Goal: Task Accomplishment & Management: Complete application form

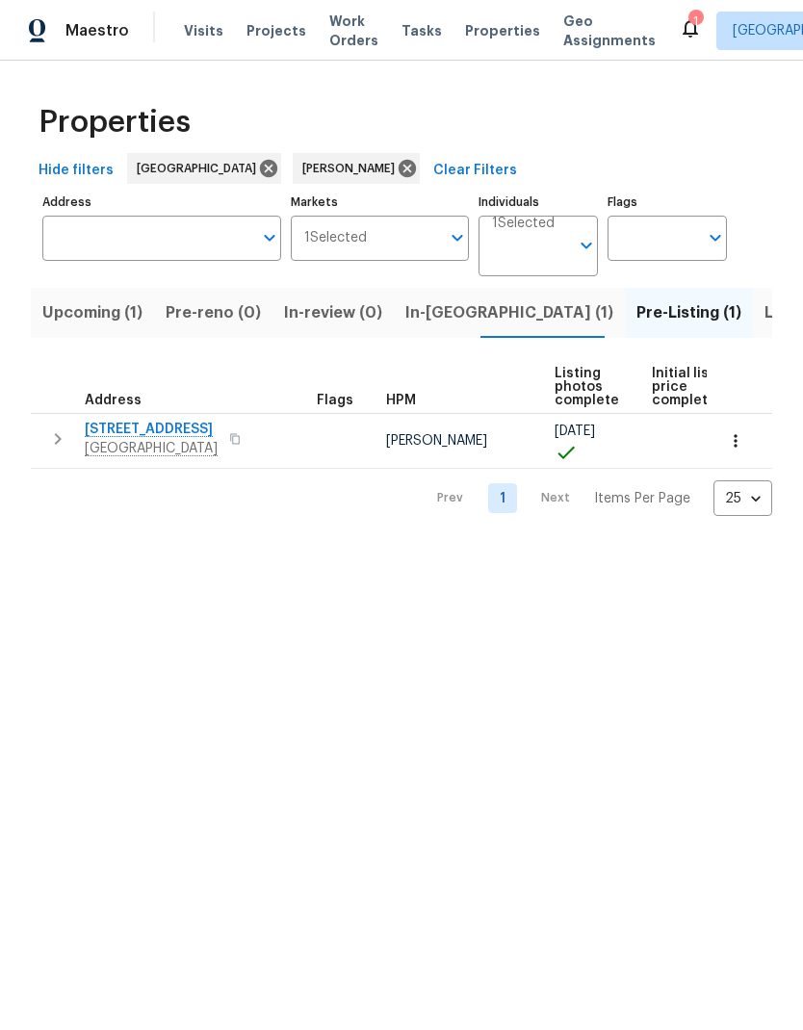
click at [431, 311] on span "In-reno (1)" at bounding box center [509, 312] width 208 height 27
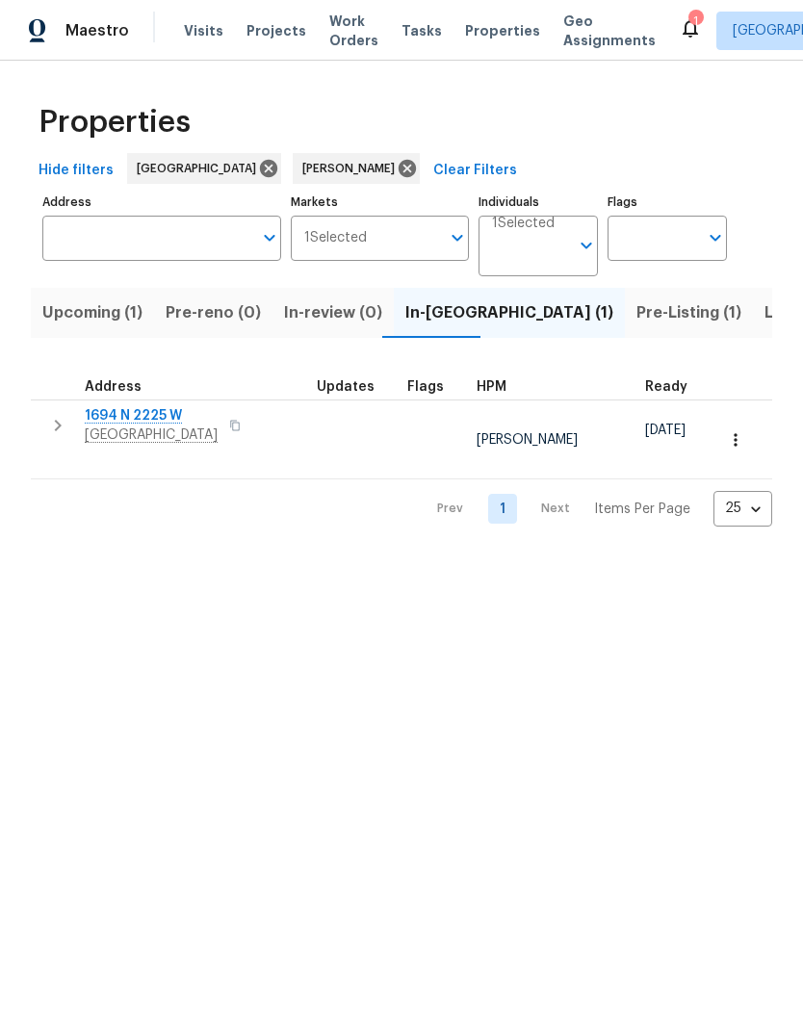
click at [138, 428] on span "Clearfield, UT 84015" at bounding box center [151, 435] width 133 height 19
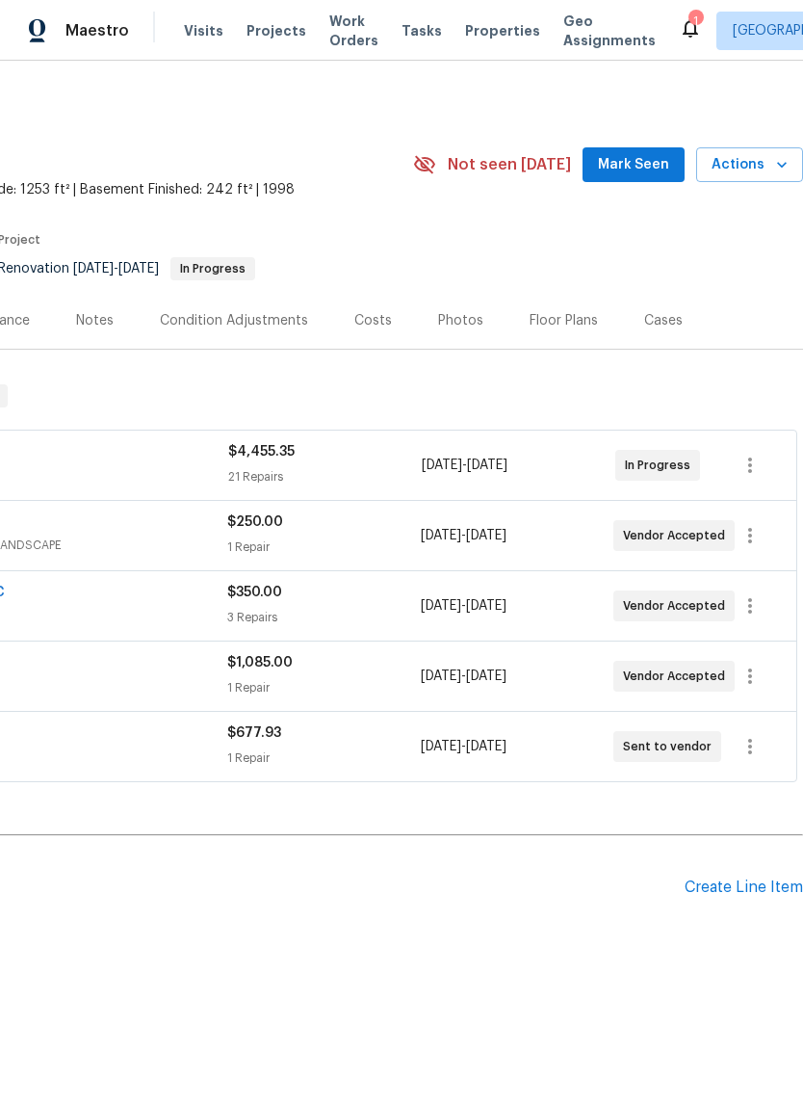
scroll to position [0, 285]
click at [749, 462] on icon "button" at bounding box center [750, 465] width 23 height 23
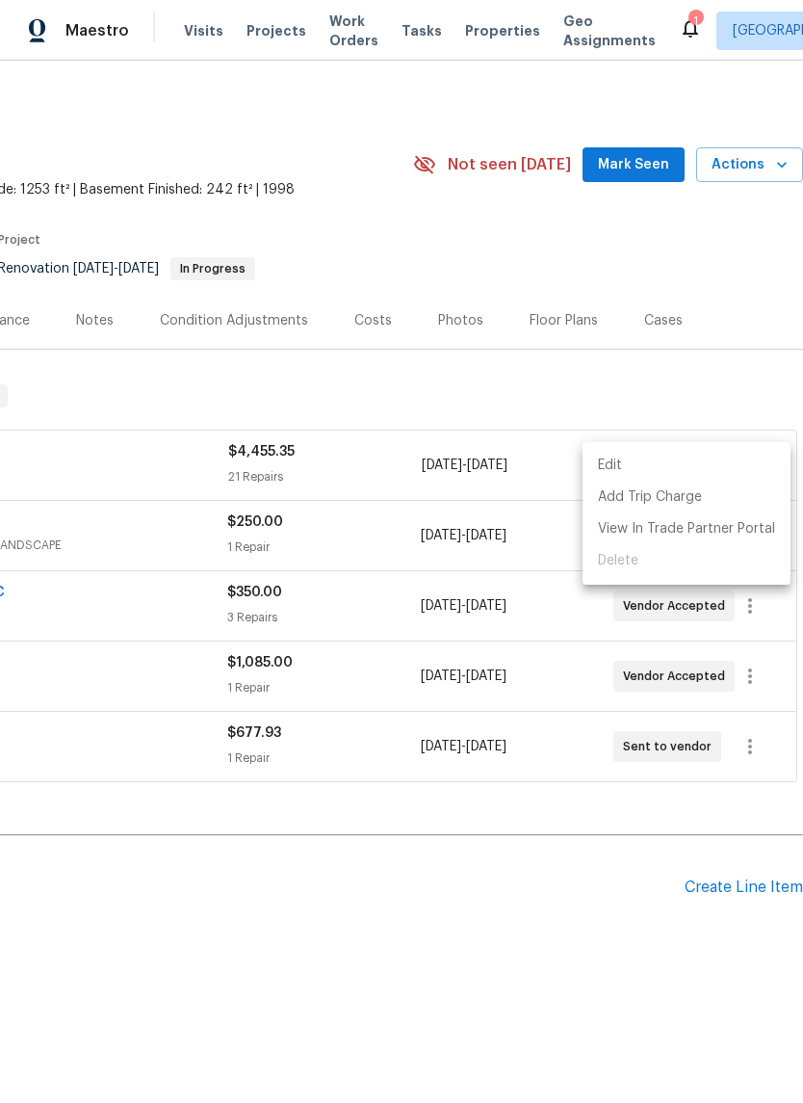
click at [631, 471] on li "Edit" at bounding box center [687, 466] width 208 height 32
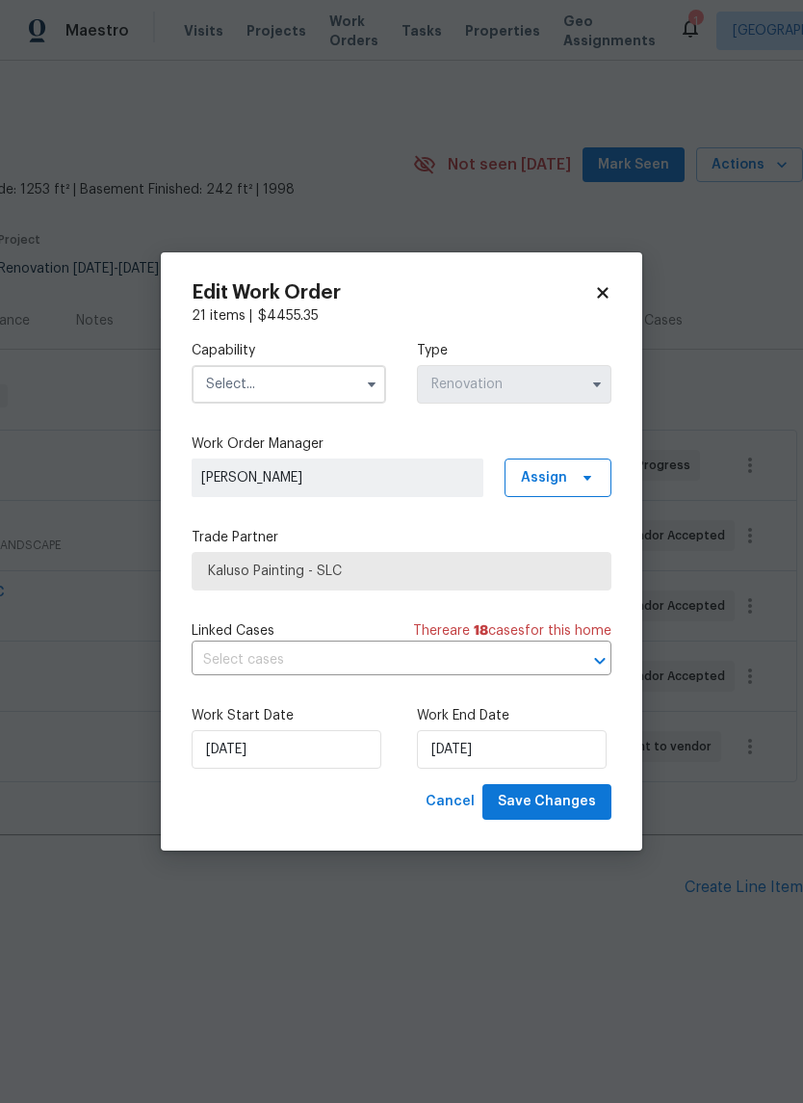
click at [275, 391] on input "text" at bounding box center [289, 384] width 195 height 39
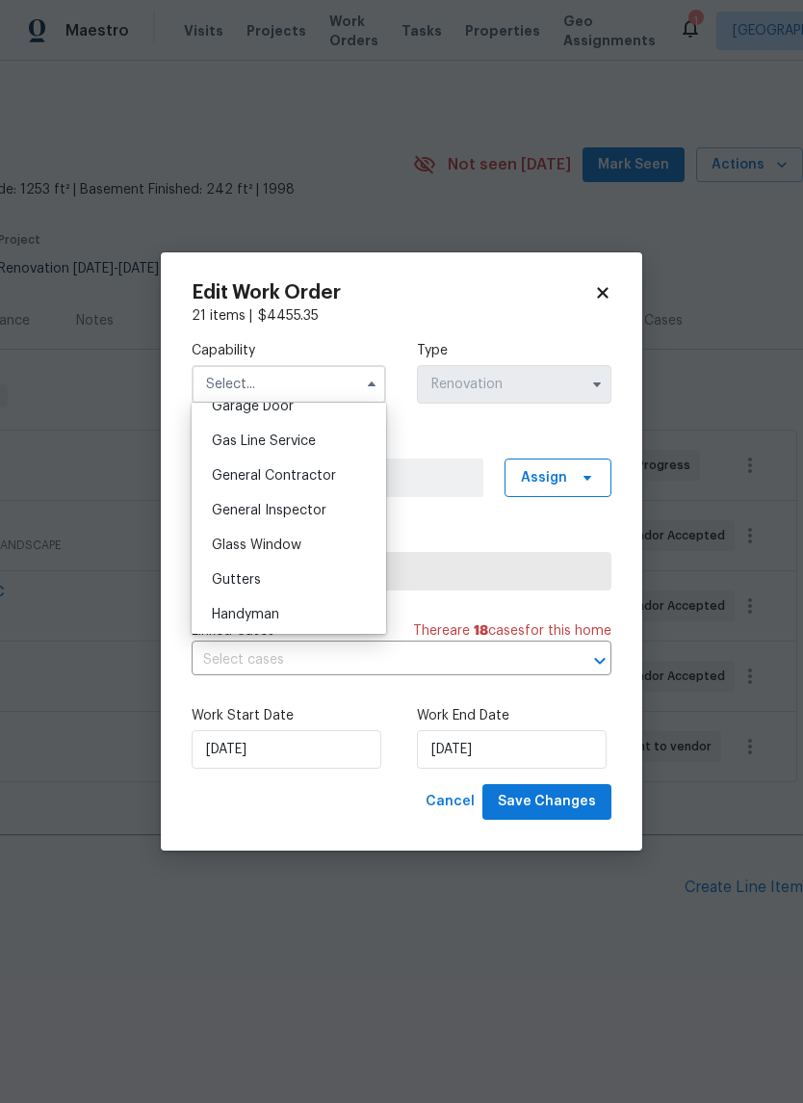
scroll to position [870, 0]
click at [325, 474] on span "General Contractor" at bounding box center [274, 474] width 124 height 13
type input "General Contractor"
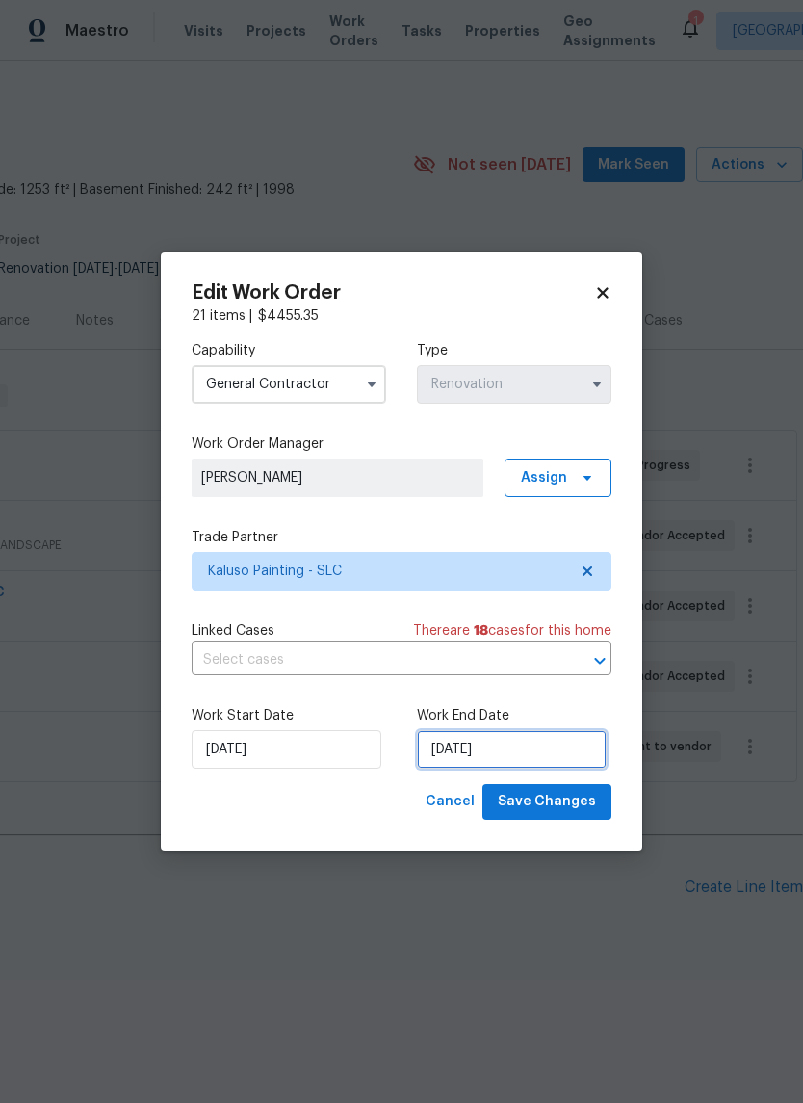
click at [533, 753] on input "[DATE]" at bounding box center [512, 749] width 190 height 39
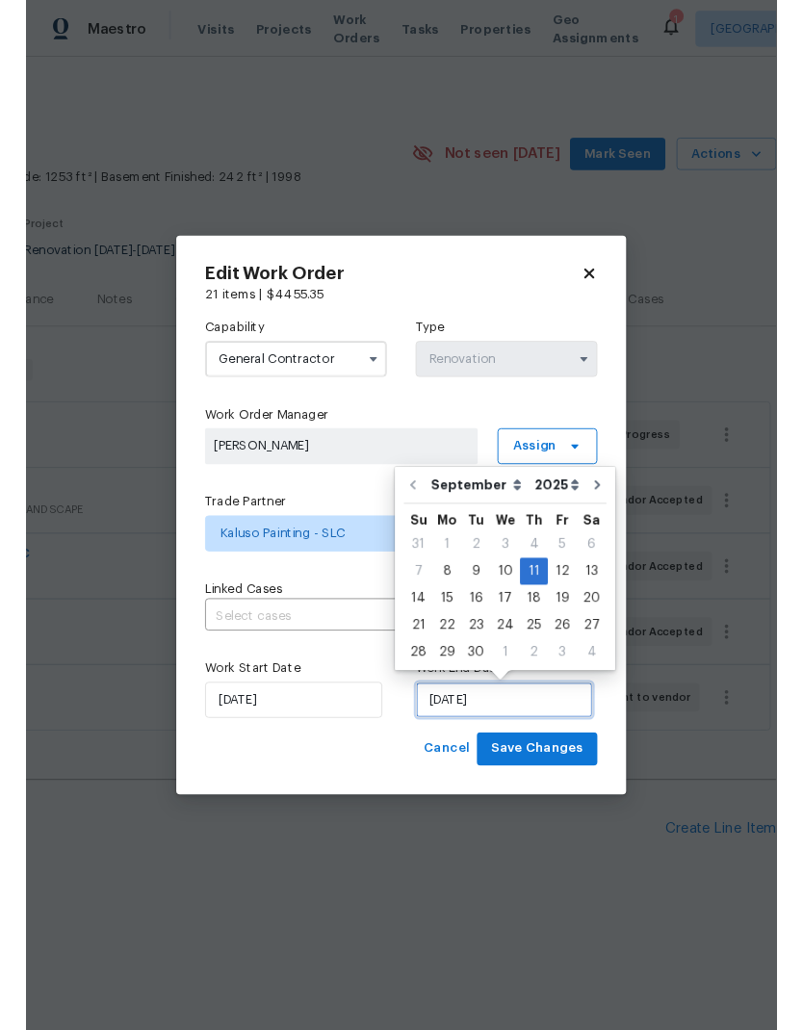
scroll to position [43, 0]
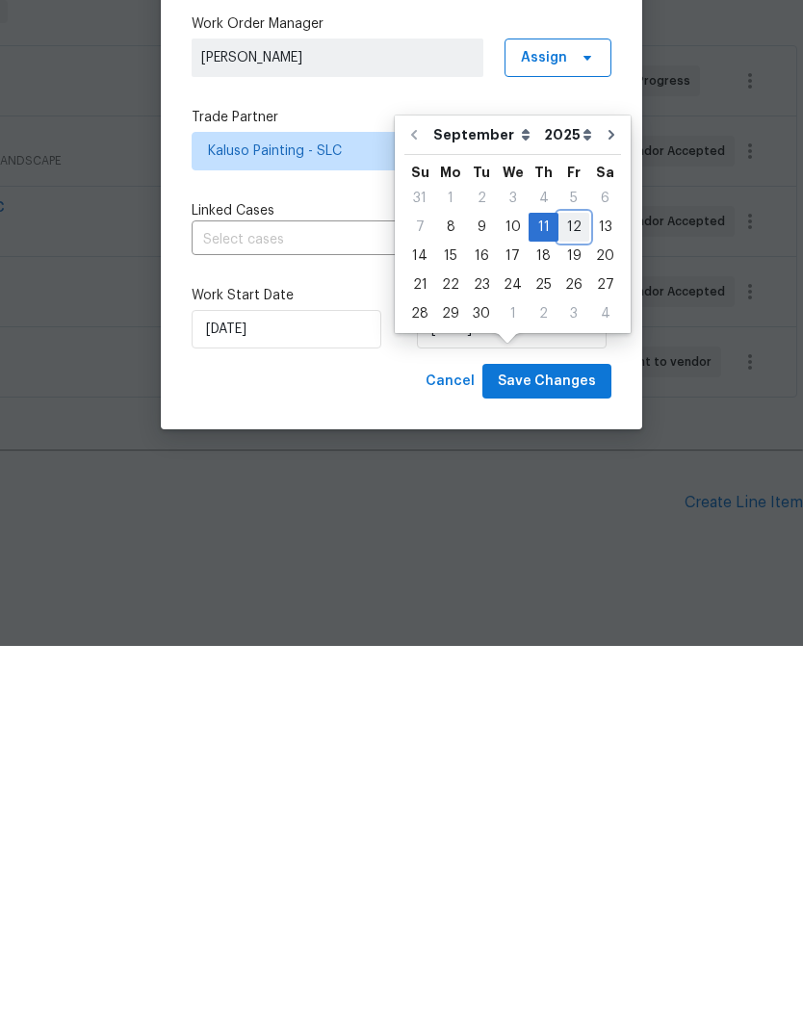
click at [567, 598] on div "12" at bounding box center [573, 611] width 31 height 27
type input "[DATE]"
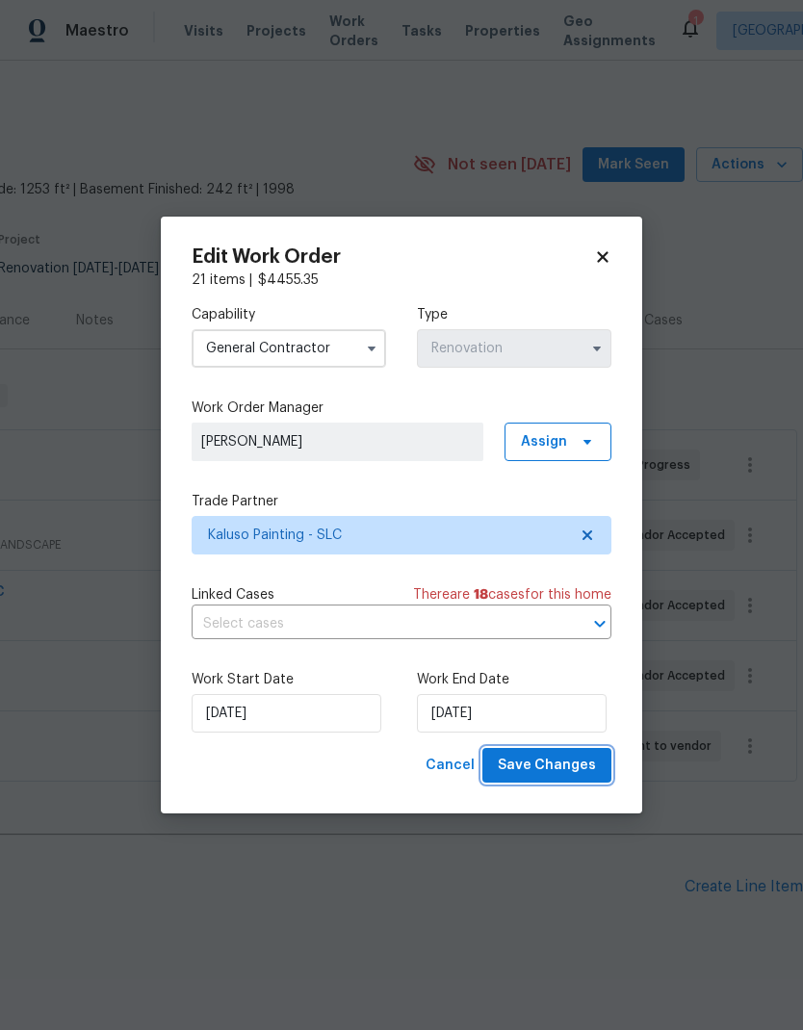
click at [576, 769] on span "Save Changes" at bounding box center [547, 766] width 98 height 24
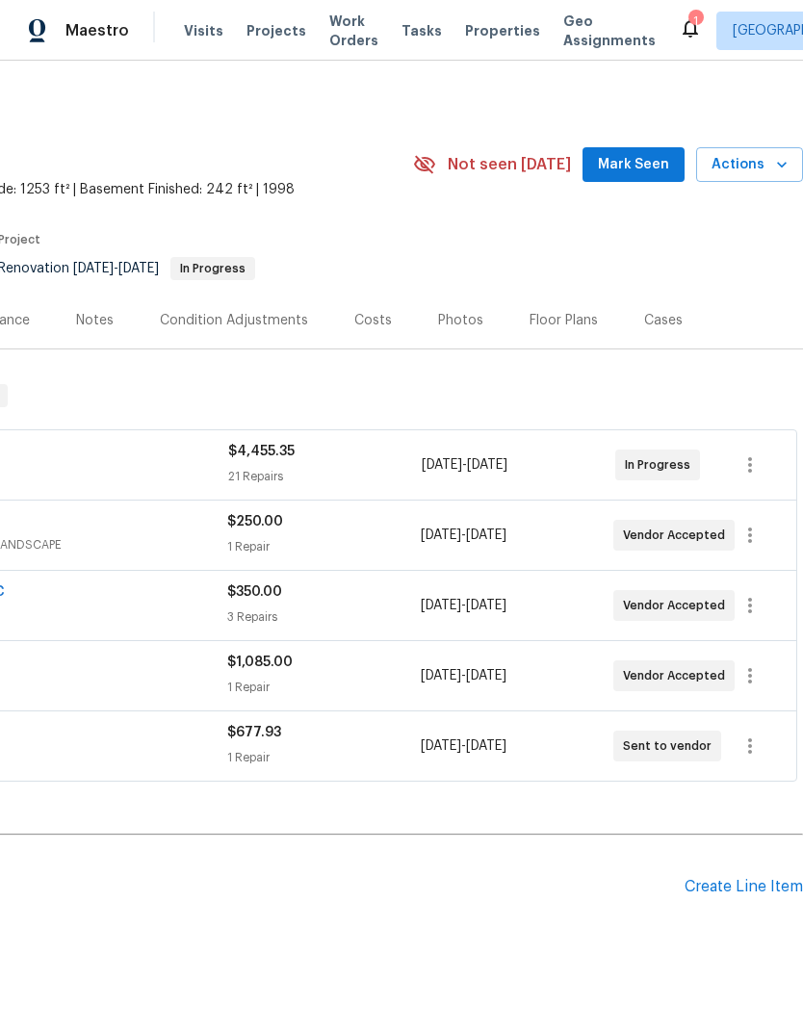
scroll to position [0, 285]
click at [749, 683] on icon "button" at bounding box center [750, 675] width 4 height 15
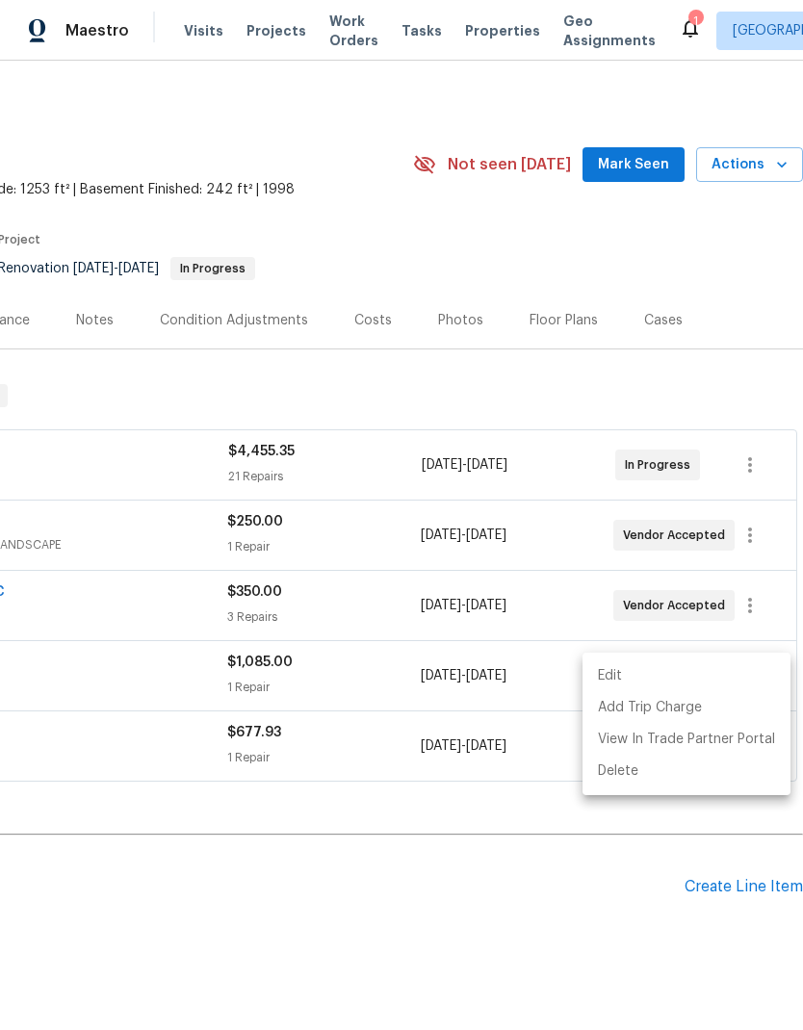
click at [630, 678] on li "Edit" at bounding box center [687, 677] width 208 height 32
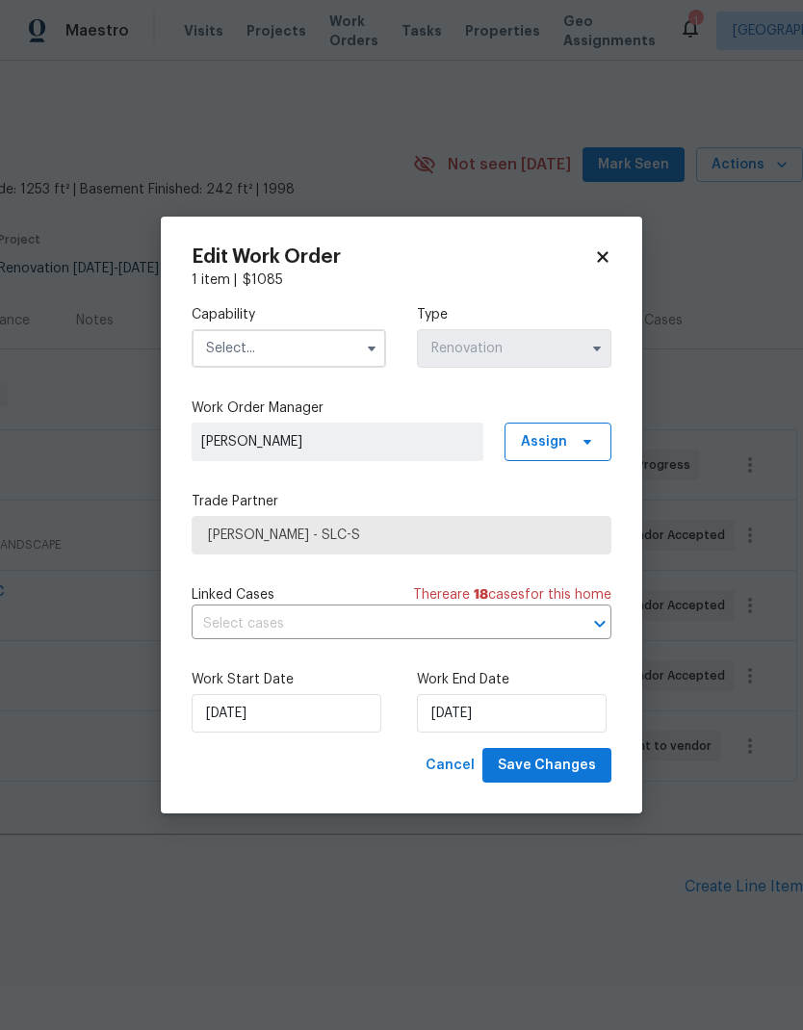
click at [307, 351] on input "text" at bounding box center [289, 348] width 195 height 39
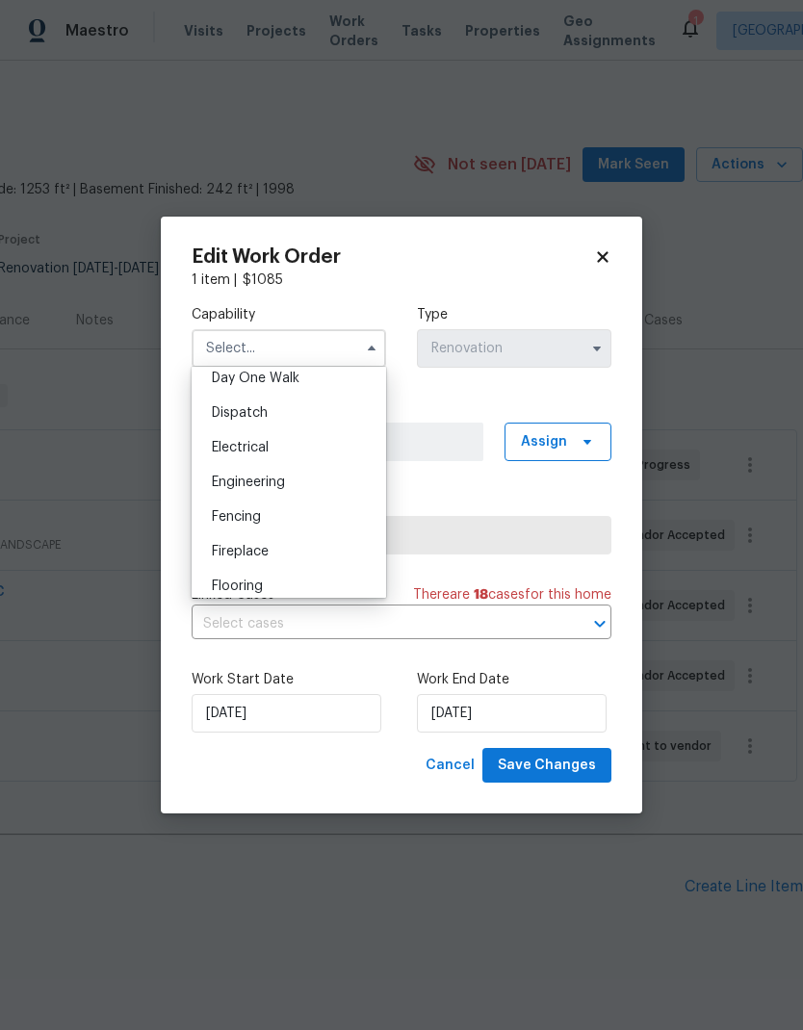
scroll to position [595, 0]
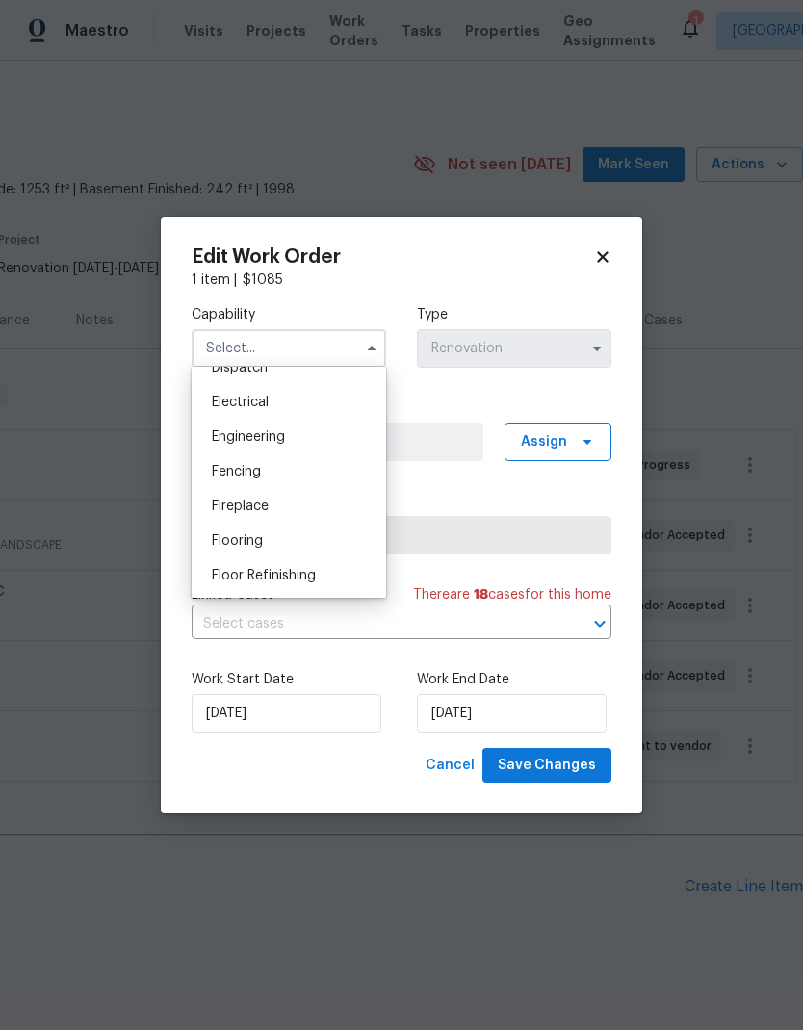
click at [259, 547] on span "Flooring" at bounding box center [237, 540] width 51 height 13
type input "Flooring"
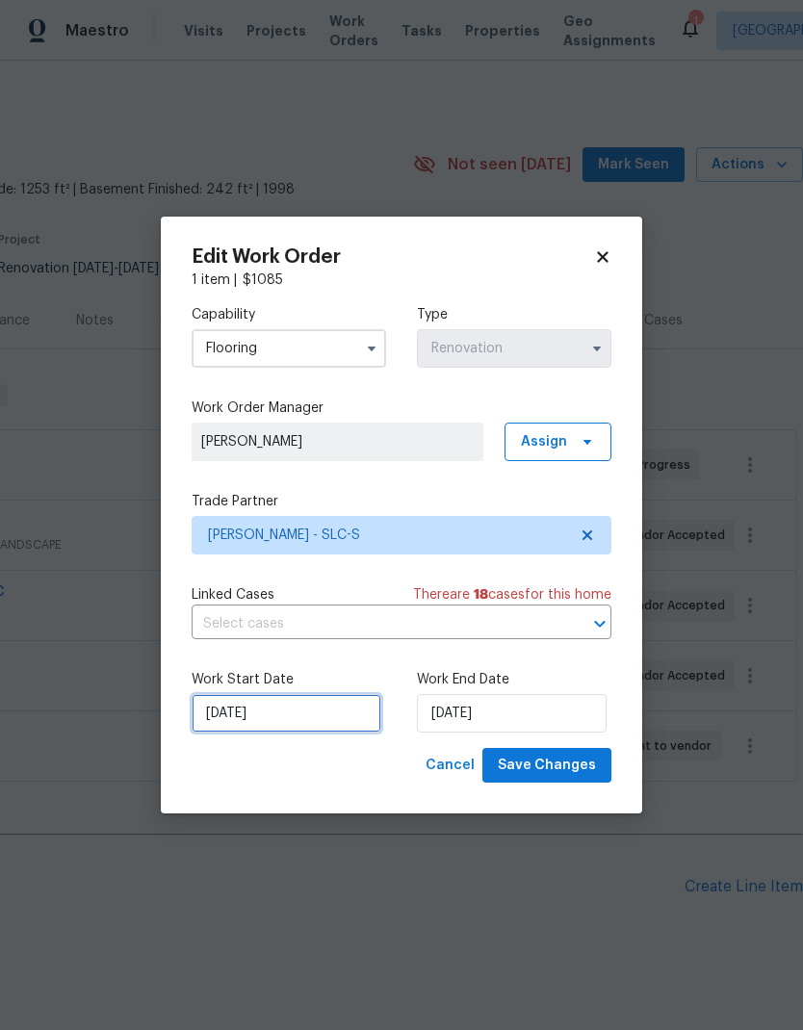
click at [320, 715] on input "[DATE]" at bounding box center [287, 713] width 190 height 39
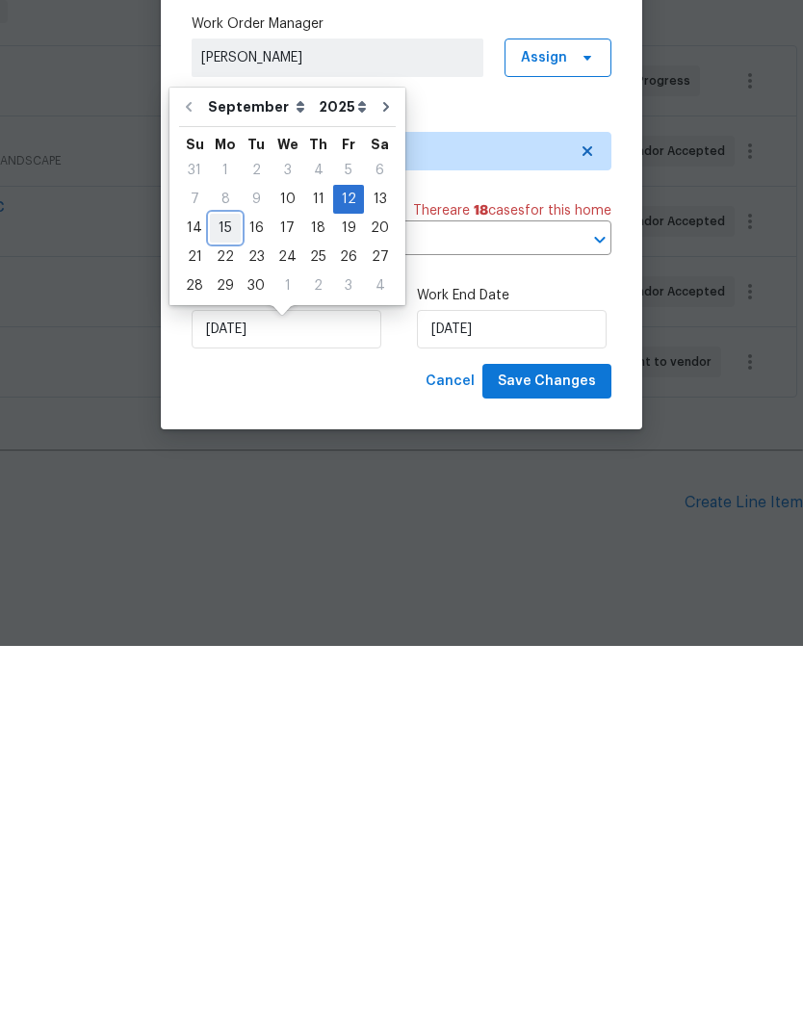
click at [221, 599] on div "15" at bounding box center [225, 612] width 31 height 27
type input "[DATE]"
type input "9/15/2025"
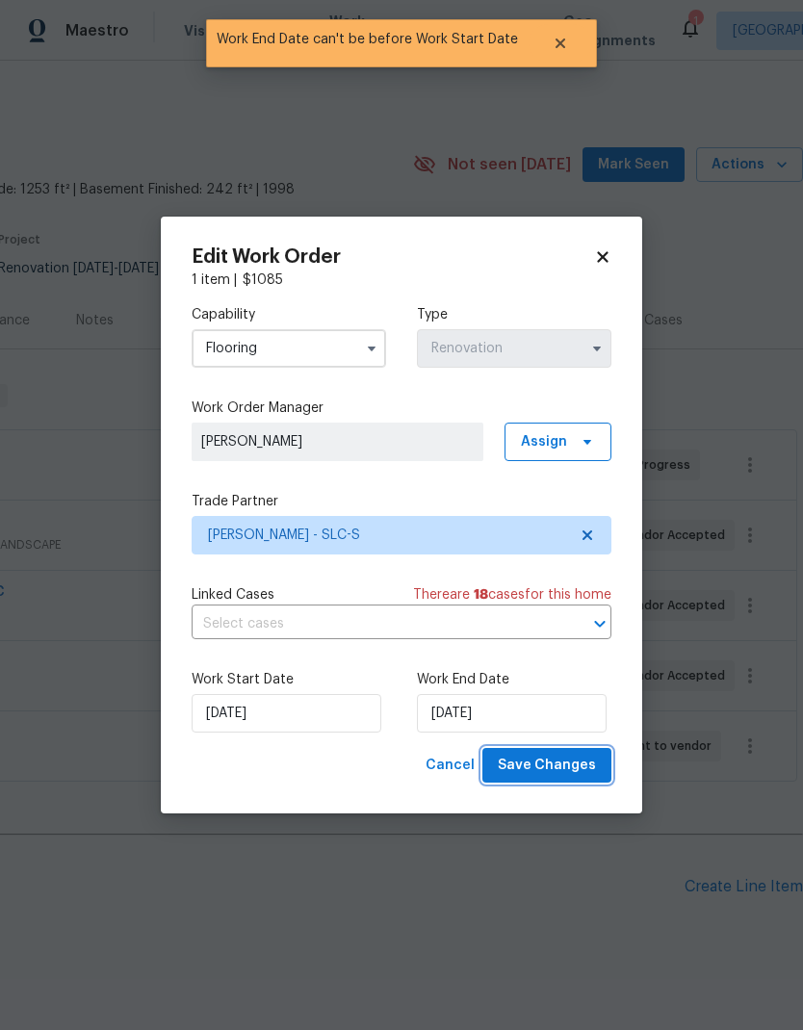
click at [560, 772] on span "Save Changes" at bounding box center [547, 766] width 98 height 24
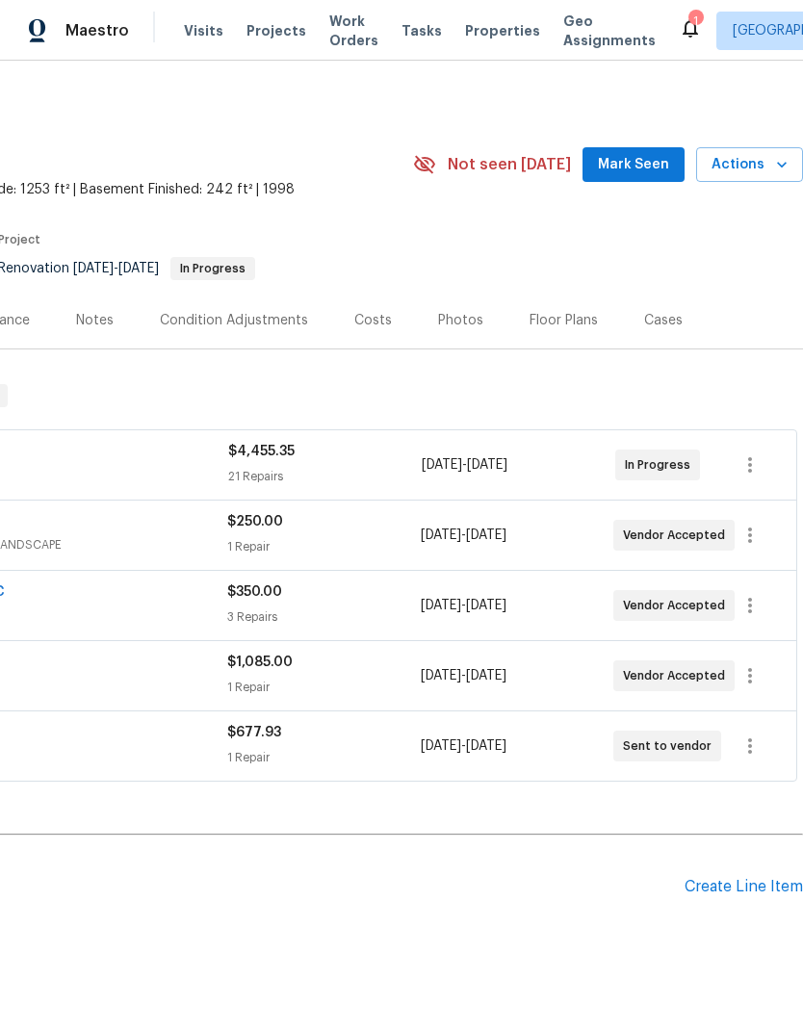
scroll to position [0, 285]
click at [754, 602] on icon "button" at bounding box center [750, 605] width 23 height 23
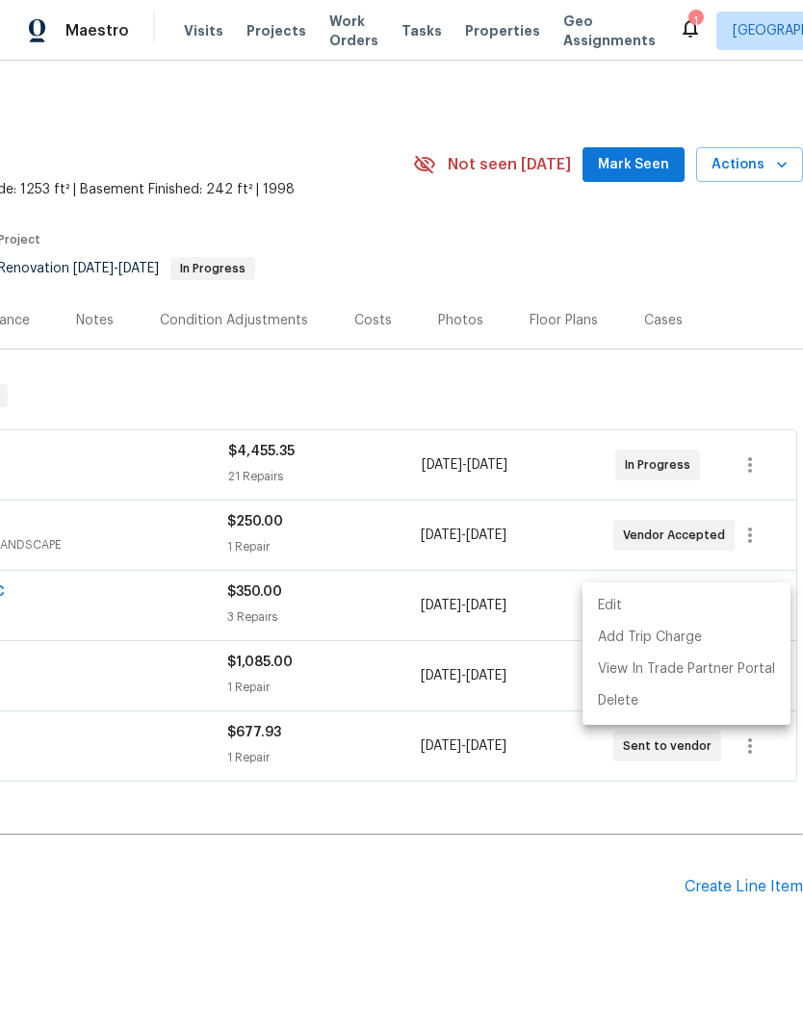
click at [652, 610] on li "Edit" at bounding box center [687, 606] width 208 height 32
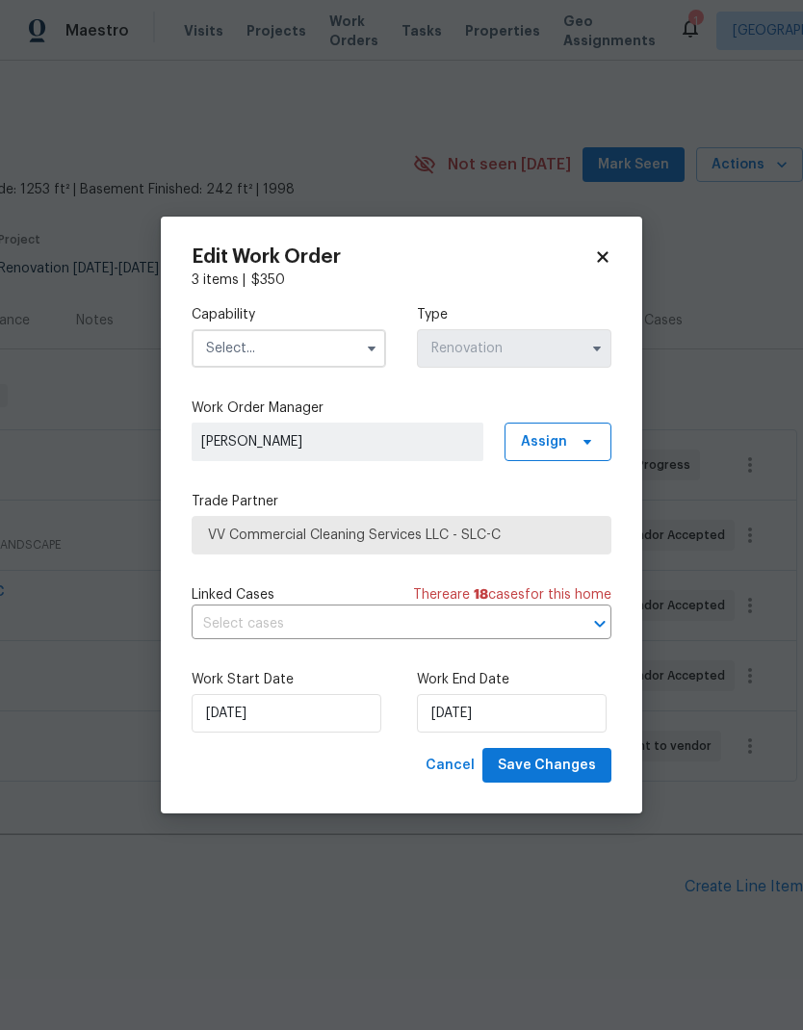
click at [319, 346] on input "text" at bounding box center [289, 348] width 195 height 39
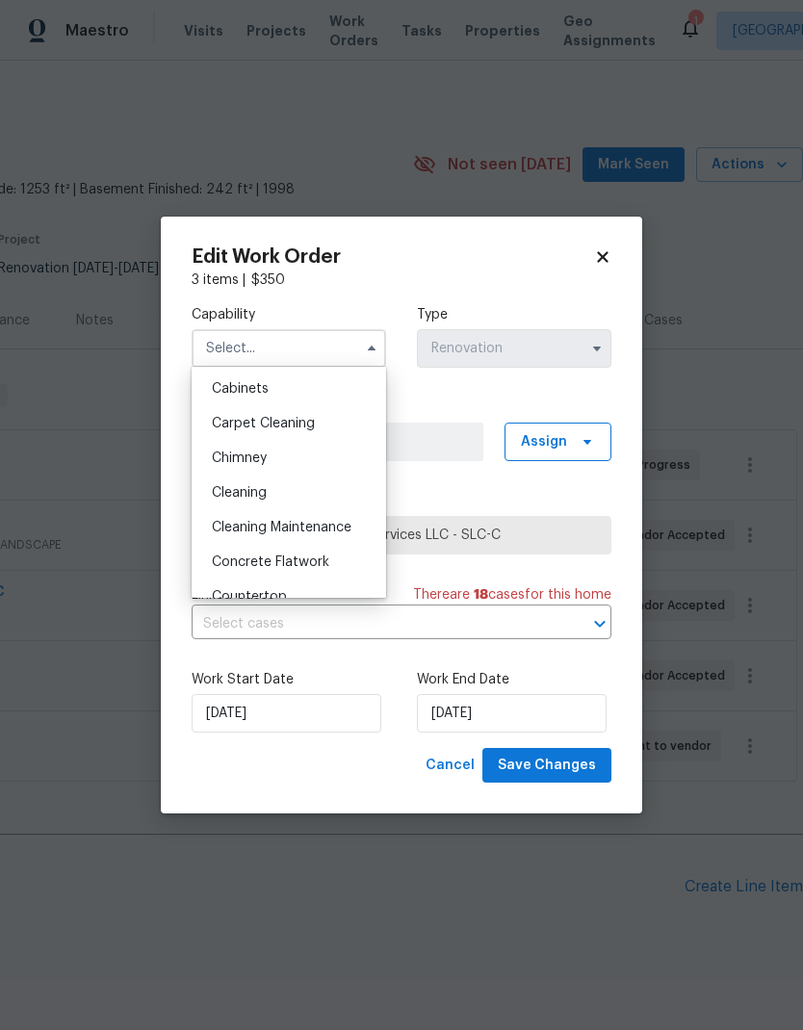
scroll to position [176, 0]
click at [293, 493] on div "Cleaning" at bounding box center [288, 490] width 185 height 35
type input "Cleaning"
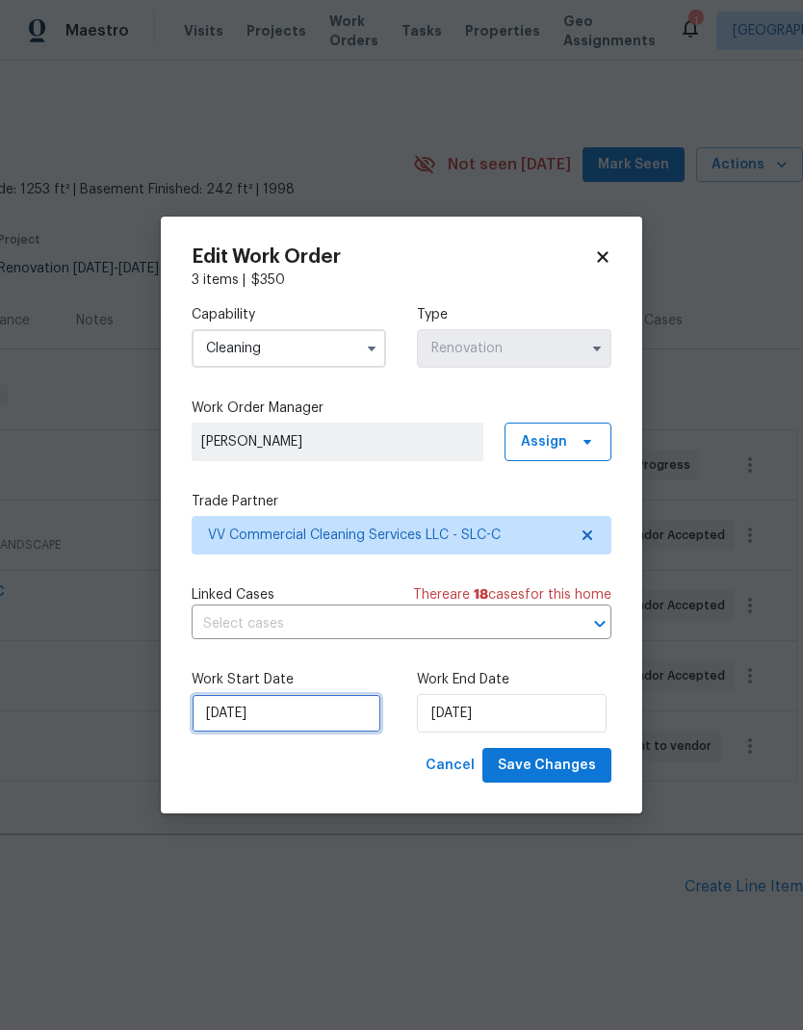
click at [337, 716] on input "[DATE]" at bounding box center [287, 713] width 190 height 39
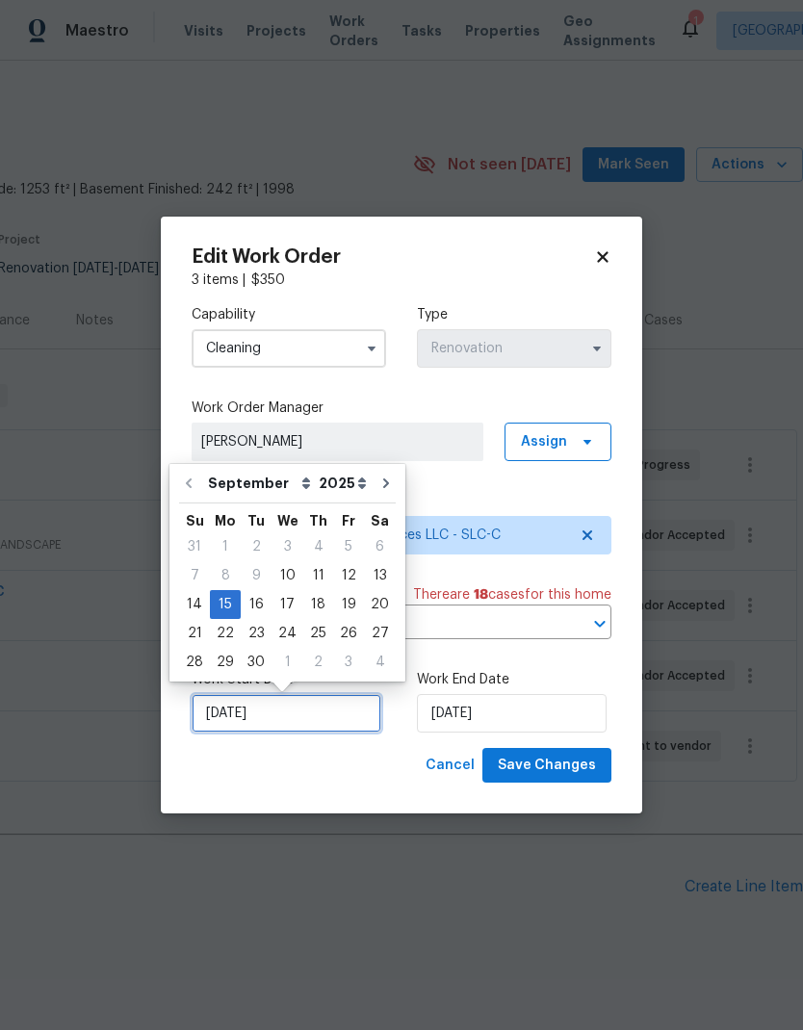
scroll to position [8, 0]
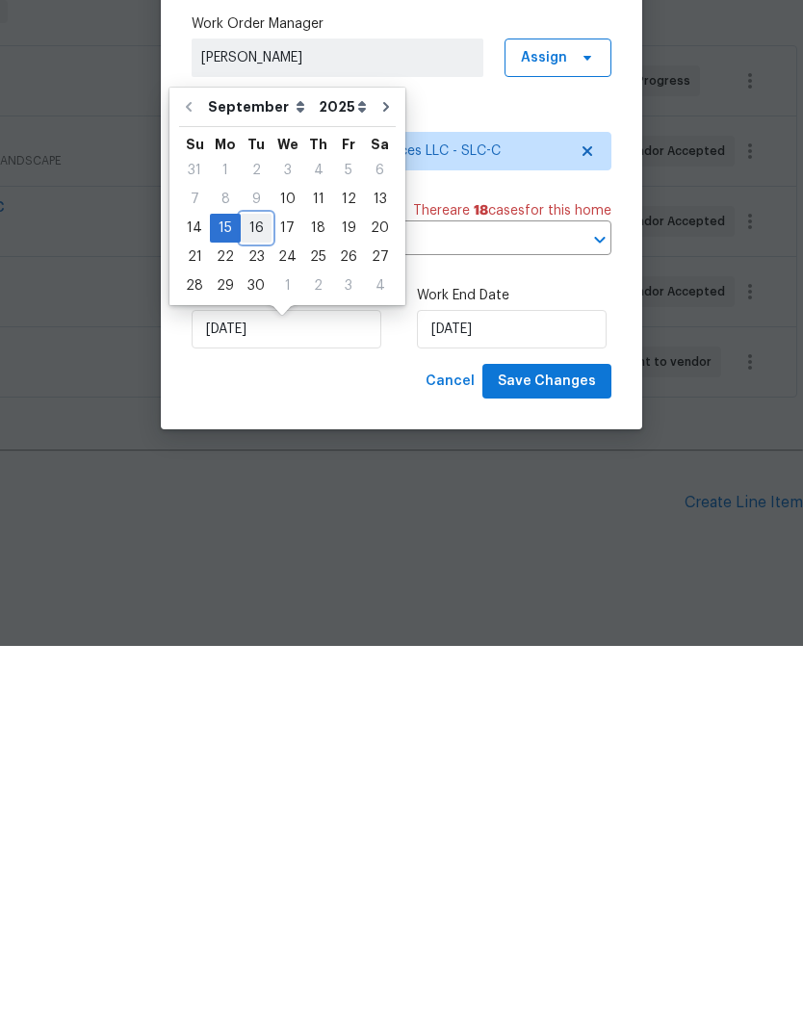
click at [258, 599] on div "16" at bounding box center [256, 612] width 31 height 27
type input "[DATE]"
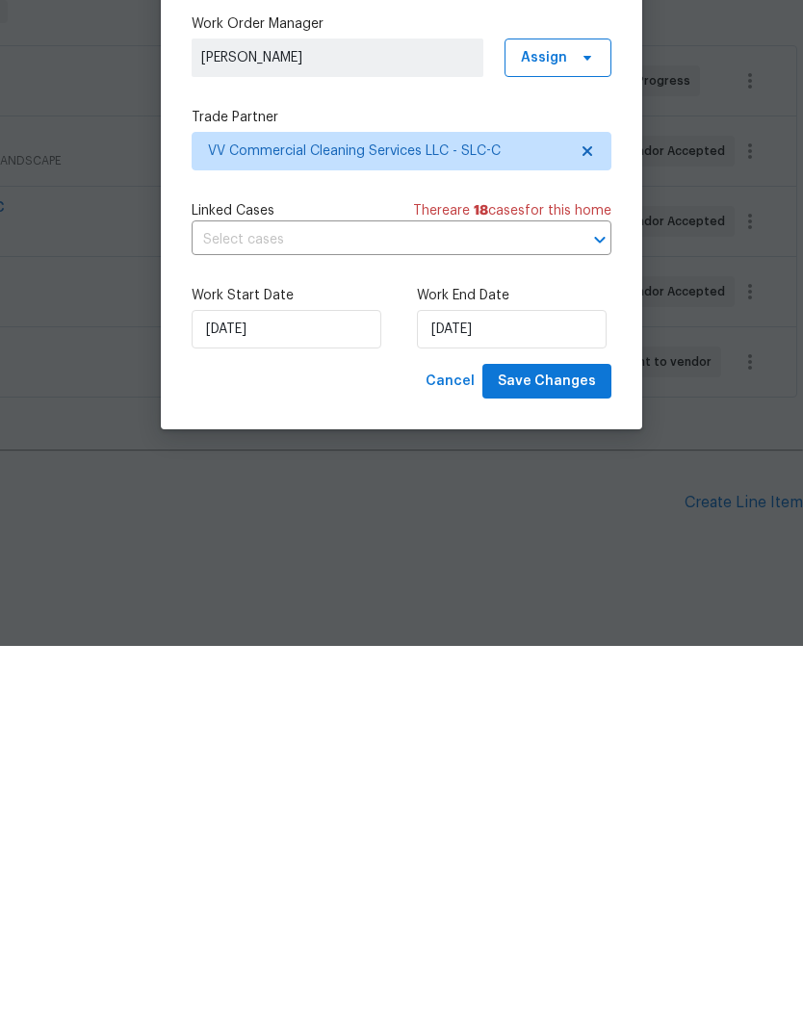
scroll to position [51, 0]
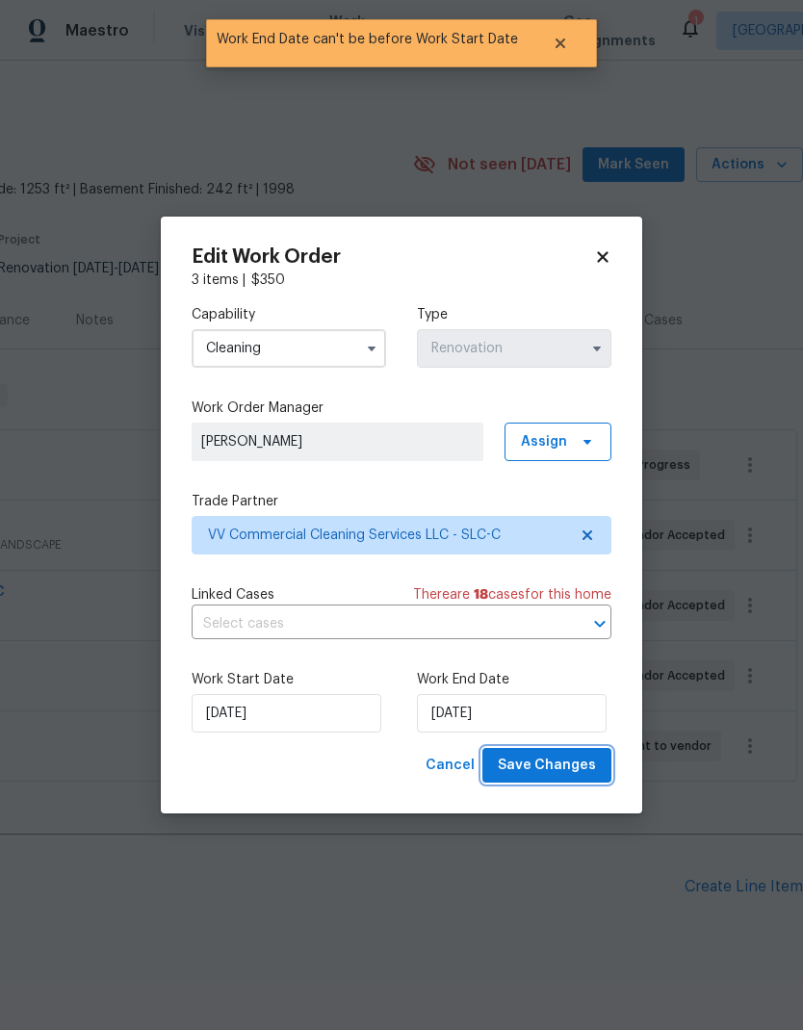
click at [577, 768] on span "Save Changes" at bounding box center [547, 766] width 98 height 24
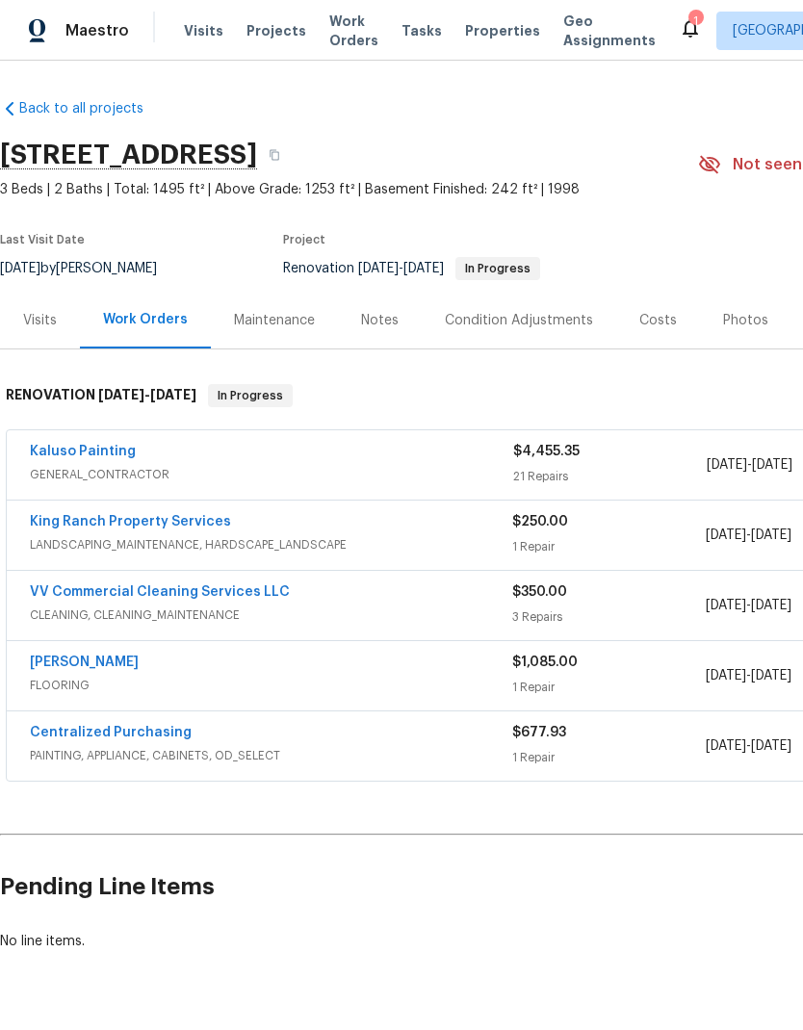
click at [117, 455] on link "Kaluso Painting" at bounding box center [83, 451] width 106 height 13
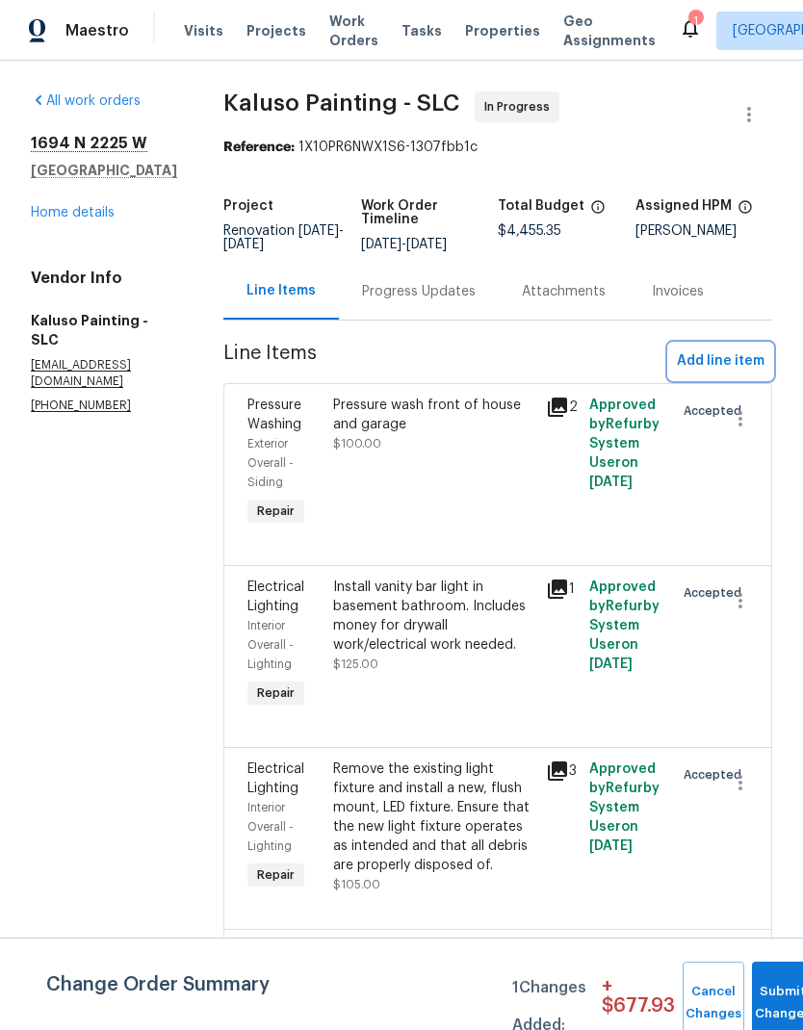
click at [729, 361] on span "Add line item" at bounding box center [721, 362] width 88 height 24
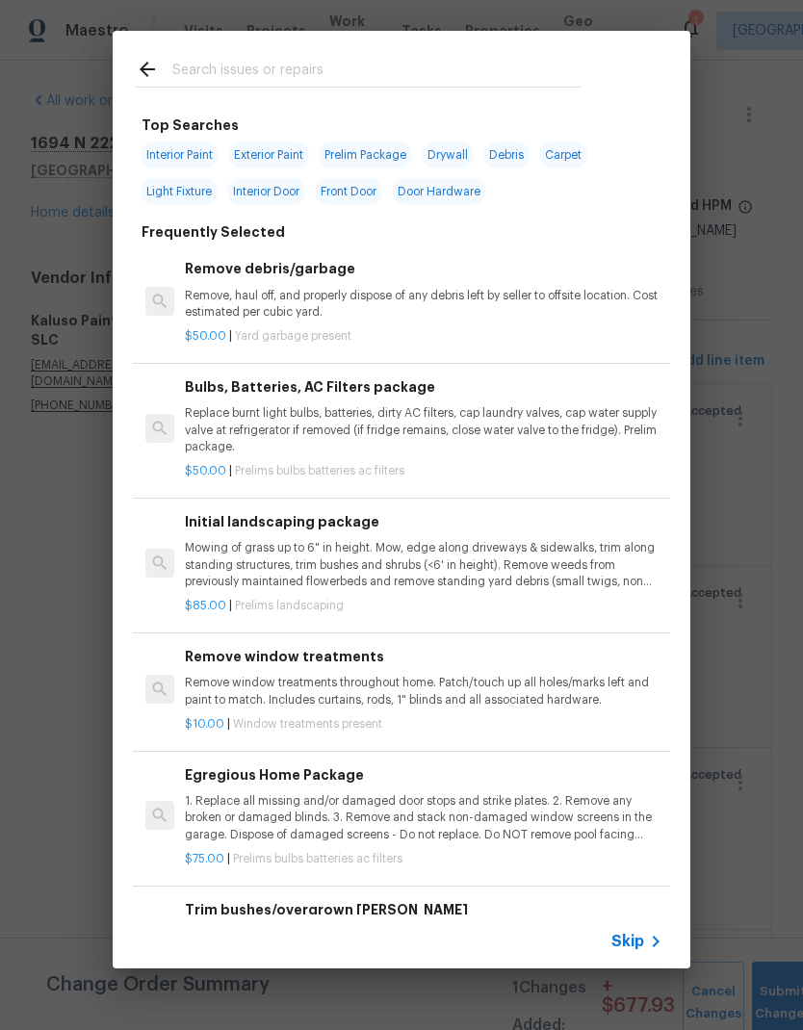
click at [346, 80] on input "text" at bounding box center [376, 72] width 408 height 29
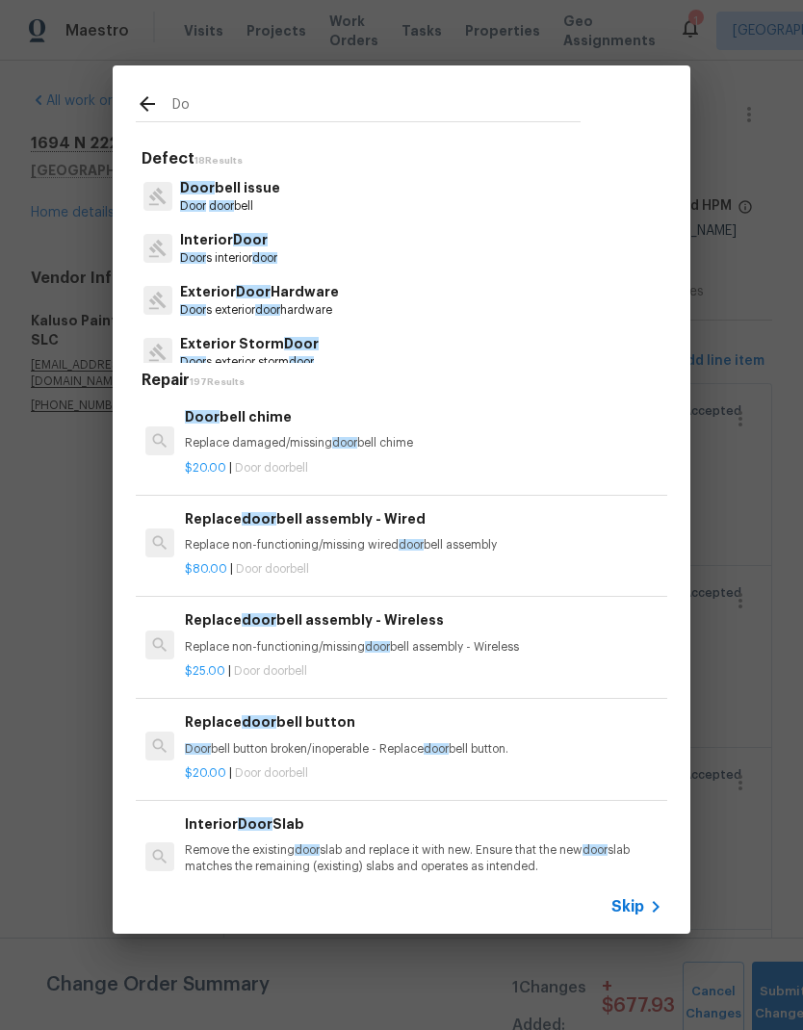
type input "D"
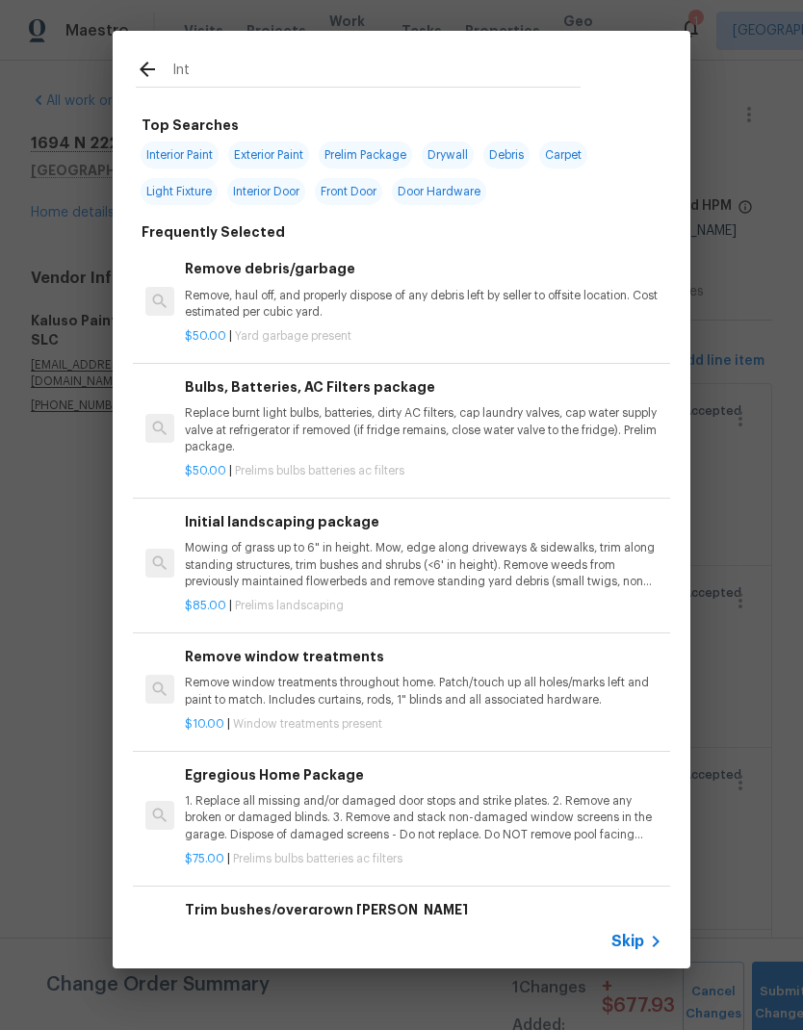
type input "Inte"
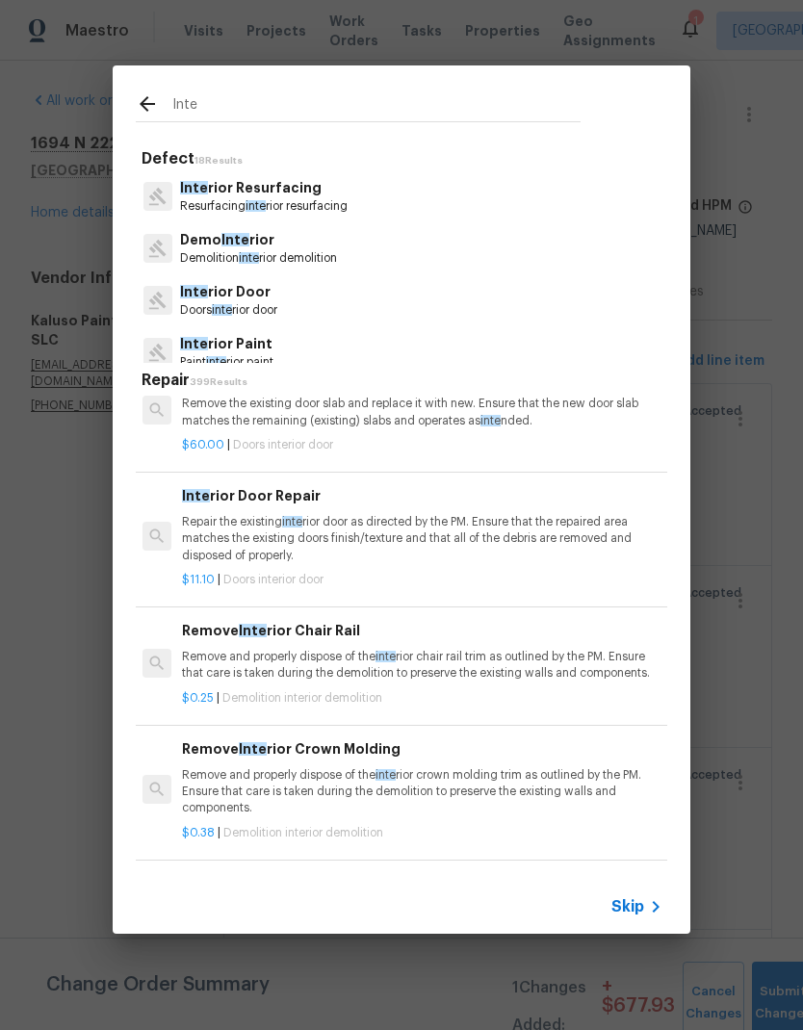
scroll to position [39, 3]
click at [248, 306] on p "Doors inte rior door" at bounding box center [228, 310] width 97 height 16
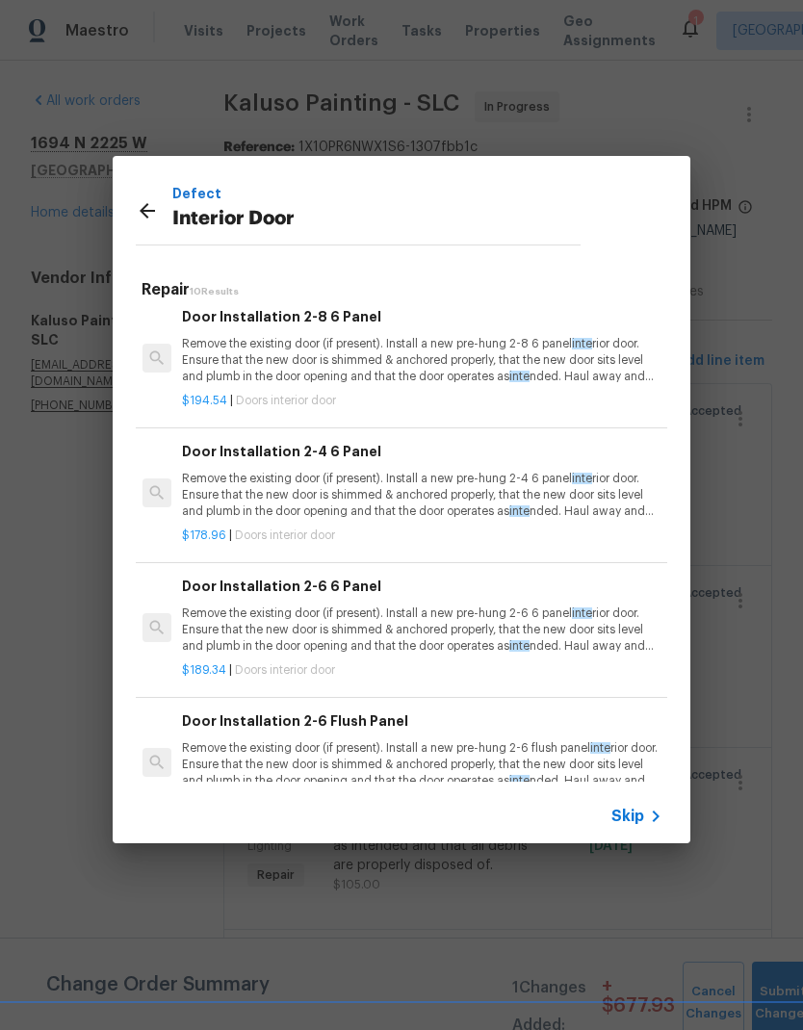
scroll to position [264, 3]
click at [427, 616] on p "Remove the existing door (if present). Install a new pre-hung 2-6 6 panel inte …" at bounding box center [421, 629] width 478 height 49
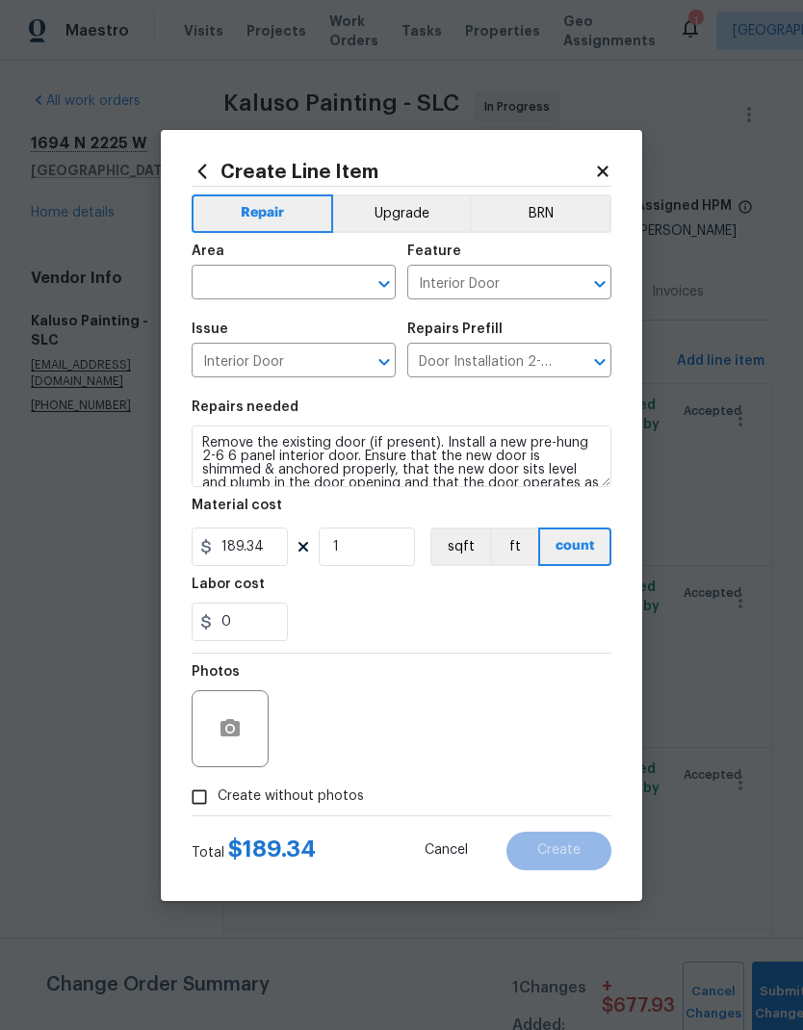
click at [315, 287] on input "text" at bounding box center [267, 285] width 150 height 30
click at [314, 362] on li "Interior Overall" at bounding box center [294, 359] width 204 height 32
type input "Interior Overall"
click at [493, 620] on div "0" at bounding box center [402, 622] width 420 height 39
click at [204, 804] on input "Create without photos" at bounding box center [199, 797] width 37 height 37
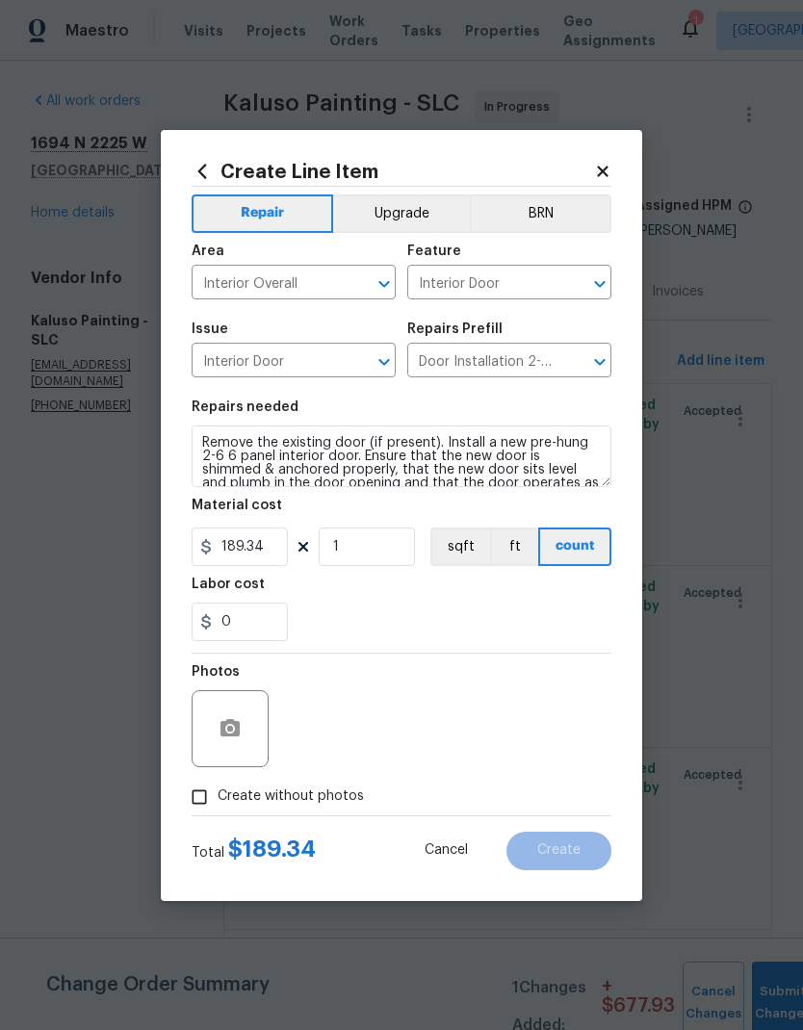
checkbox input "true"
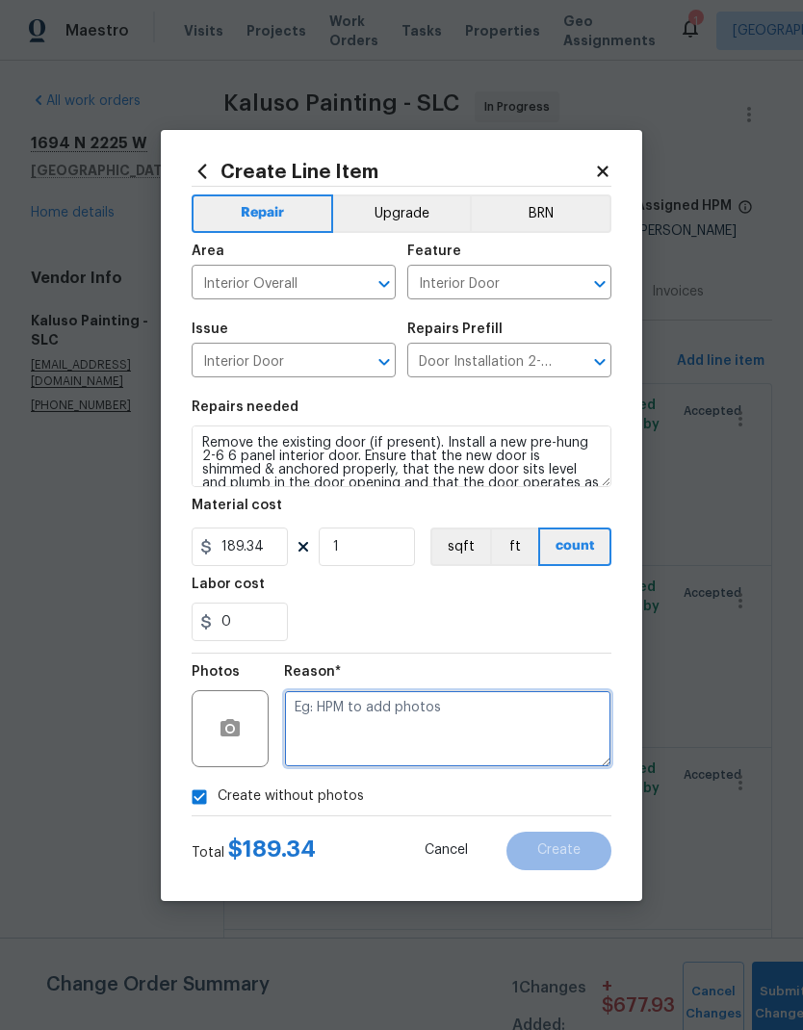
click at [447, 724] on textarea at bounding box center [447, 728] width 327 height 77
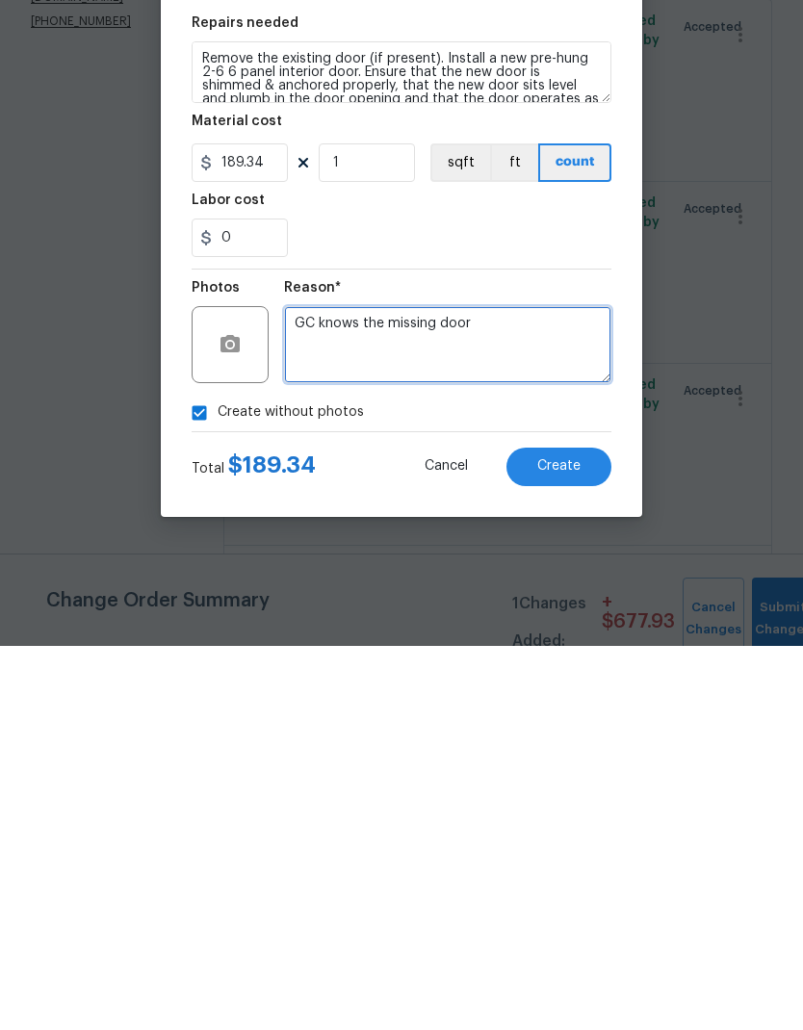
type textarea "GC knows the missing door"
click at [569, 389] on section "Repairs needed Remove the existing door (if present). Install a new pre-hung 2-…" at bounding box center [402, 521] width 420 height 264
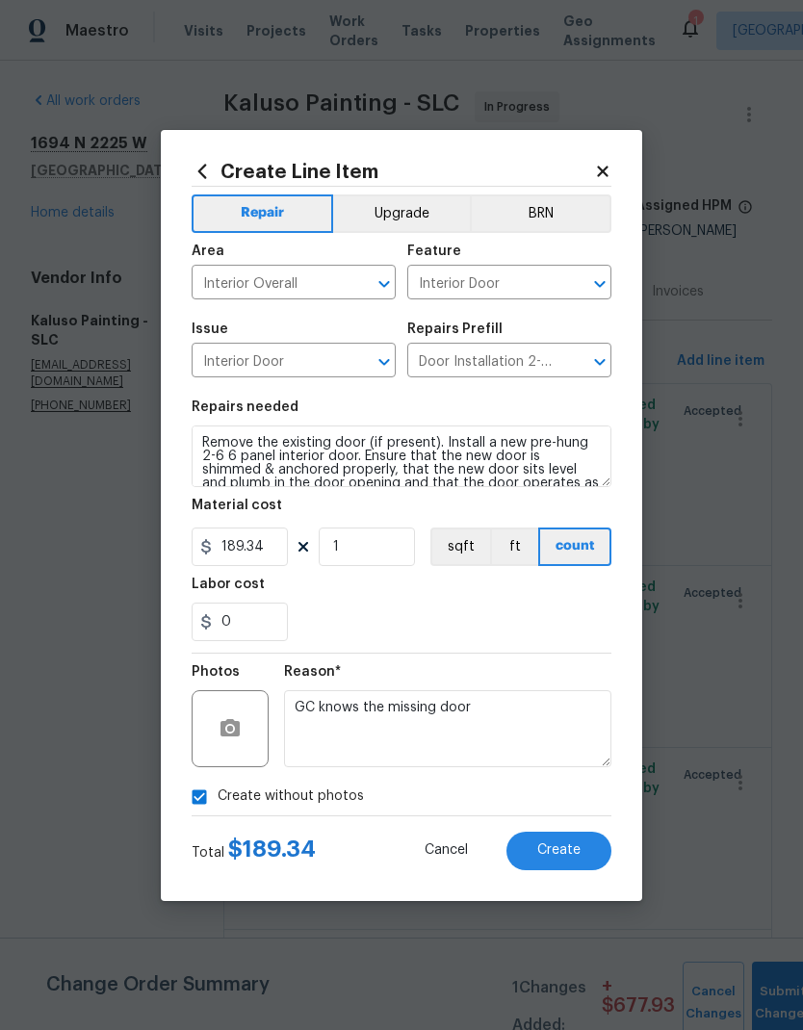
click at [571, 854] on span "Create" at bounding box center [558, 851] width 43 height 14
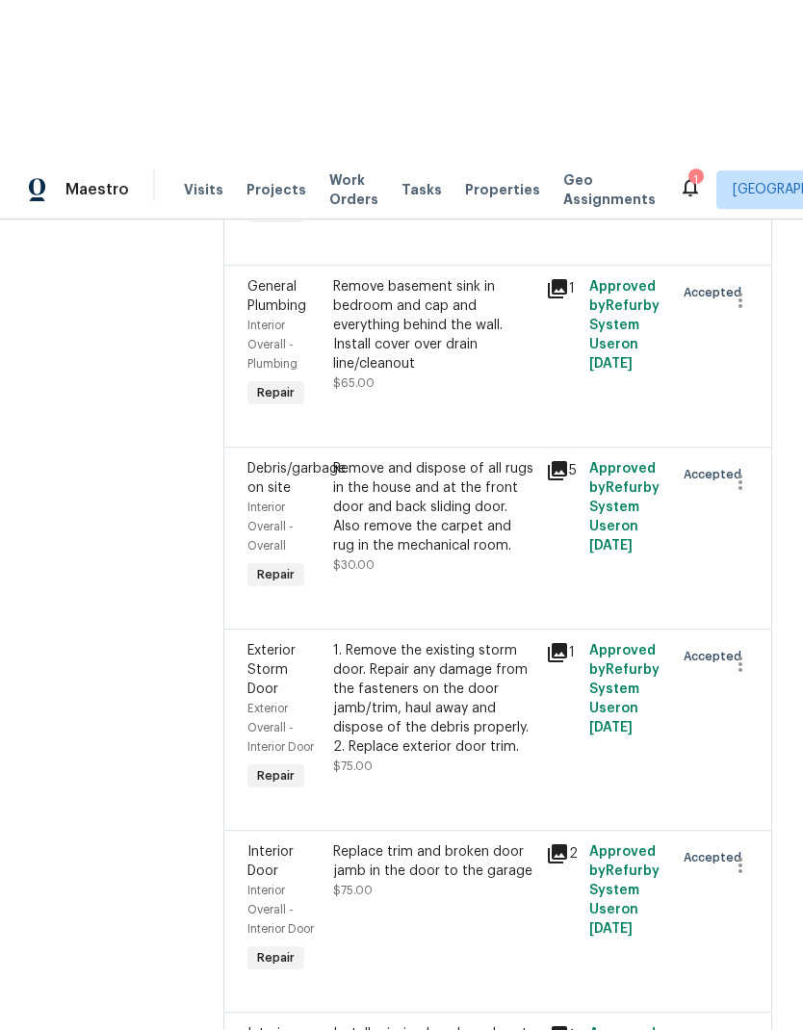
scroll to position [0, 0]
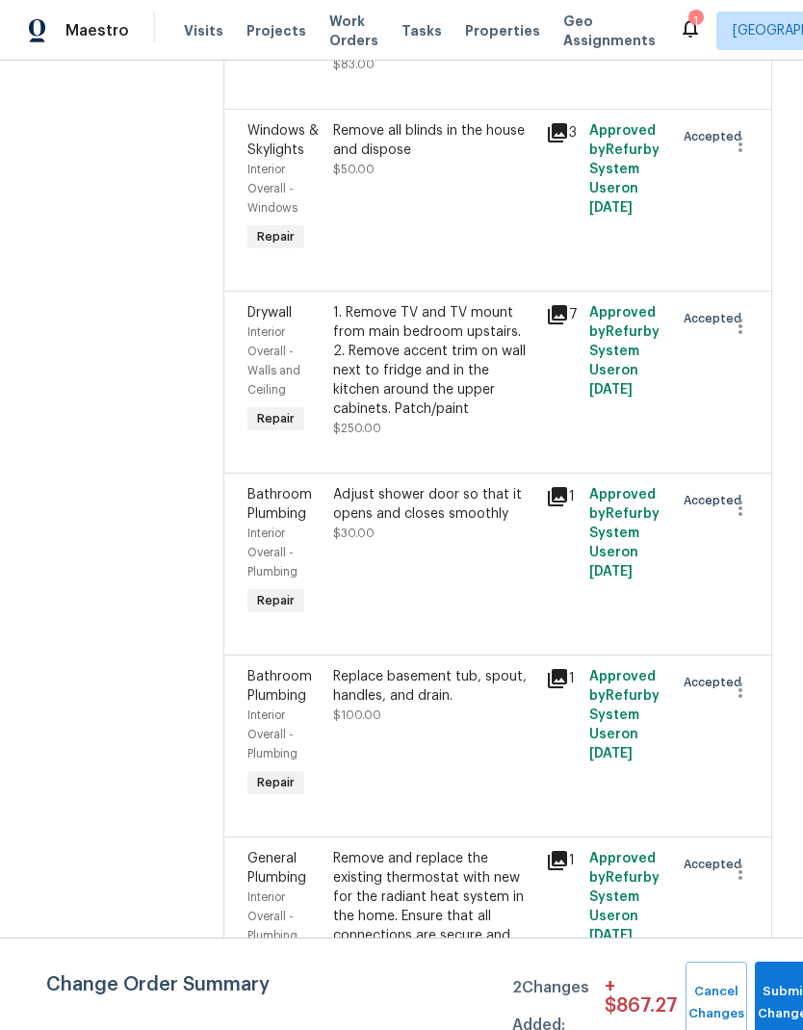
scroll to position [1948, 0]
click at [445, 392] on div "1. Remove TV and TV mount from main bedroom upstairs. 2. Remove accent trim on …" at bounding box center [434, 360] width 202 height 116
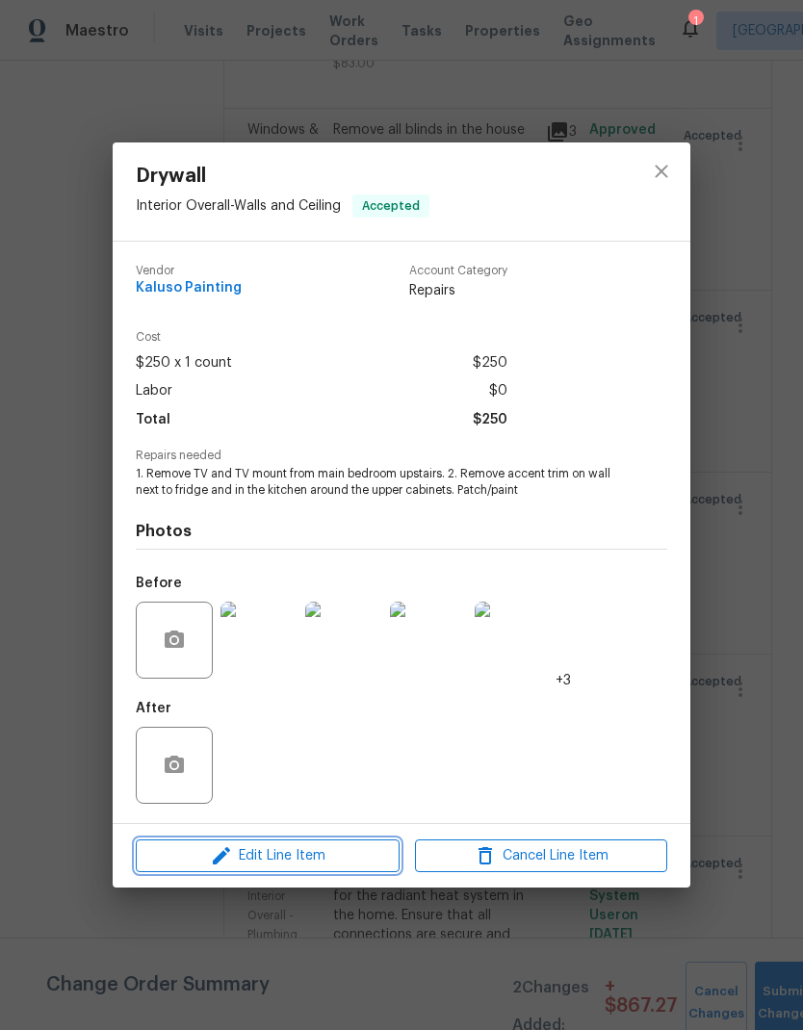
click at [332, 869] on span "Edit Line Item" at bounding box center [268, 856] width 252 height 24
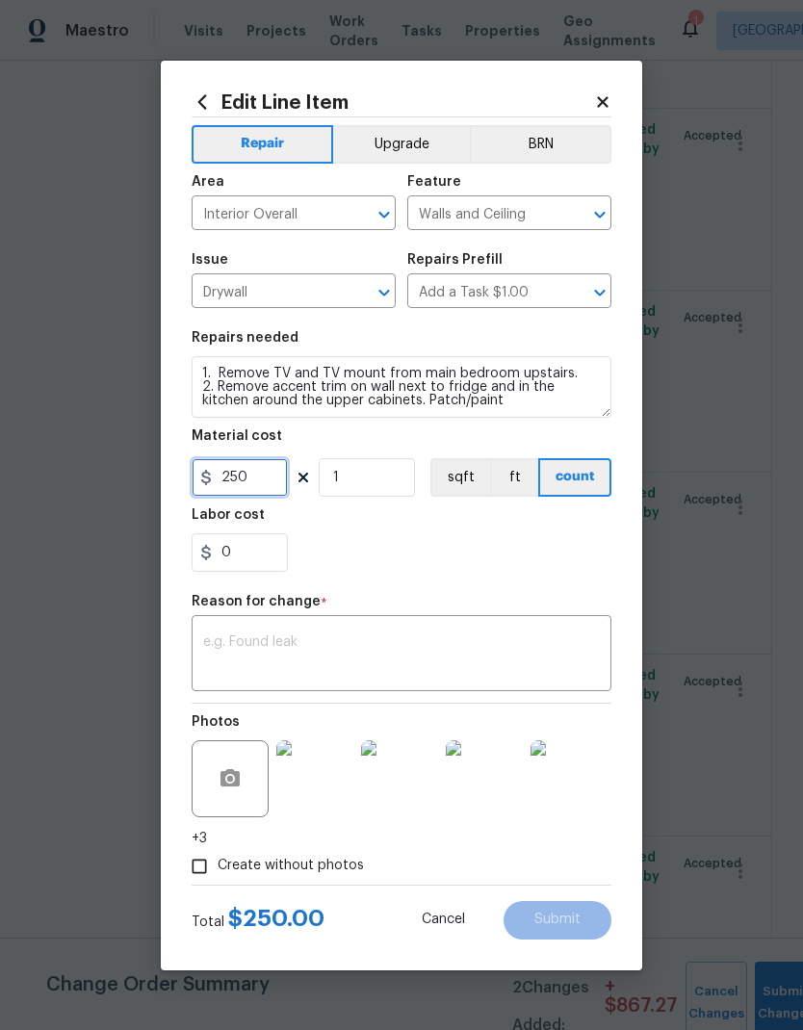
click at [223, 481] on input "250" at bounding box center [240, 477] width 96 height 39
click at [256, 487] on input "250" at bounding box center [240, 477] width 96 height 39
type input "1050"
click at [441, 626] on div "x ​" at bounding box center [402, 655] width 420 height 71
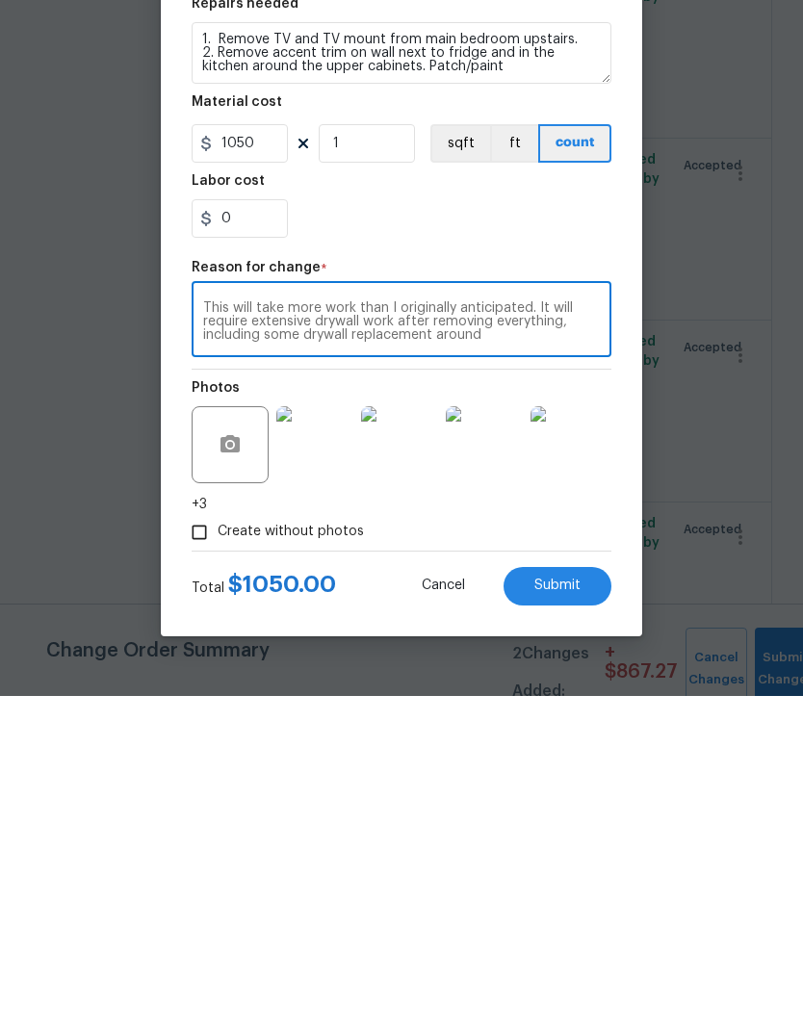
scroll to position [77, 0]
type textarea "This will take more work than I originally anticipated. It will require extensi…"
click at [564, 913] on span "Submit" at bounding box center [557, 920] width 46 height 14
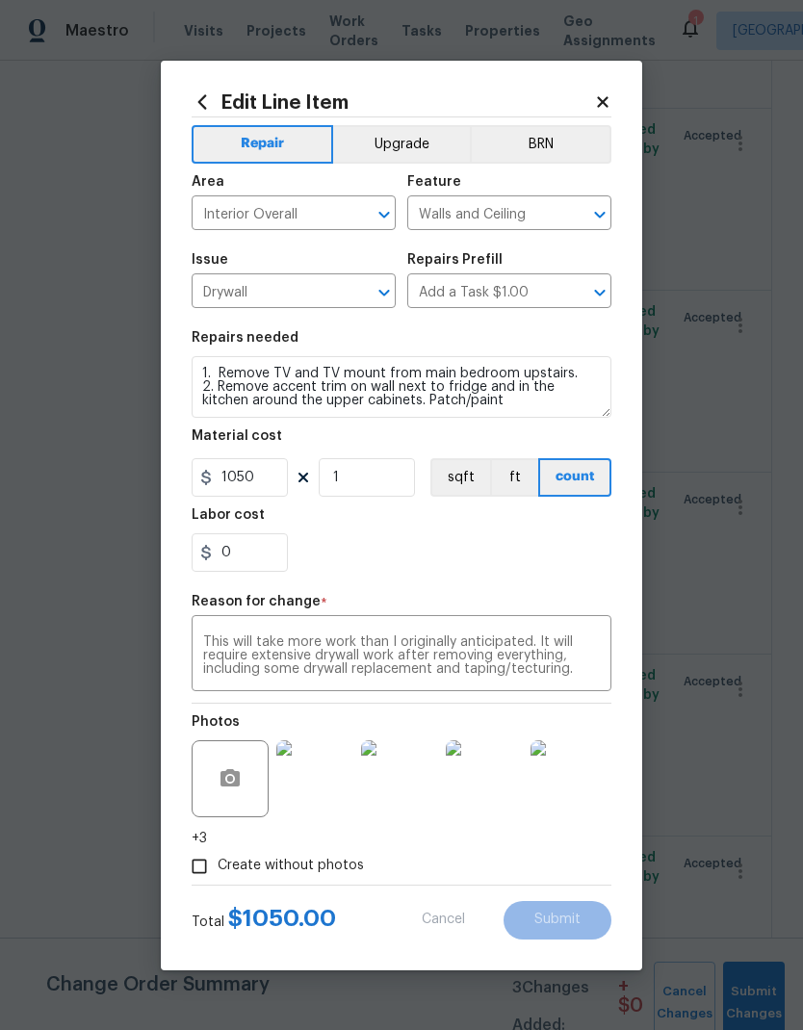
type input "250"
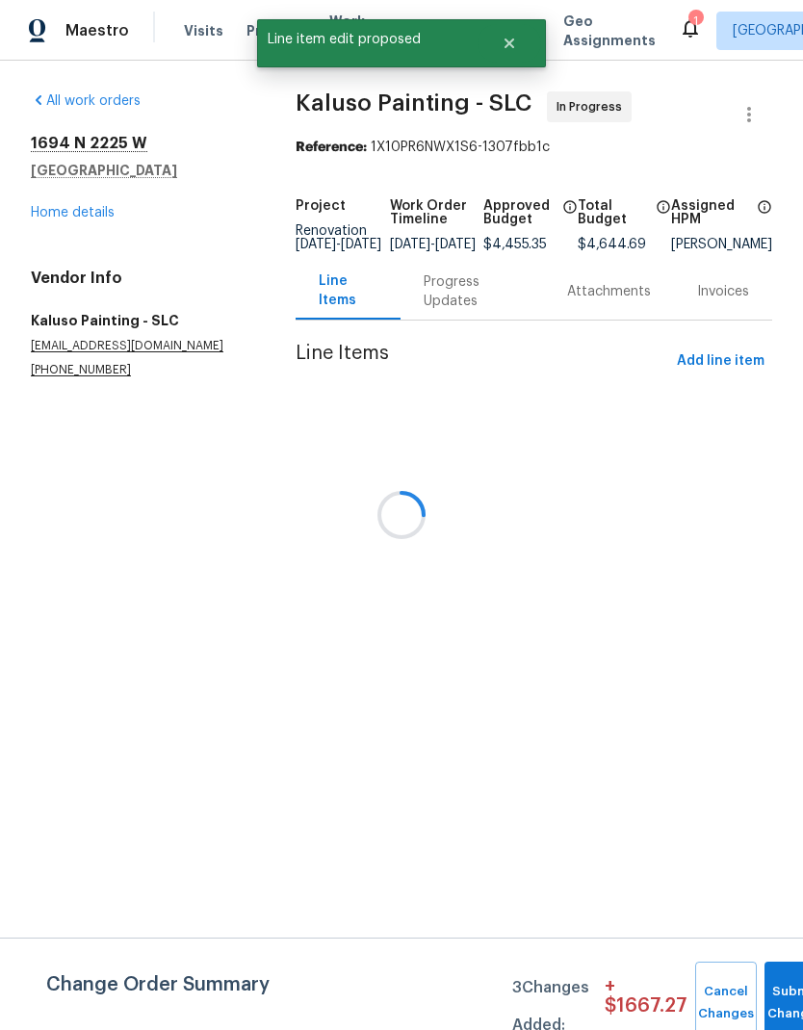
scroll to position [0, 0]
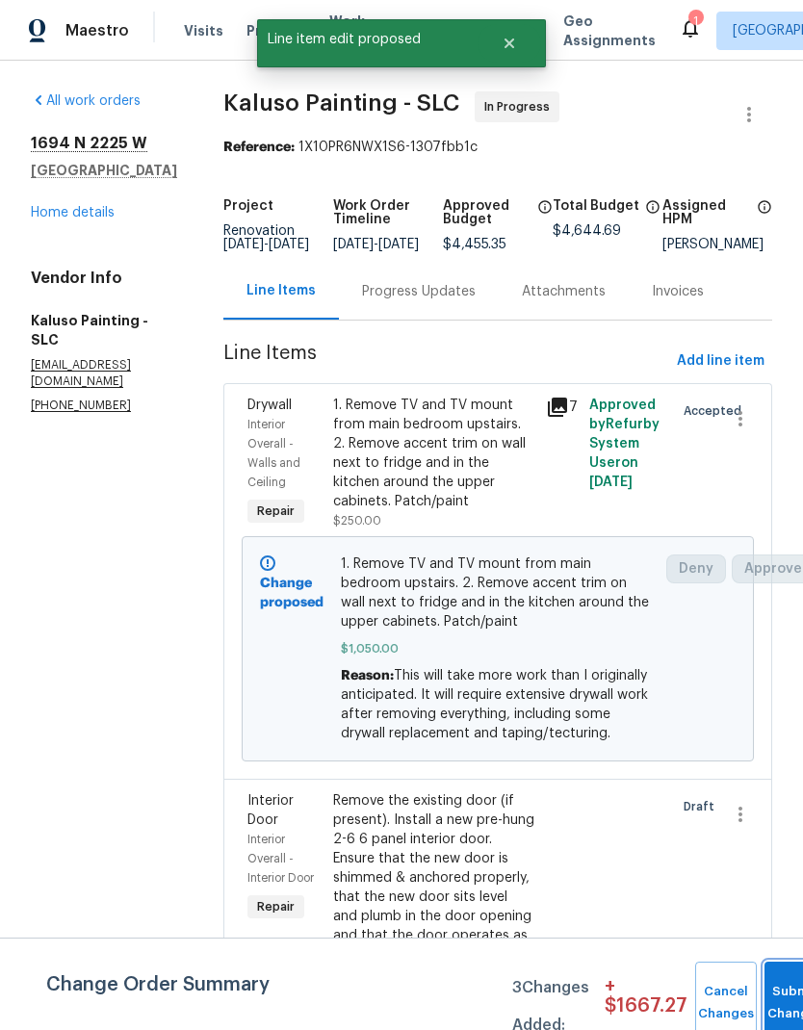
click at [776, 990] on button "Submit Changes" at bounding box center [796, 1003] width 62 height 83
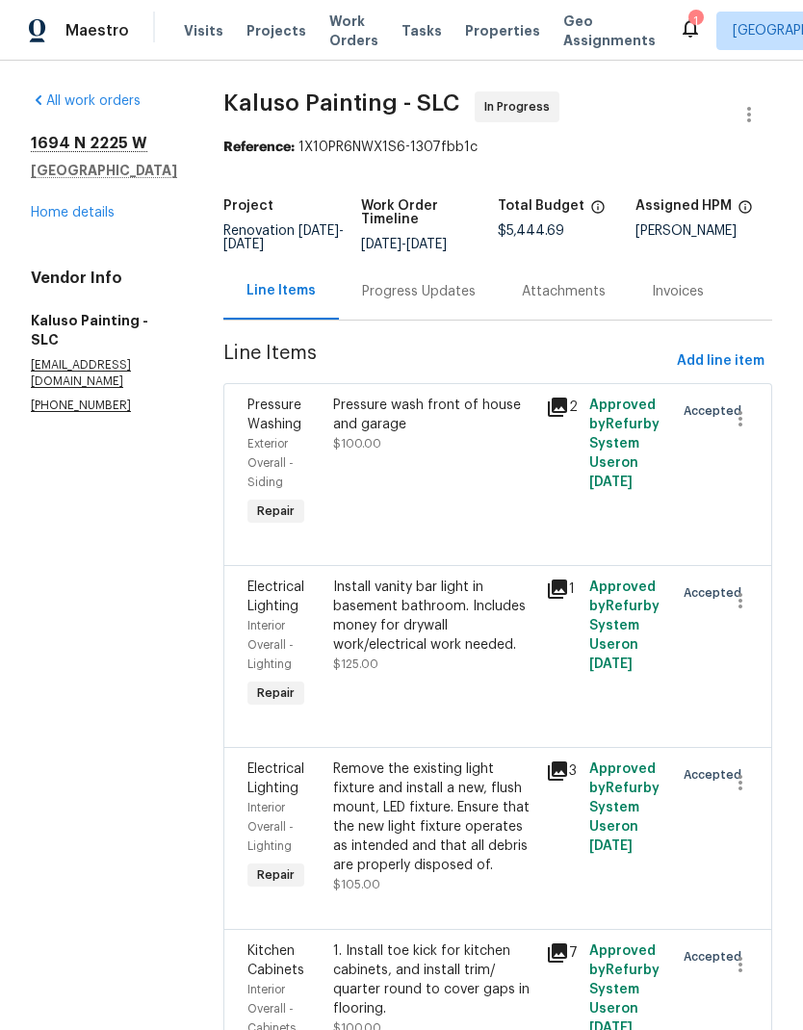
click at [73, 219] on link "Home details" at bounding box center [73, 212] width 84 height 13
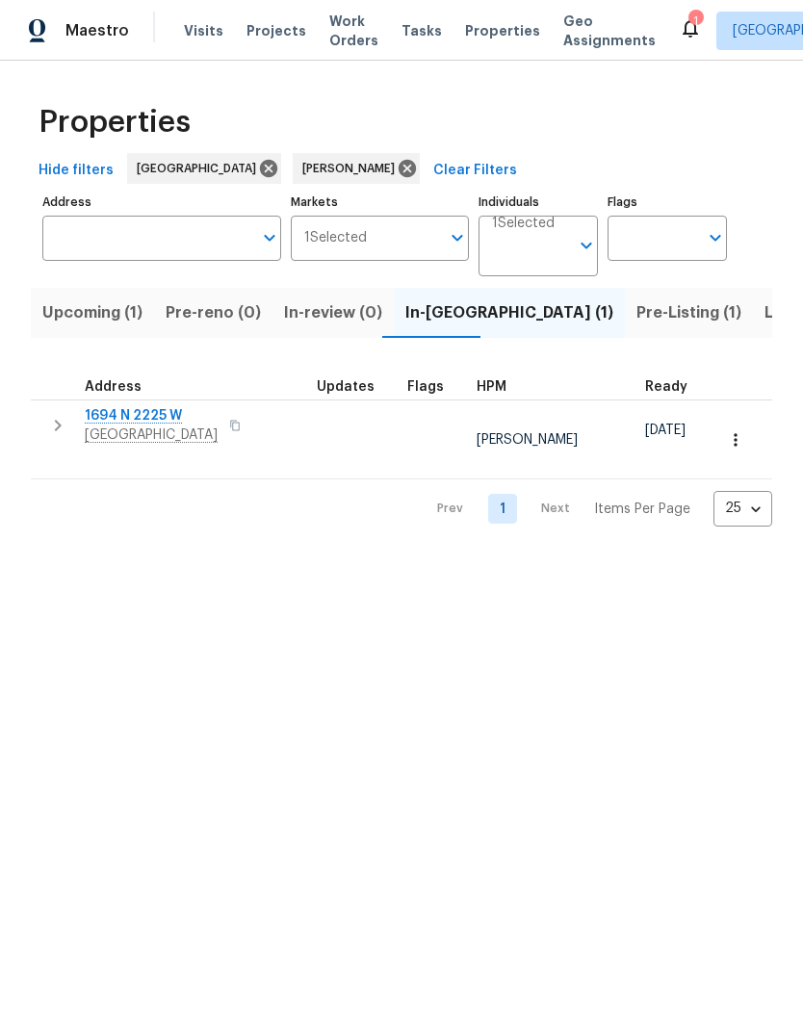
click at [765, 324] on span "Listed (10)" at bounding box center [805, 312] width 81 height 27
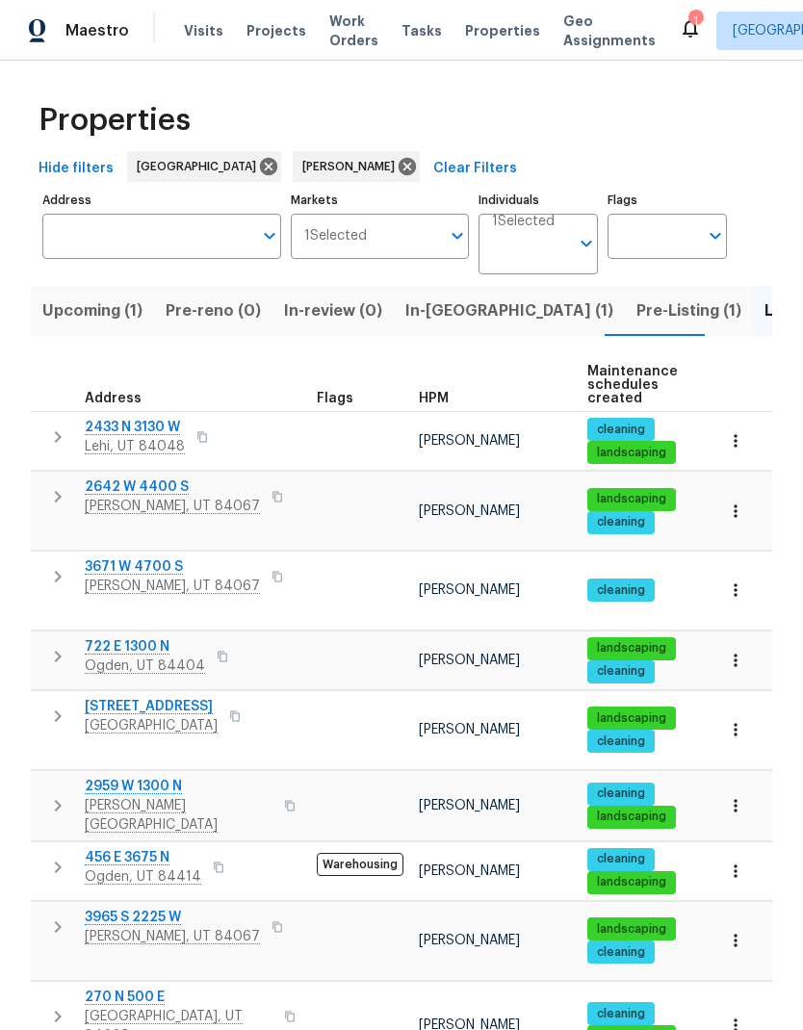
scroll to position [1, 0]
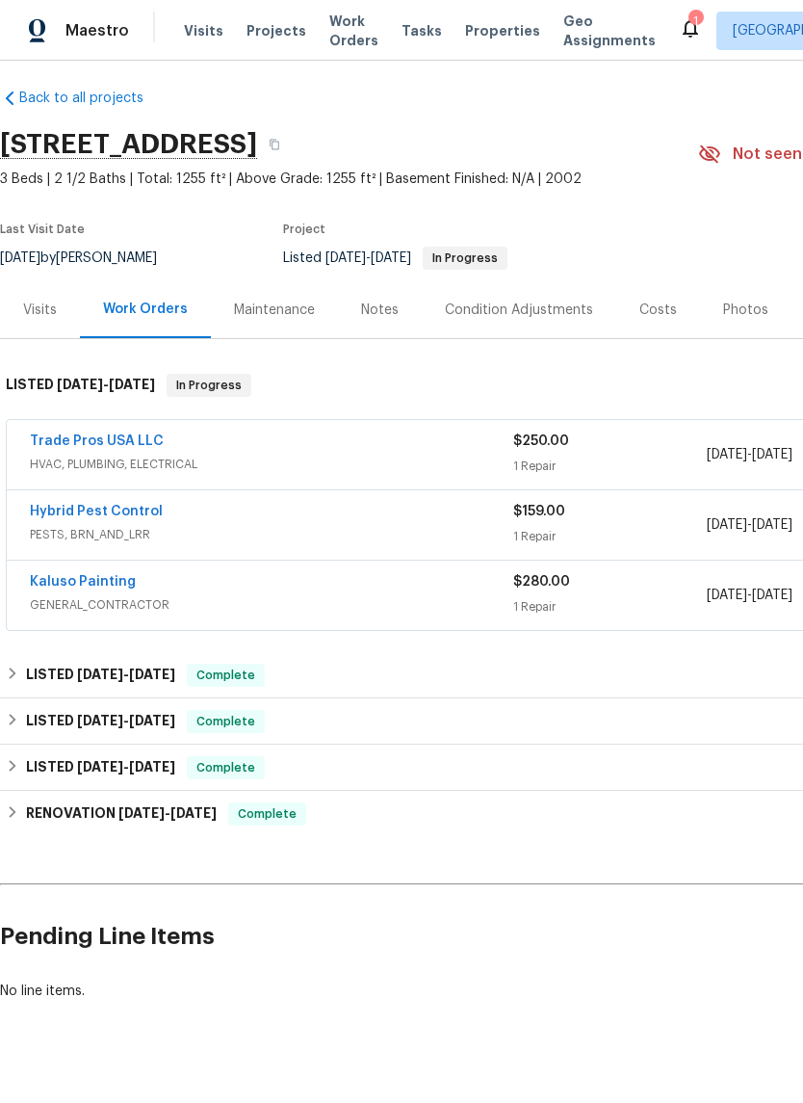
scroll to position [11, 0]
click at [192, 455] on div "Trade Pros USA LLC" at bounding box center [271, 442] width 483 height 23
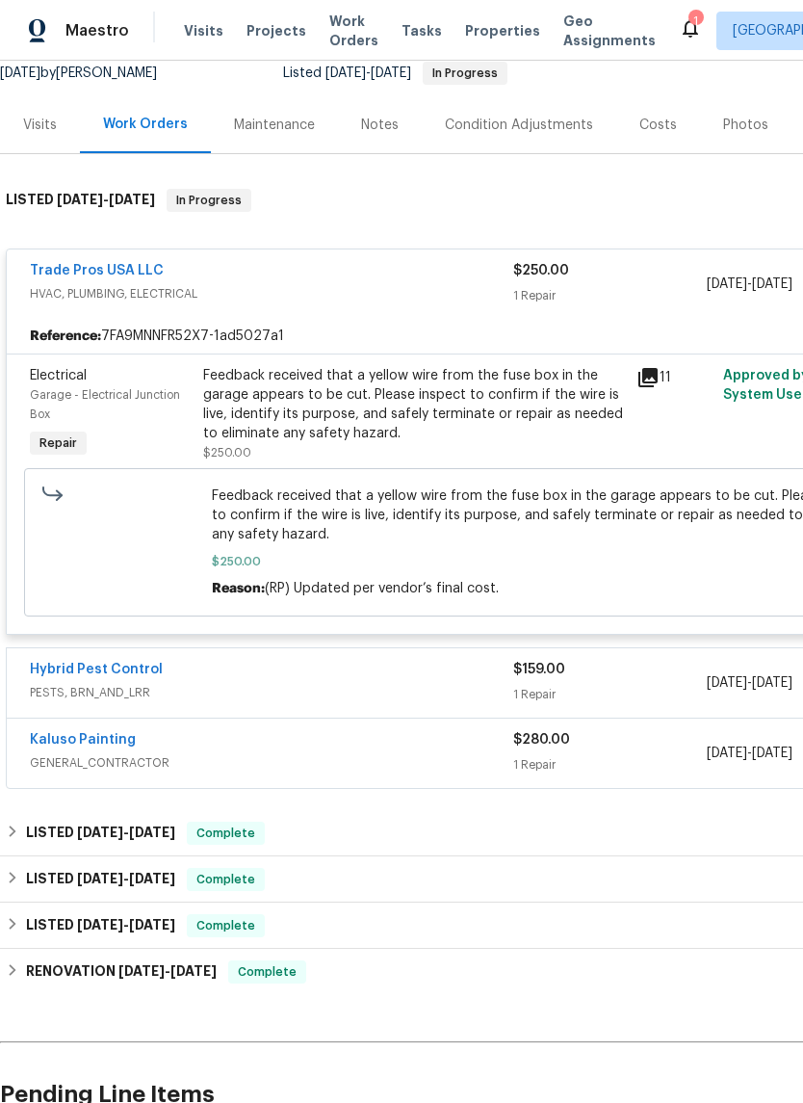
scroll to position [195, 0]
click at [107, 277] on link "Trade Pros USA LLC" at bounding box center [97, 270] width 134 height 13
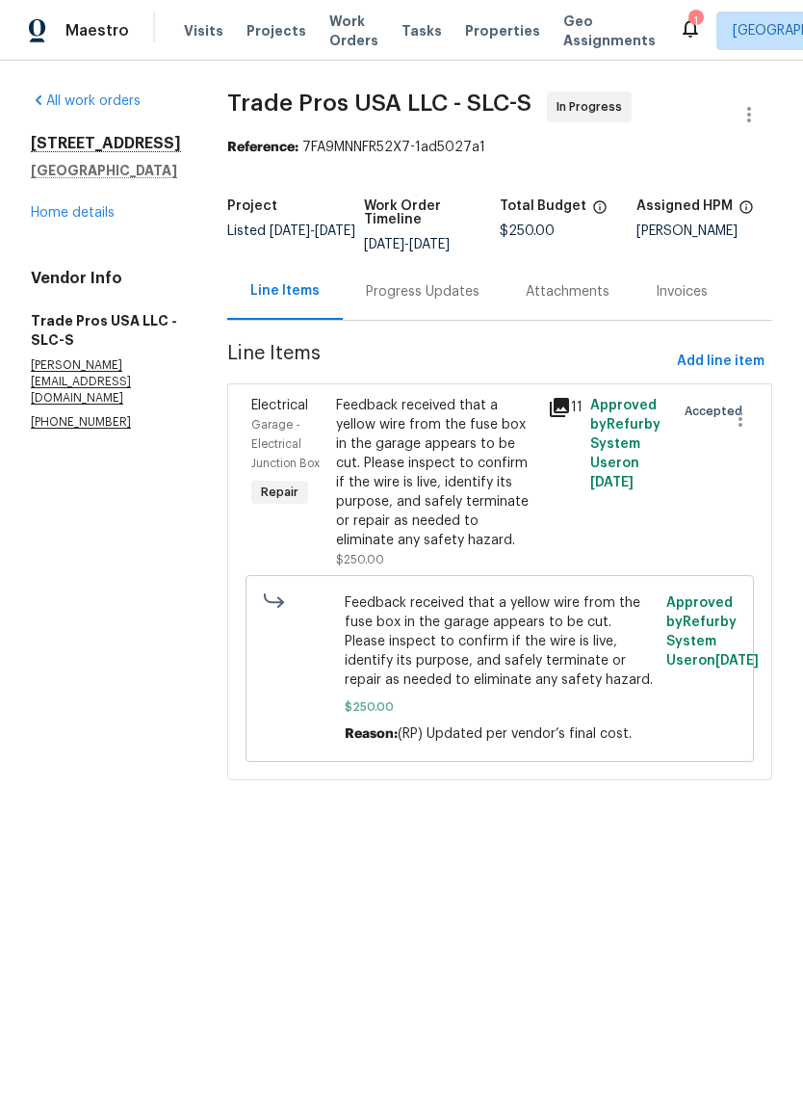
click at [411, 296] on div "Progress Updates" at bounding box center [423, 291] width 114 height 19
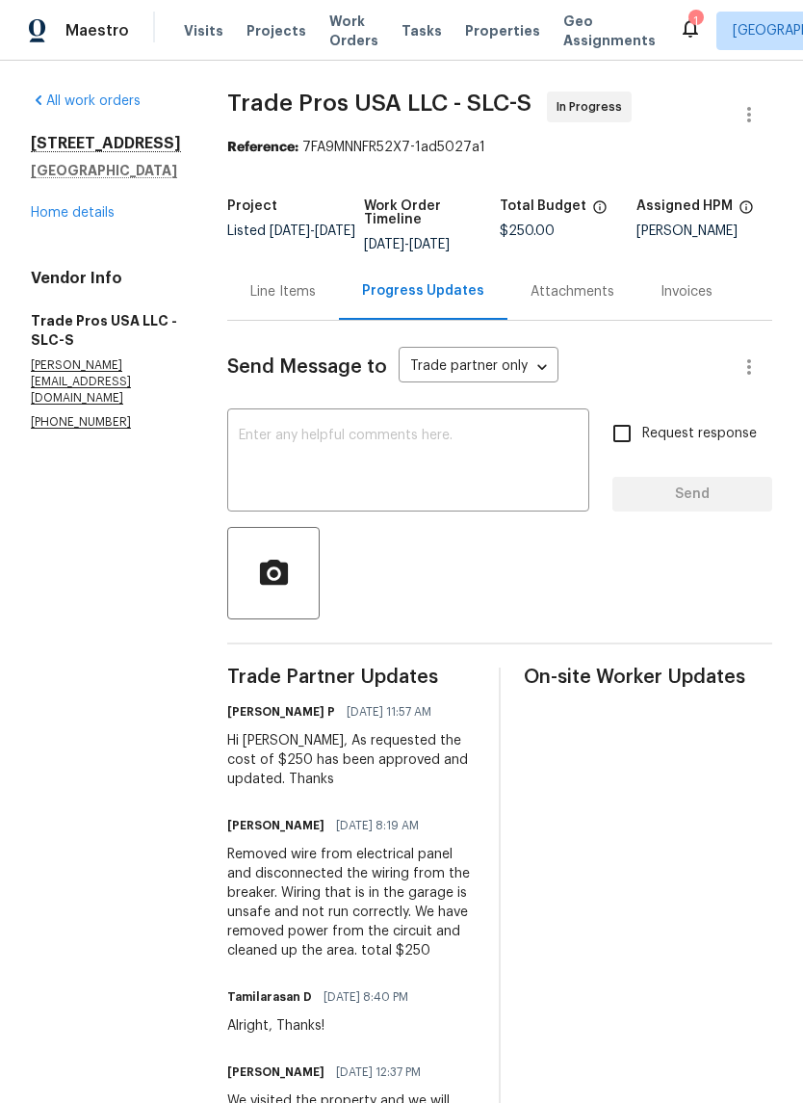
click at [80, 220] on link "Home details" at bounding box center [73, 212] width 84 height 13
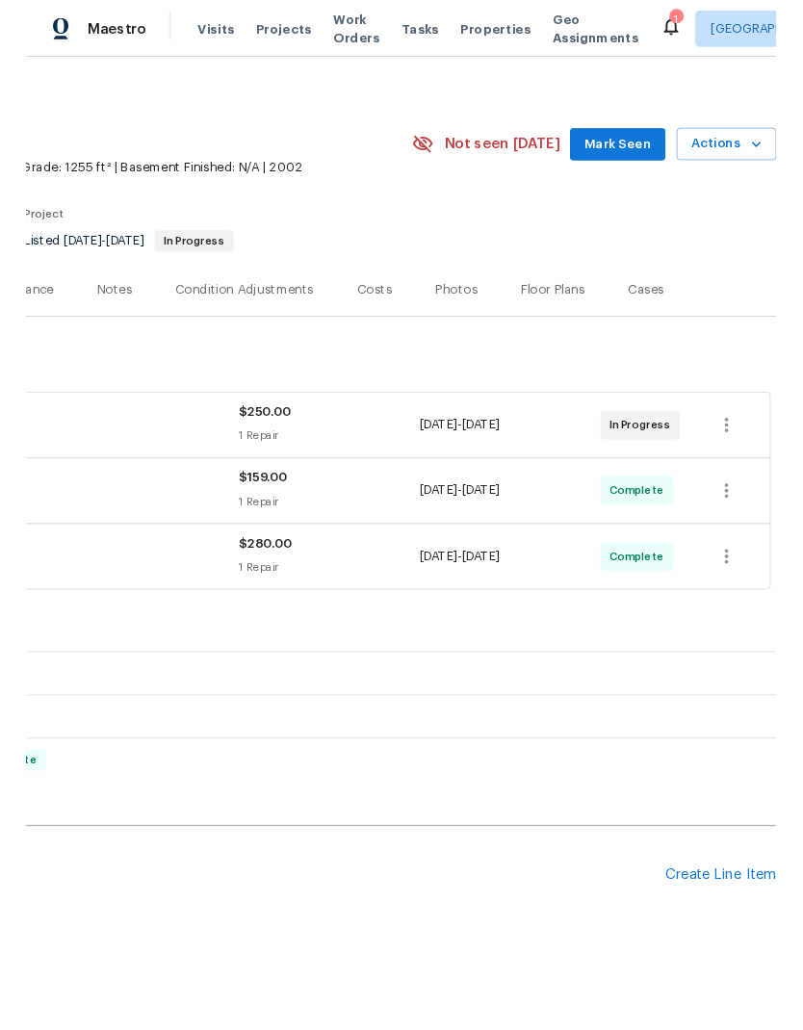
scroll to position [11, 285]
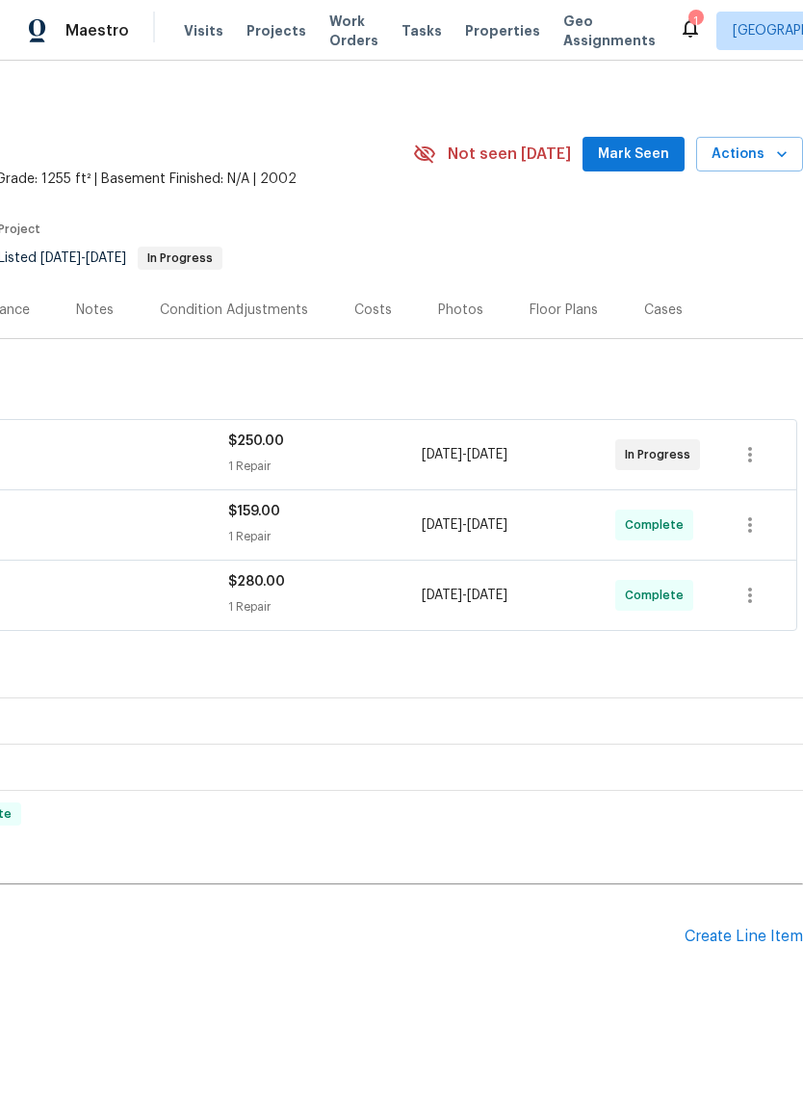
click at [746, 946] on div "Create Line Item" at bounding box center [744, 936] width 118 height 18
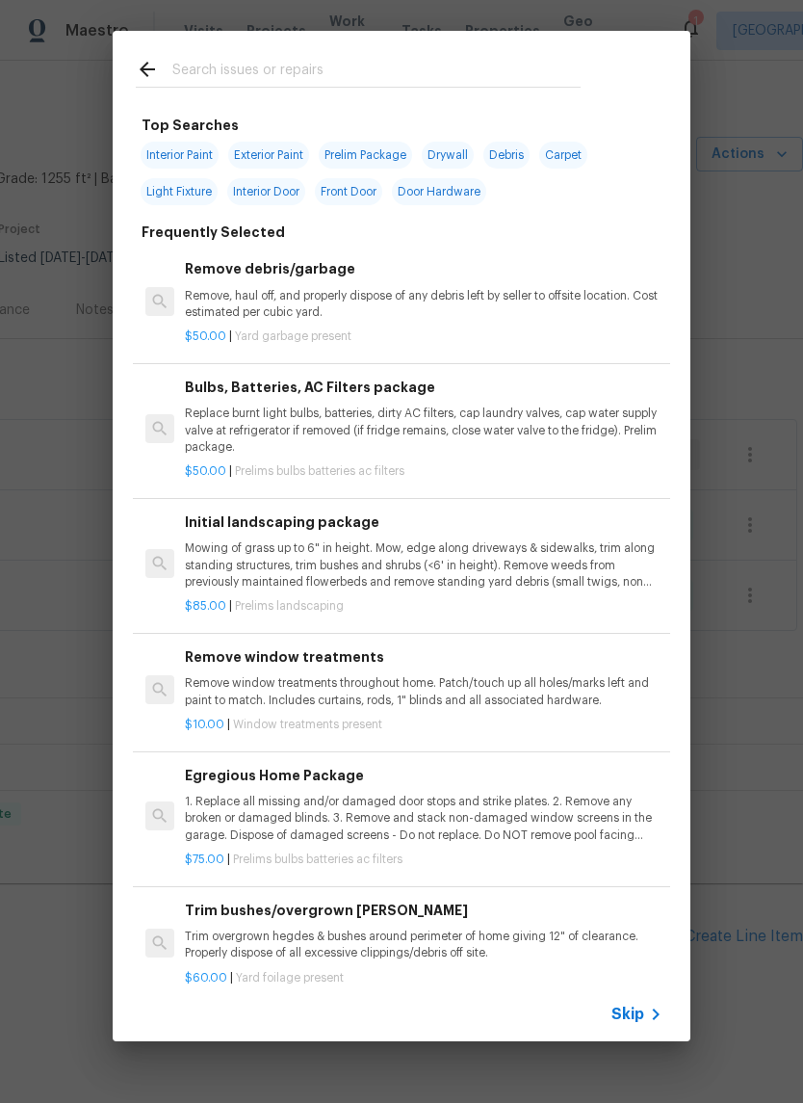
click at [372, 76] on input "text" at bounding box center [376, 72] width 408 height 29
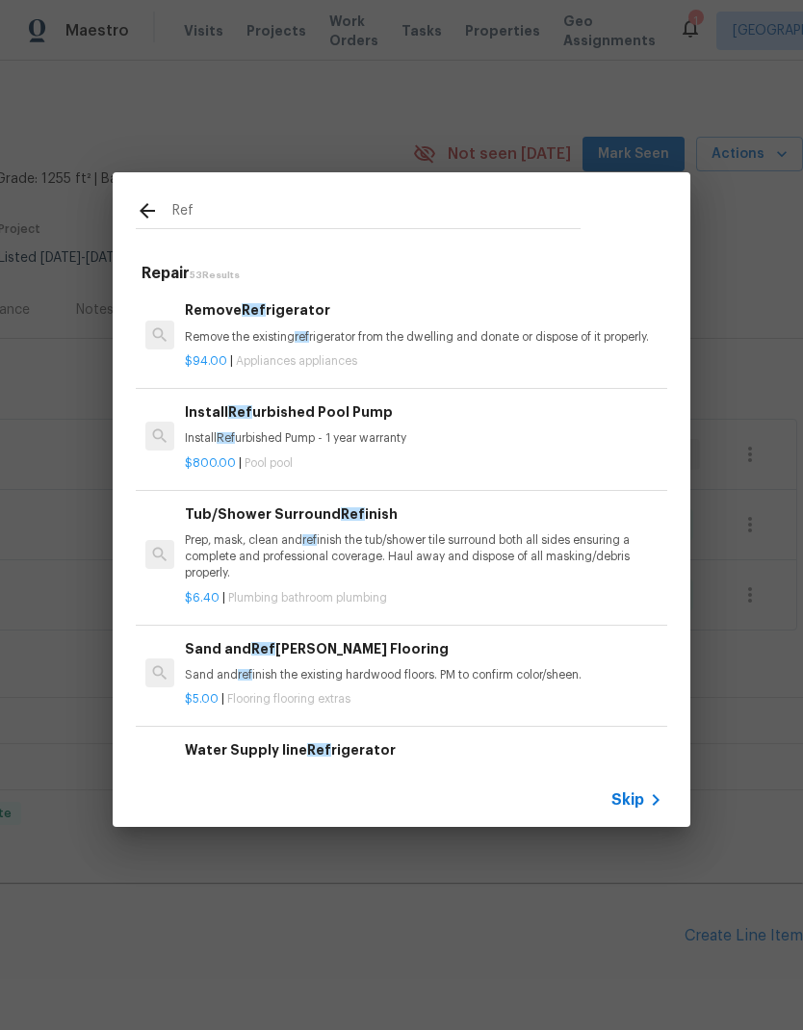
scroll to position [8, 0]
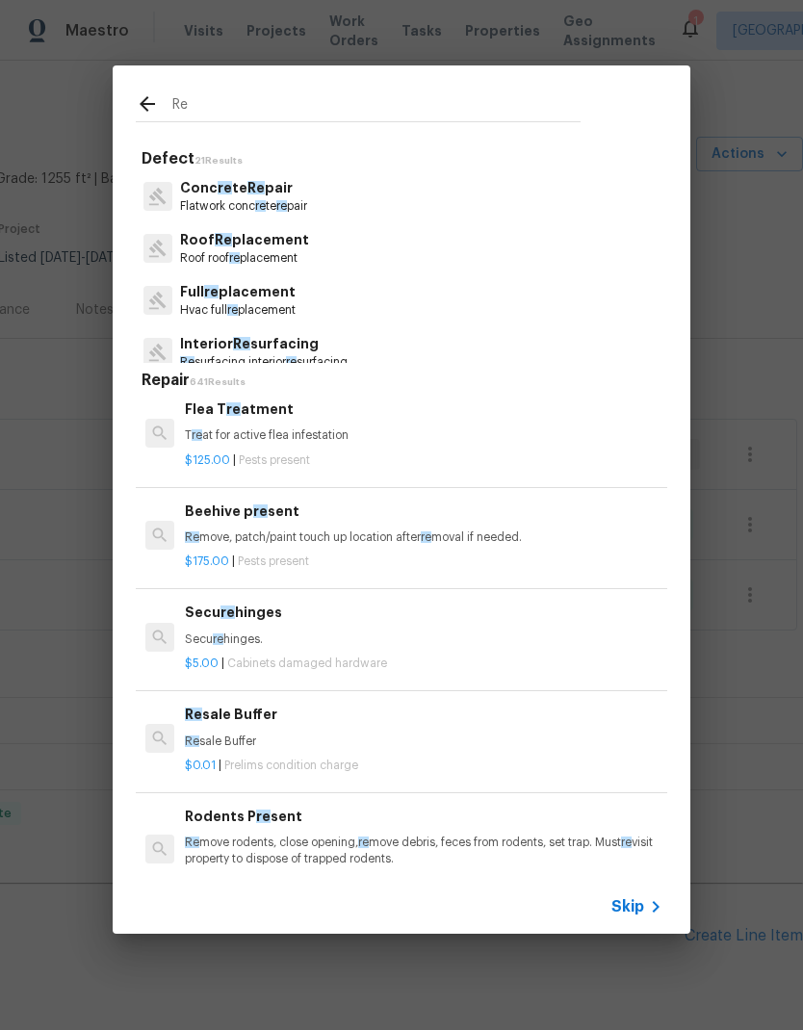
type input "R"
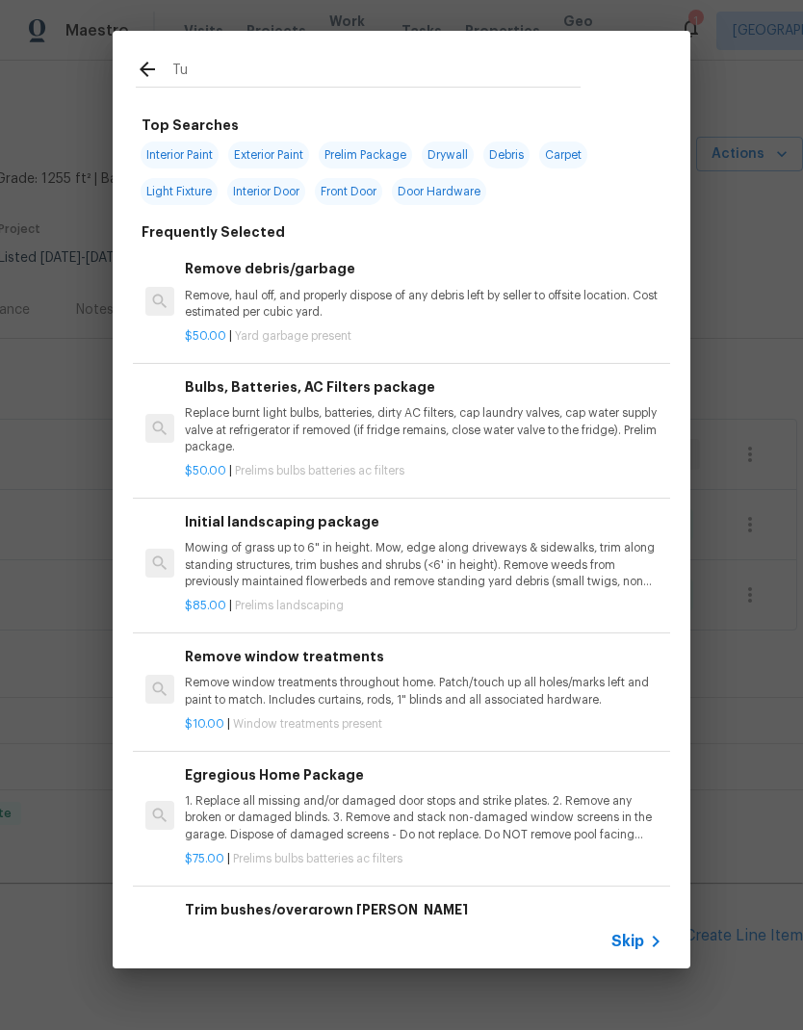
type input "Tub"
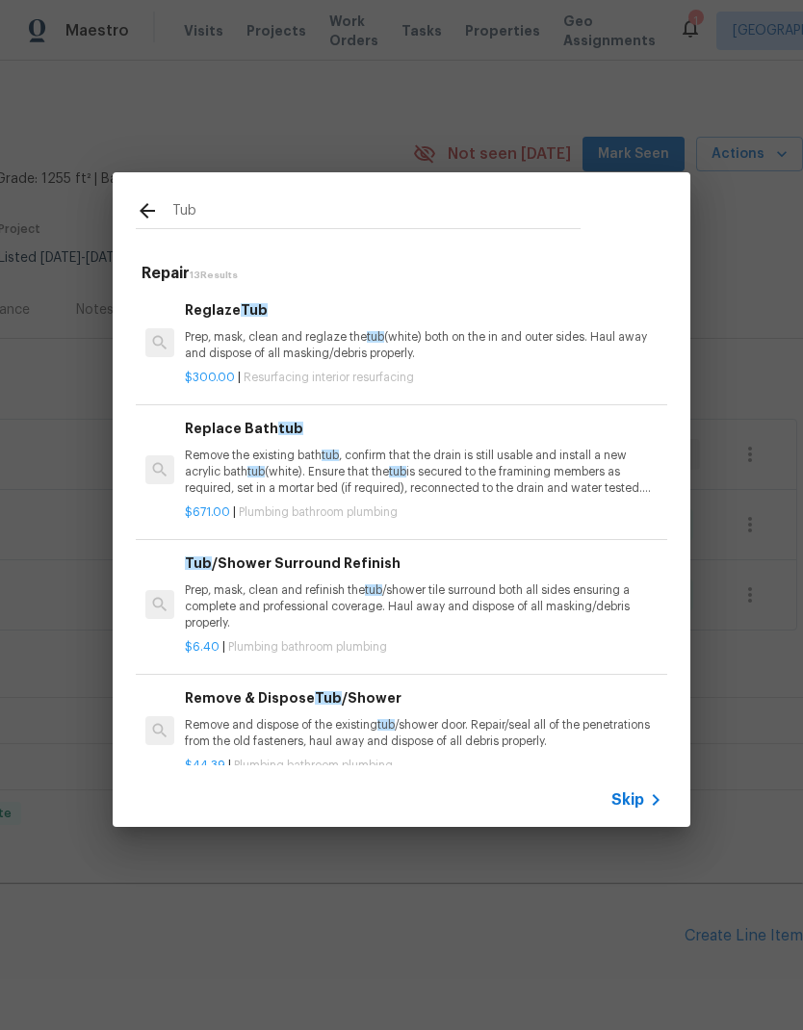
scroll to position [0, 0]
click at [387, 349] on p "Prep, mask, clean and reglaze the tub (white) both on the in and outer sides. H…" at bounding box center [424, 345] width 478 height 33
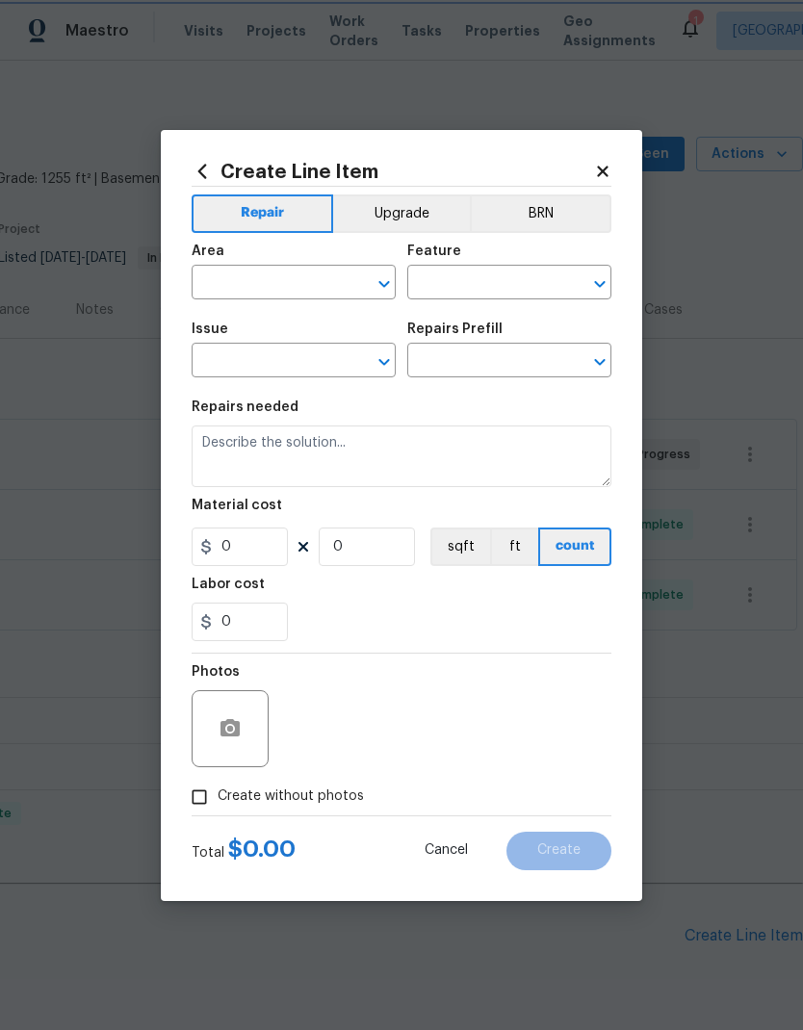
type input "Interior Resurfacing"
type input "Reglaze Tub $300.00"
type textarea "Prep, mask, clean and reglaze the tub (white) both on the in and outer sides. H…"
type input "300"
type input "1"
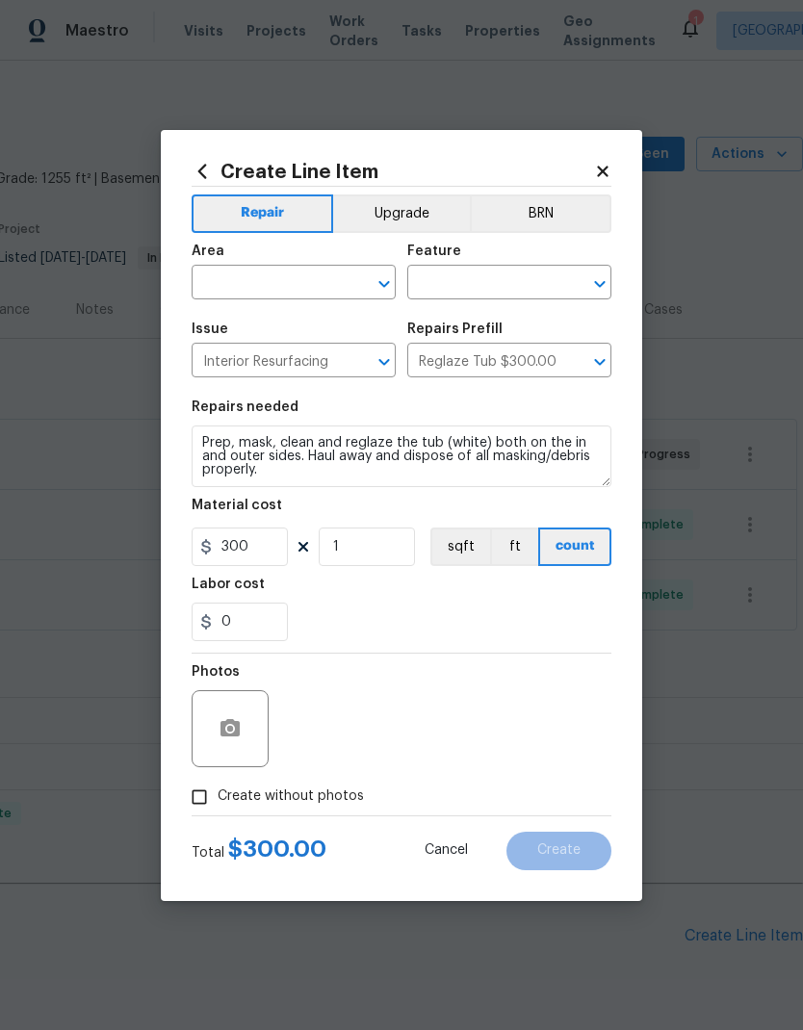
click at [299, 293] on input "text" at bounding box center [267, 285] width 150 height 30
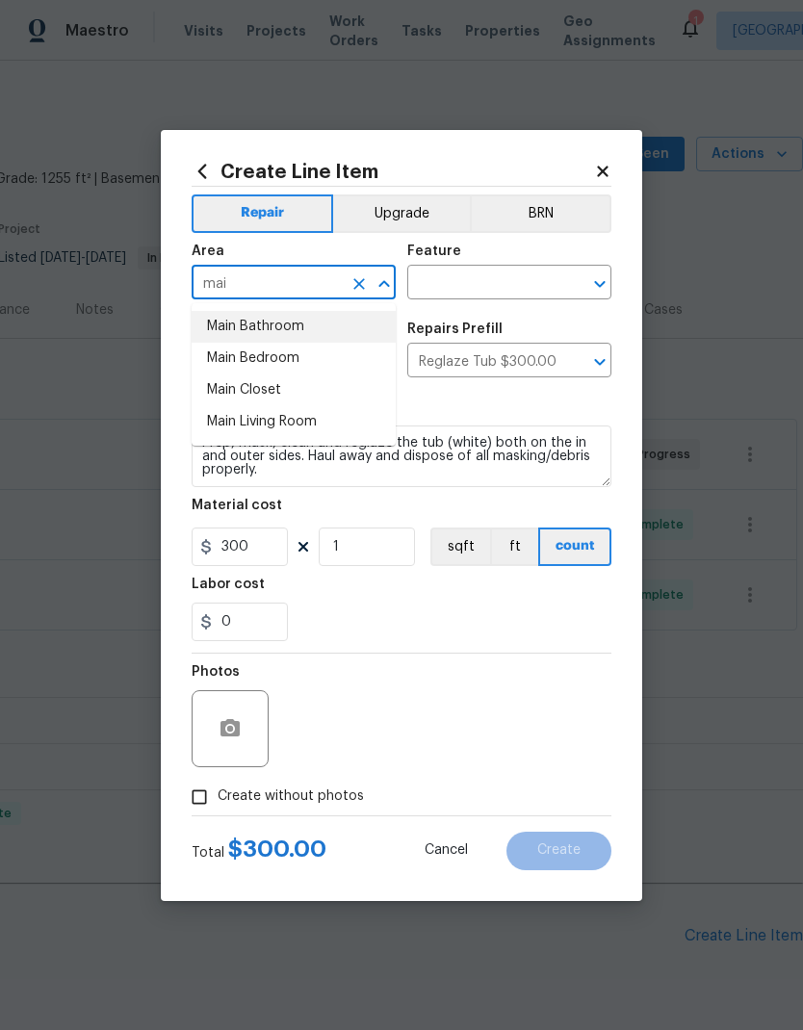
click at [307, 340] on li "Main Bathroom" at bounding box center [294, 327] width 204 height 32
type input "Main Bathroom"
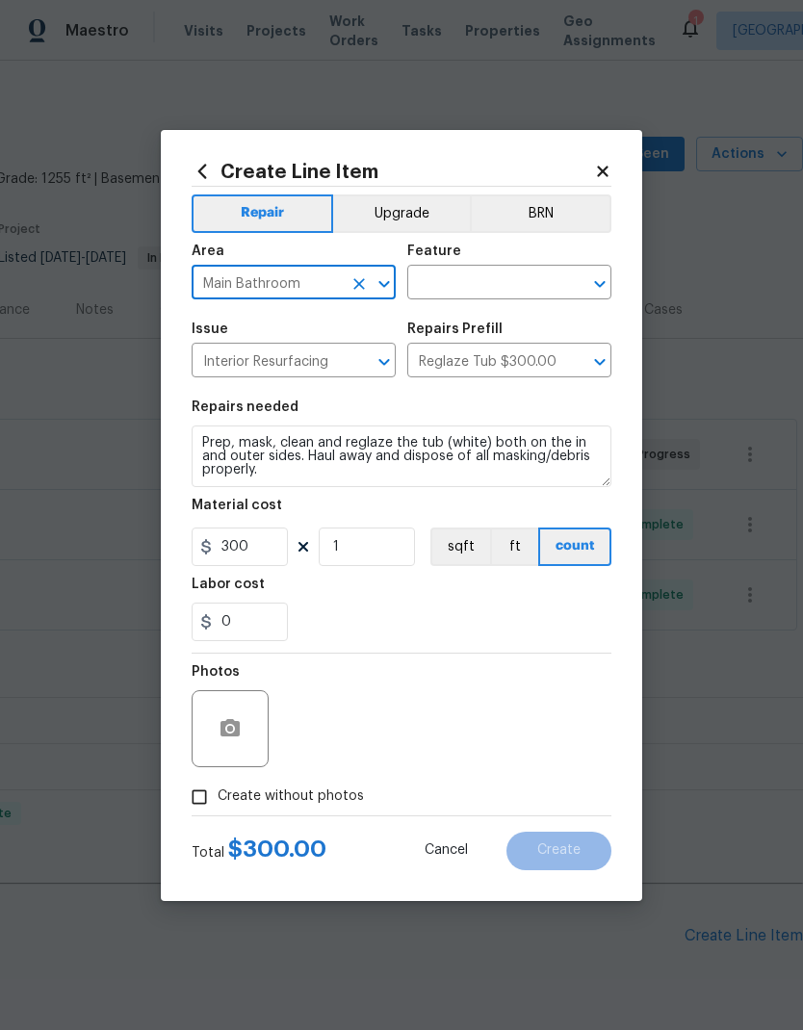
click at [514, 292] on input "text" at bounding box center [482, 285] width 150 height 30
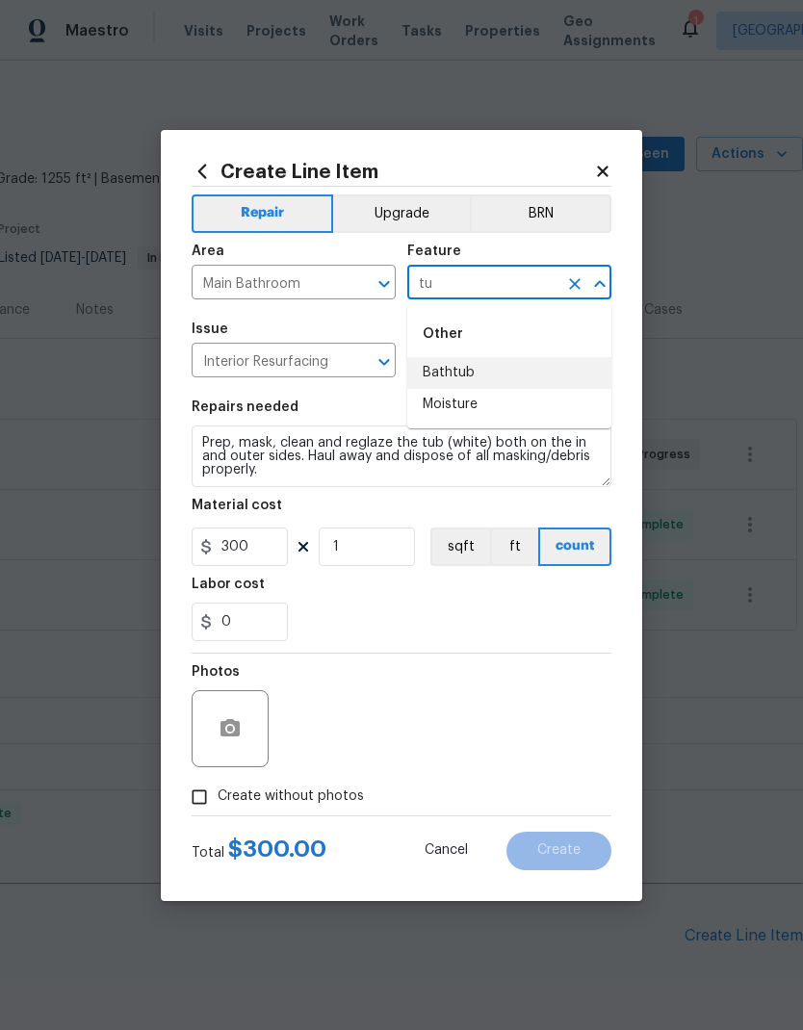
click at [480, 373] on li "Bathtub" at bounding box center [509, 373] width 204 height 32
type input "Bathtub"
click at [511, 416] on div "Repairs needed" at bounding box center [402, 413] width 420 height 25
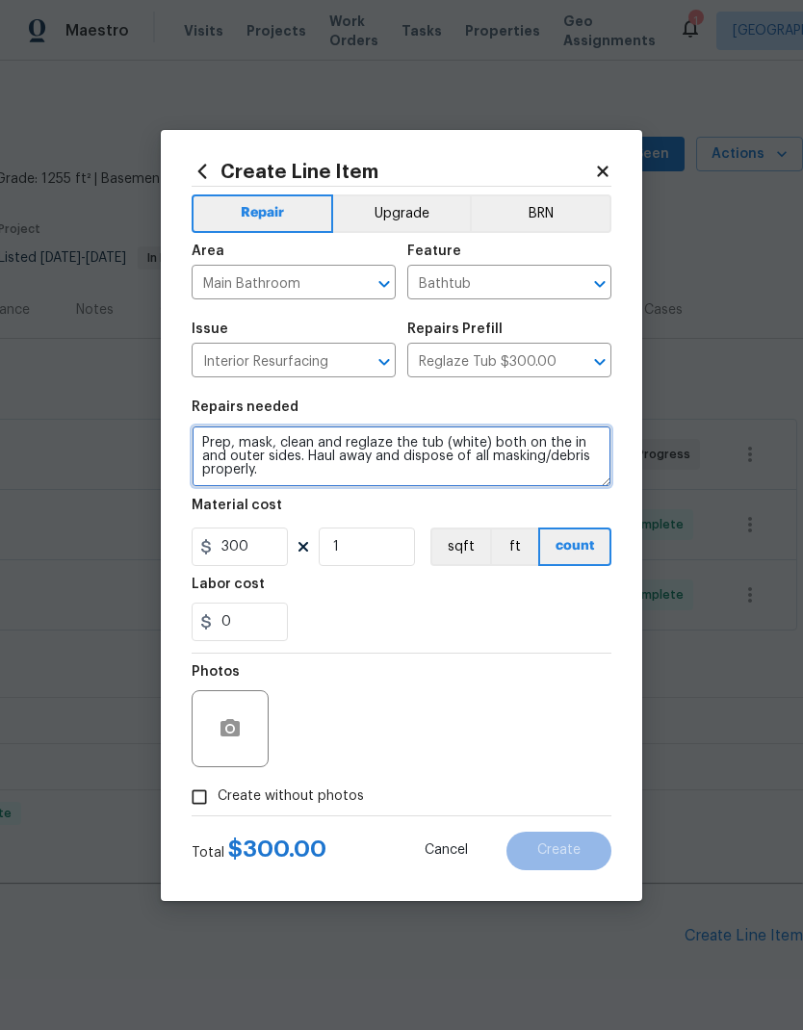
click at [209, 440] on textarea "Prep, mask, clean and reglaze the tub (white) both on the in and outer sides. H…" at bounding box center [402, 457] width 420 height 62
click at [339, 474] on textarea "1. Prep, mask, clean and reglaze the tub (white) both on the in and outer sides…" at bounding box center [402, 457] width 420 height 62
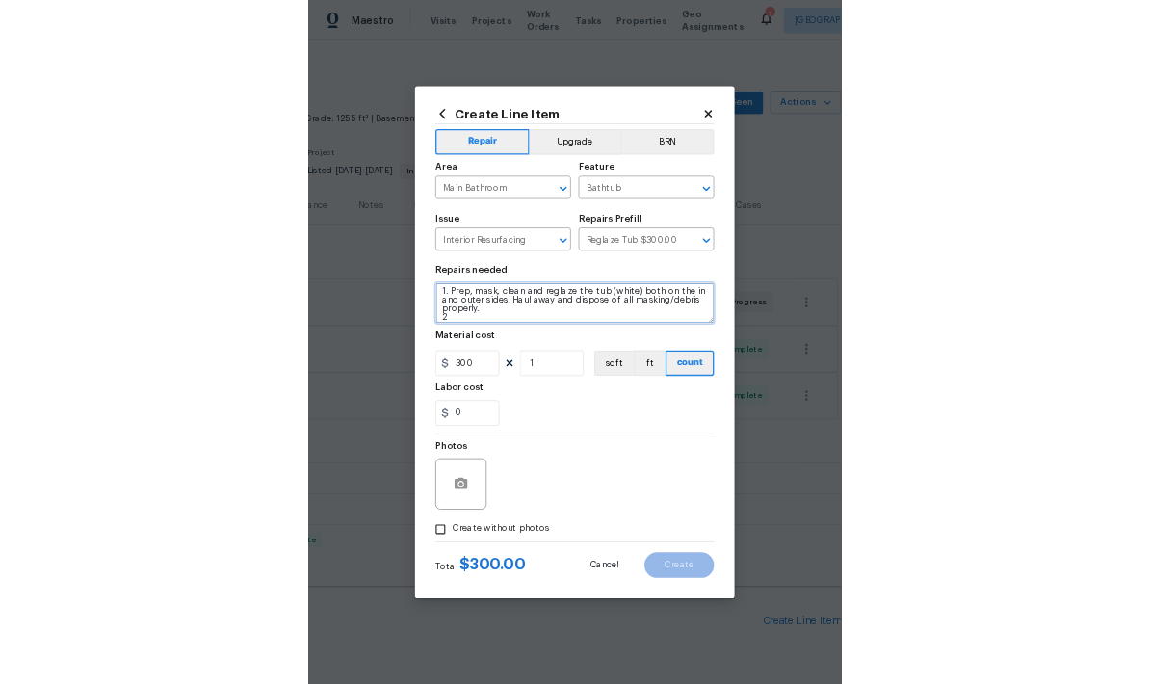
scroll to position [5, 0]
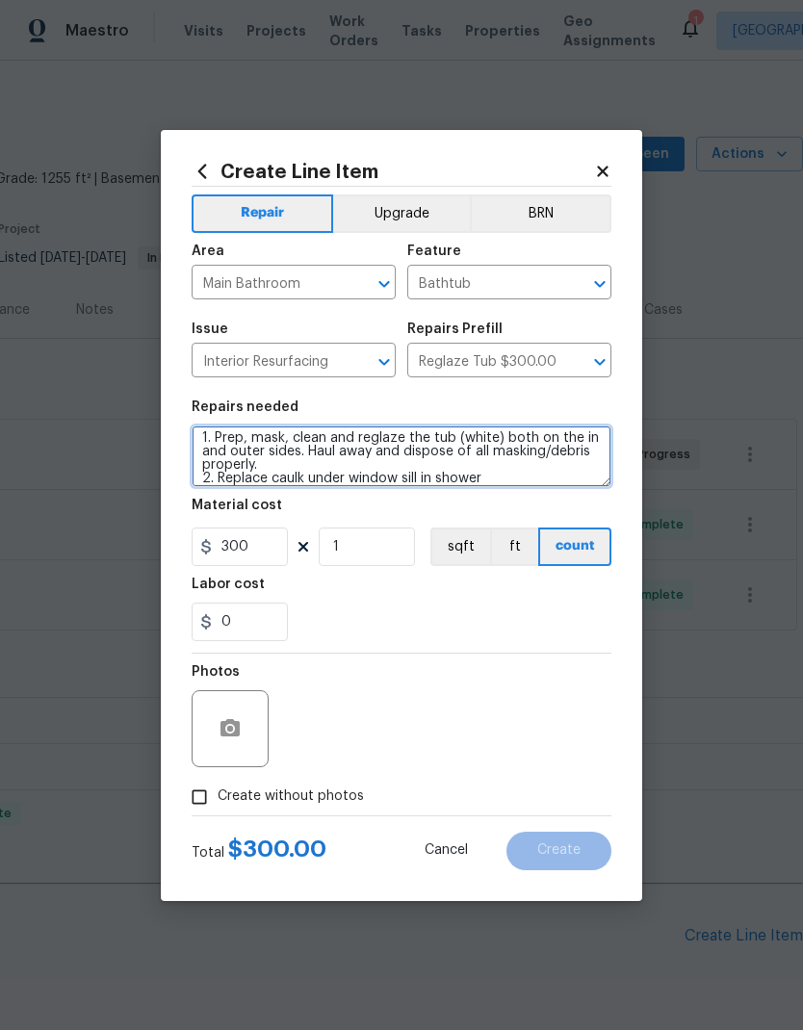
type textarea "1. Prep, mask, clean and reglaze the tub (white) both on the in and outer sides…"
click at [502, 619] on div "0" at bounding box center [402, 622] width 420 height 39
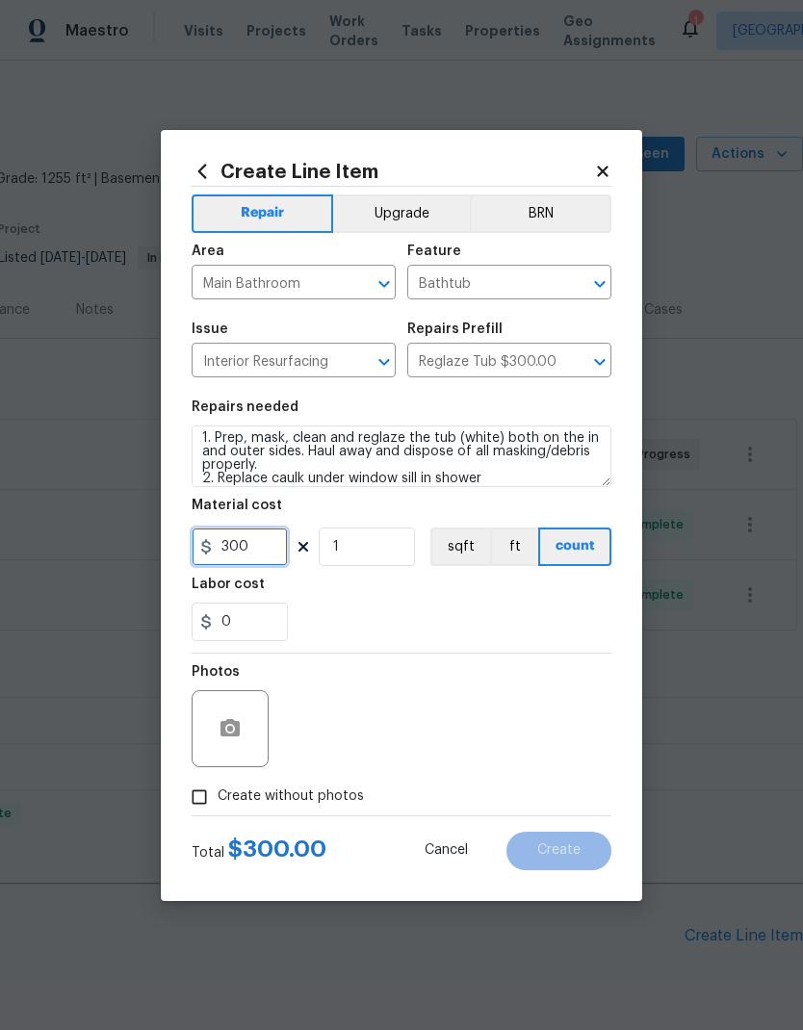
click at [253, 554] on input "300" at bounding box center [240, 547] width 96 height 39
type input "350"
click at [453, 598] on div "Labor cost" at bounding box center [402, 590] width 420 height 25
click at [240, 733] on icon "button" at bounding box center [230, 727] width 19 height 17
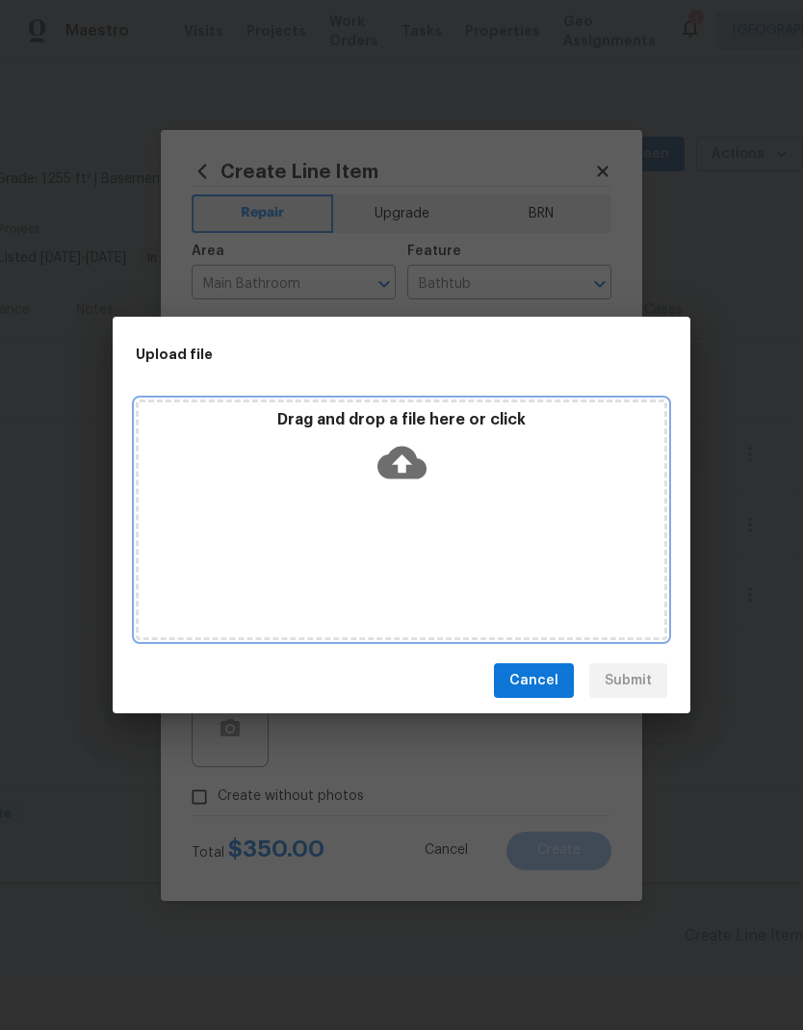
click at [516, 532] on div "Drag and drop a file here or click" at bounding box center [402, 520] width 532 height 241
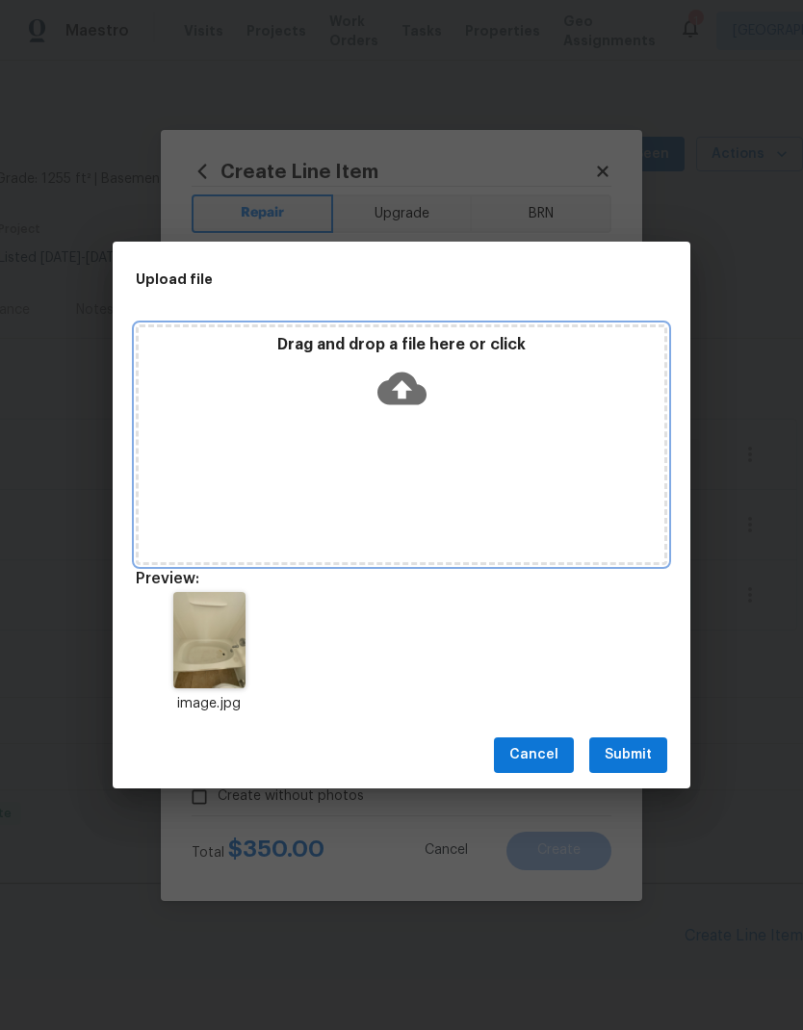
click at [354, 463] on div "Drag and drop a file here or click" at bounding box center [402, 445] width 532 height 241
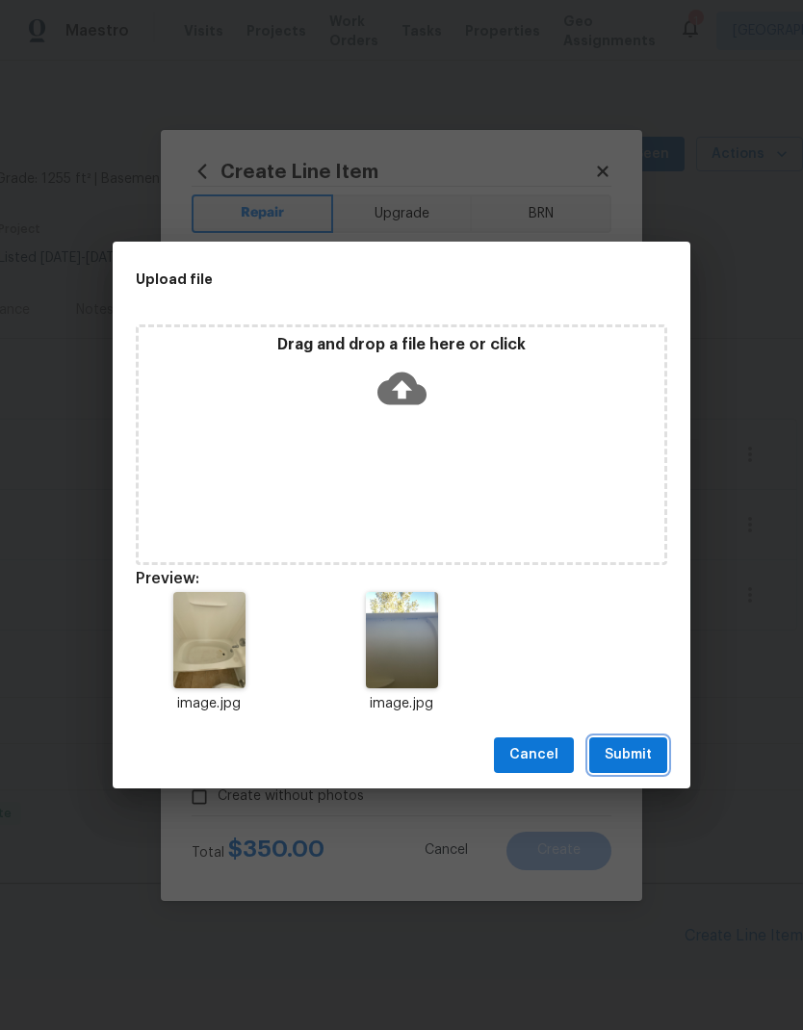
click at [635, 762] on span "Submit" at bounding box center [628, 755] width 47 height 24
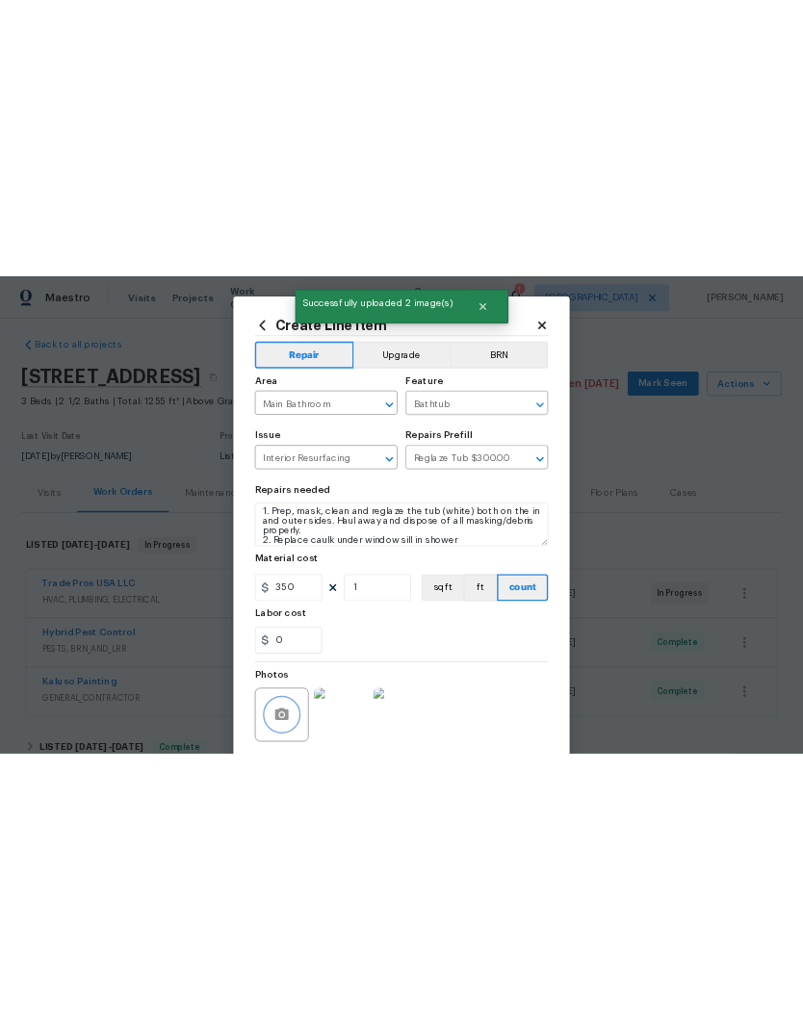
scroll to position [11, 0]
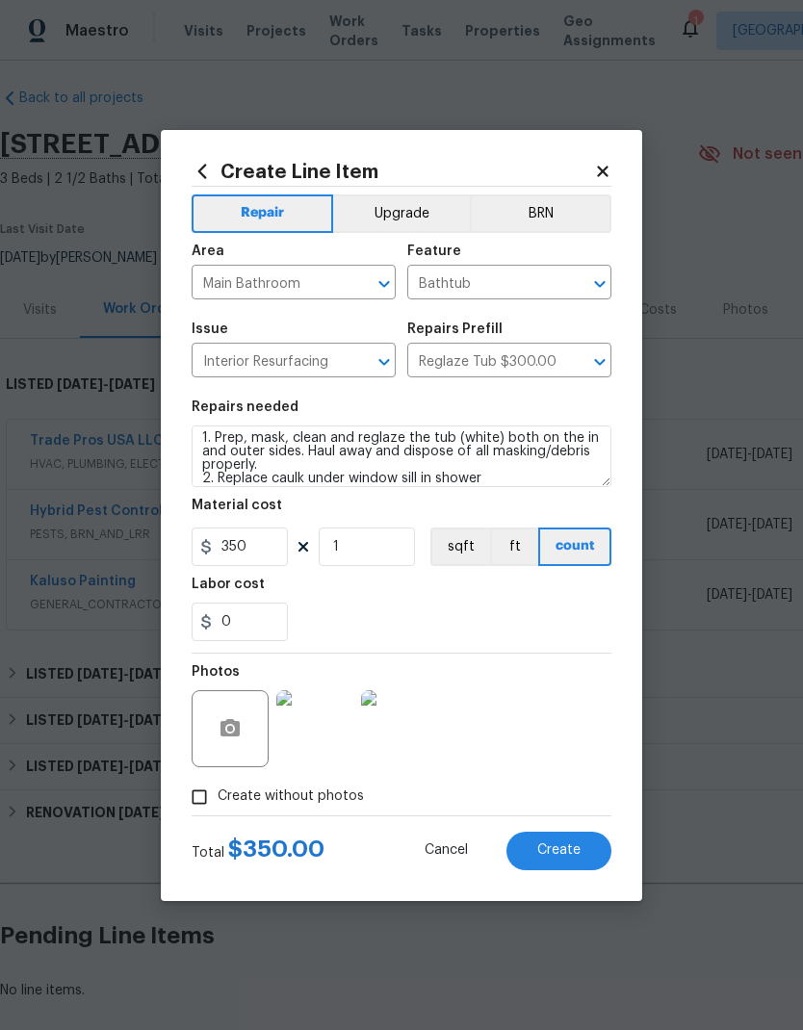
click at [566, 857] on span "Create" at bounding box center [558, 851] width 43 height 14
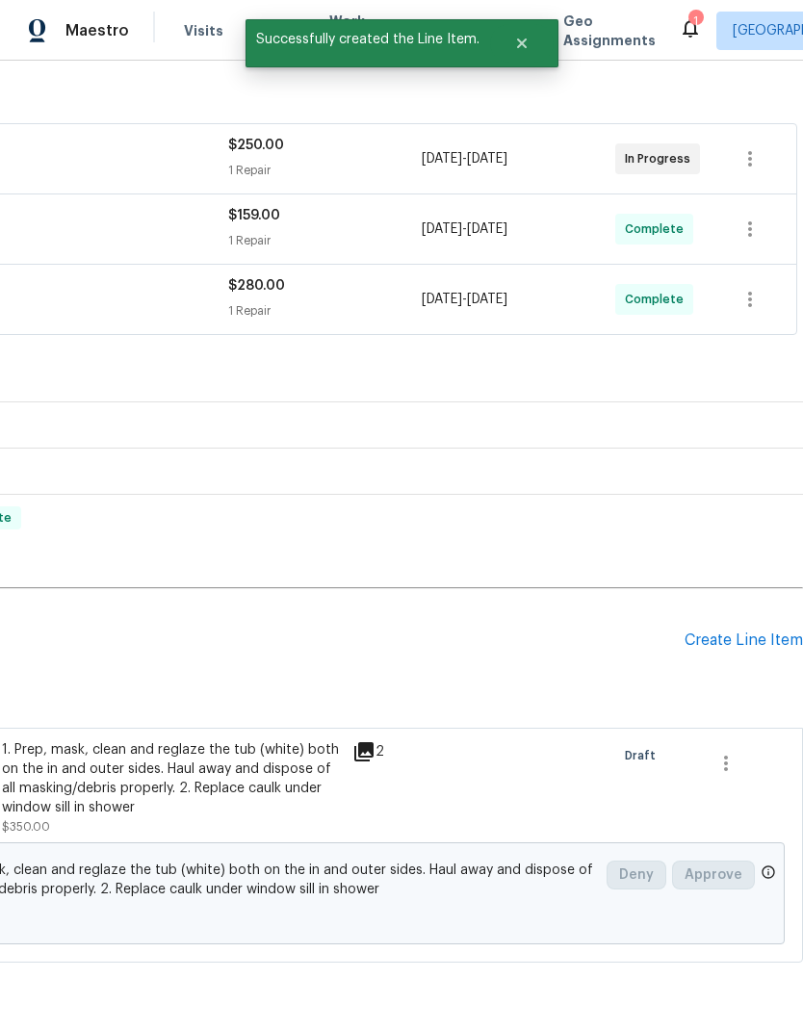
scroll to position [306, 285]
click at [720, 650] on div "Create Line Item" at bounding box center [744, 641] width 118 height 18
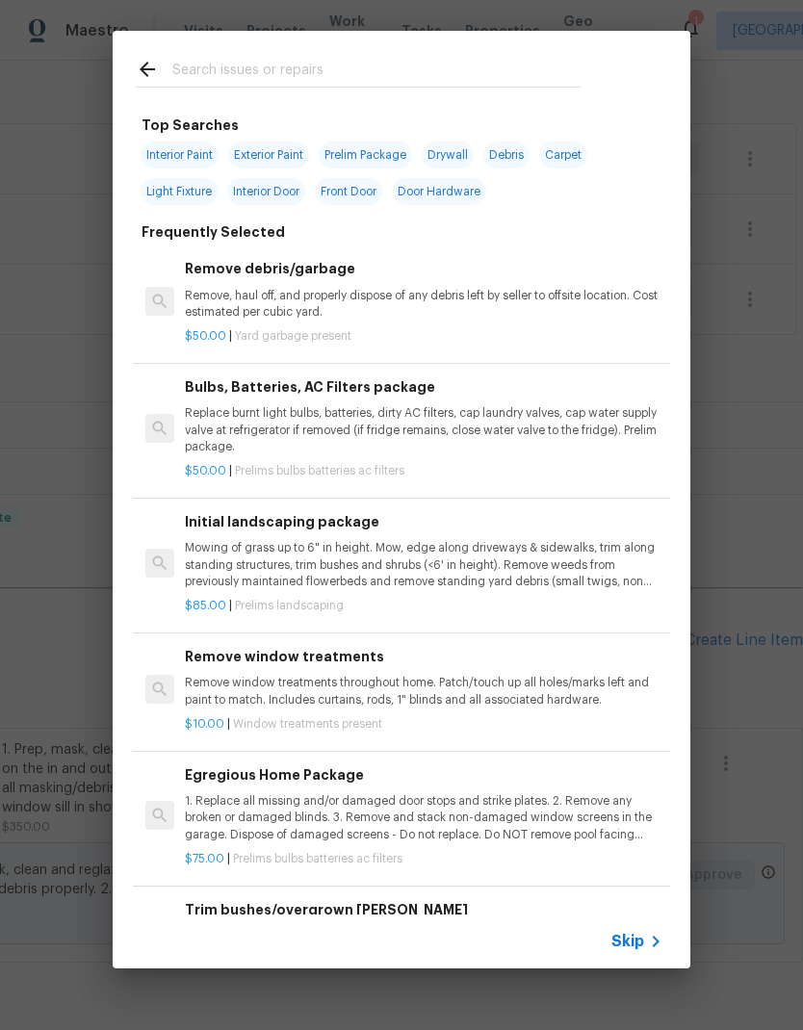
click at [364, 65] on input "text" at bounding box center [376, 72] width 408 height 29
type input "Vanit"
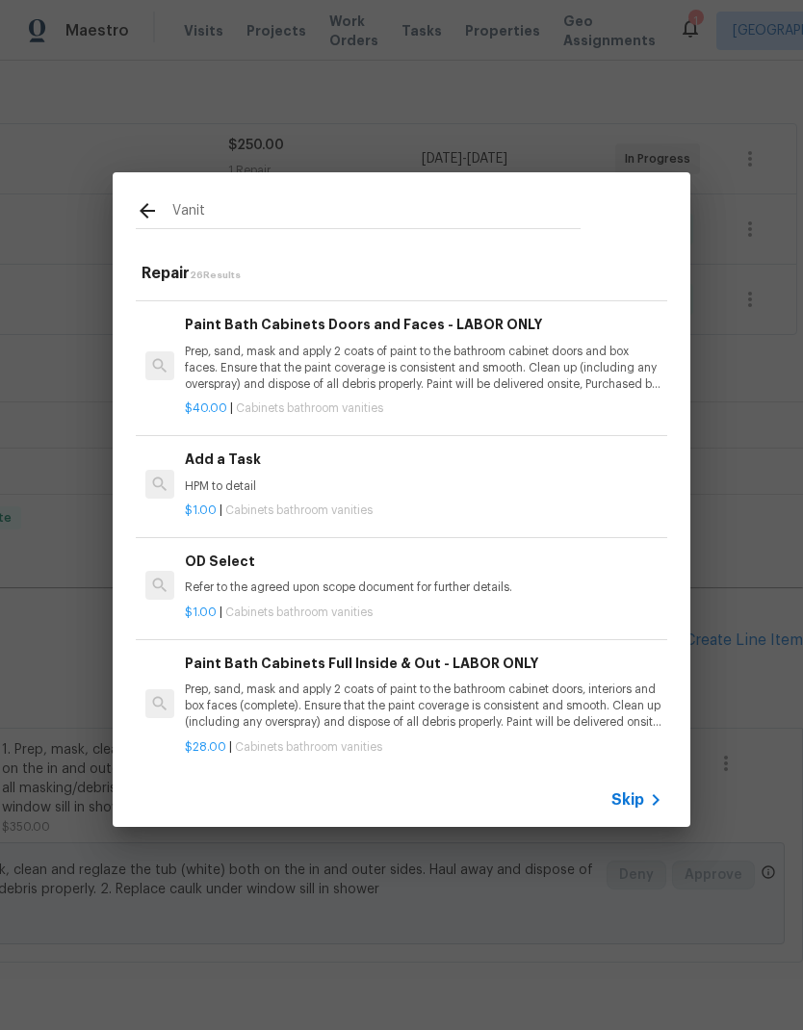
scroll to position [781, 0]
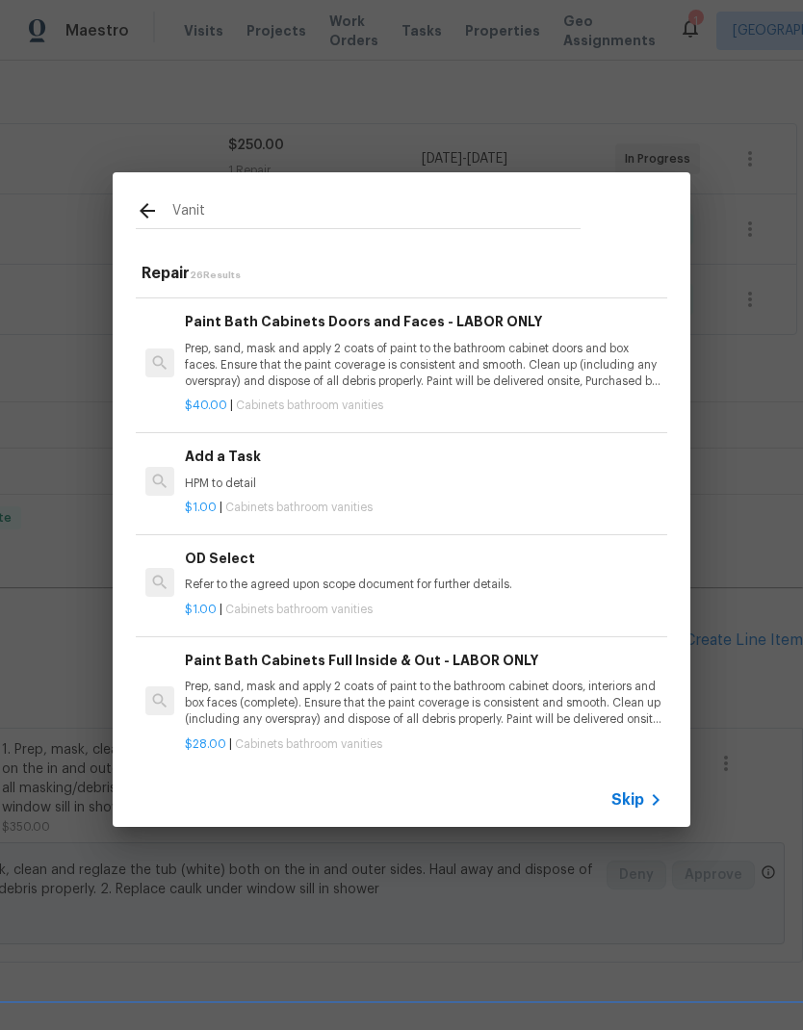
click at [344, 463] on div "Add a Task HPM to detail" at bounding box center [424, 469] width 478 height 46
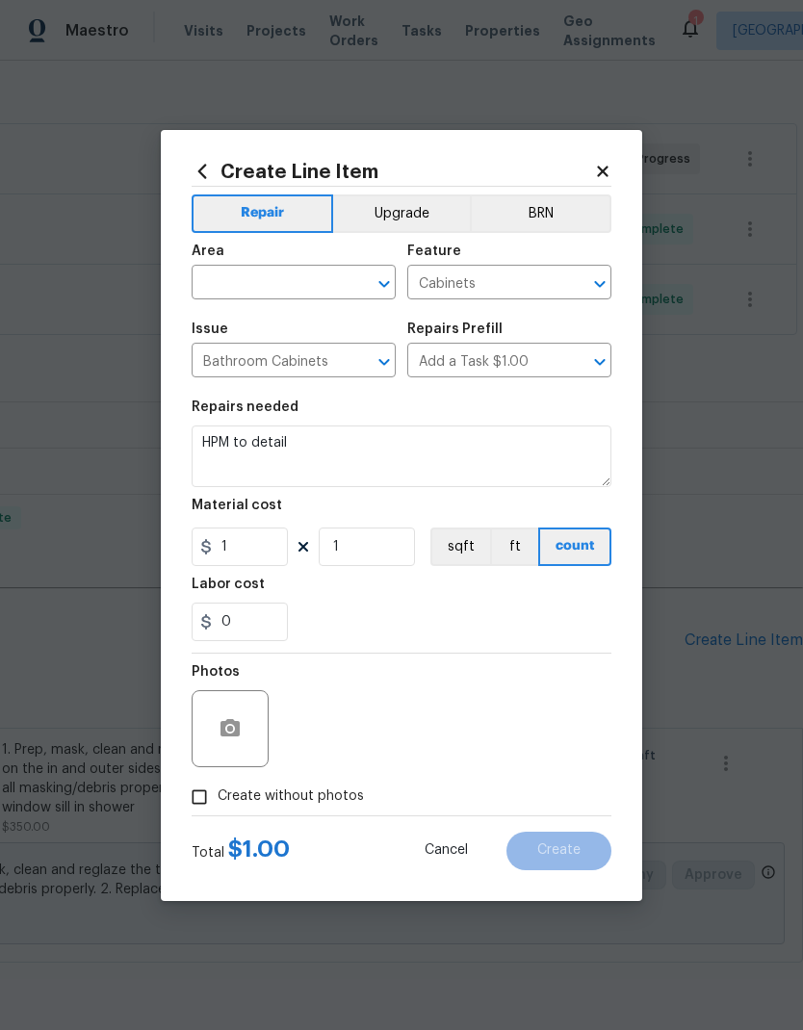
click at [297, 287] on input "text" at bounding box center [267, 285] width 150 height 30
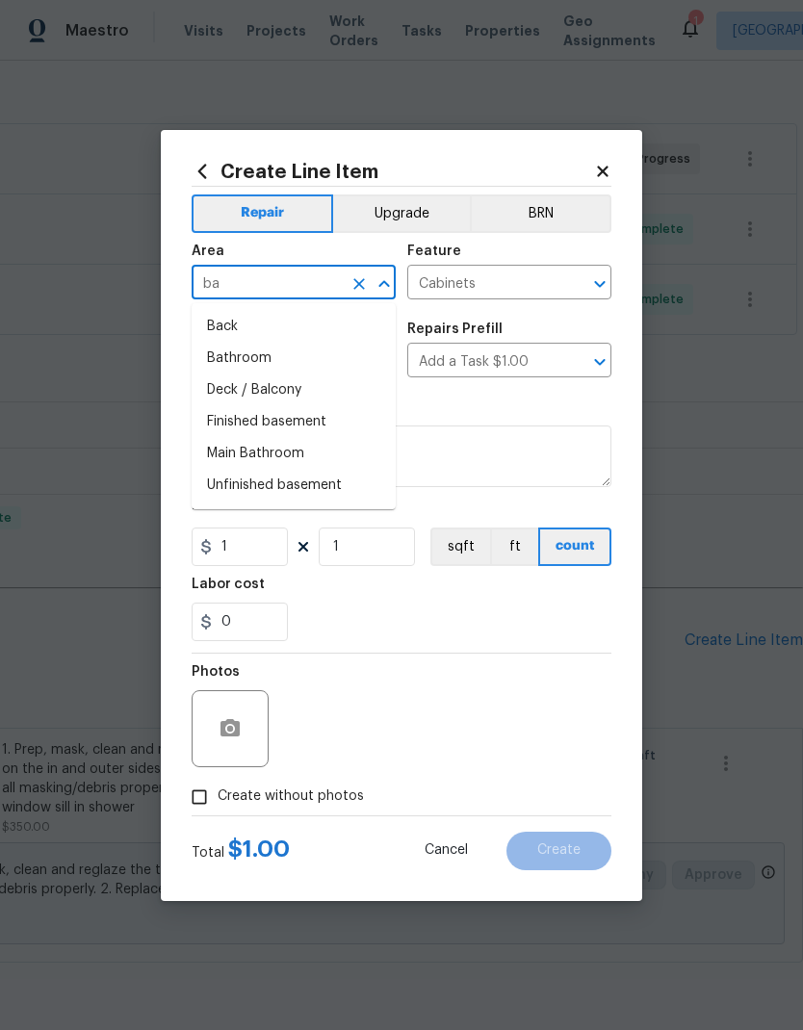
click at [260, 369] on li "Bathroom" at bounding box center [294, 359] width 204 height 32
type input "Bathroom"
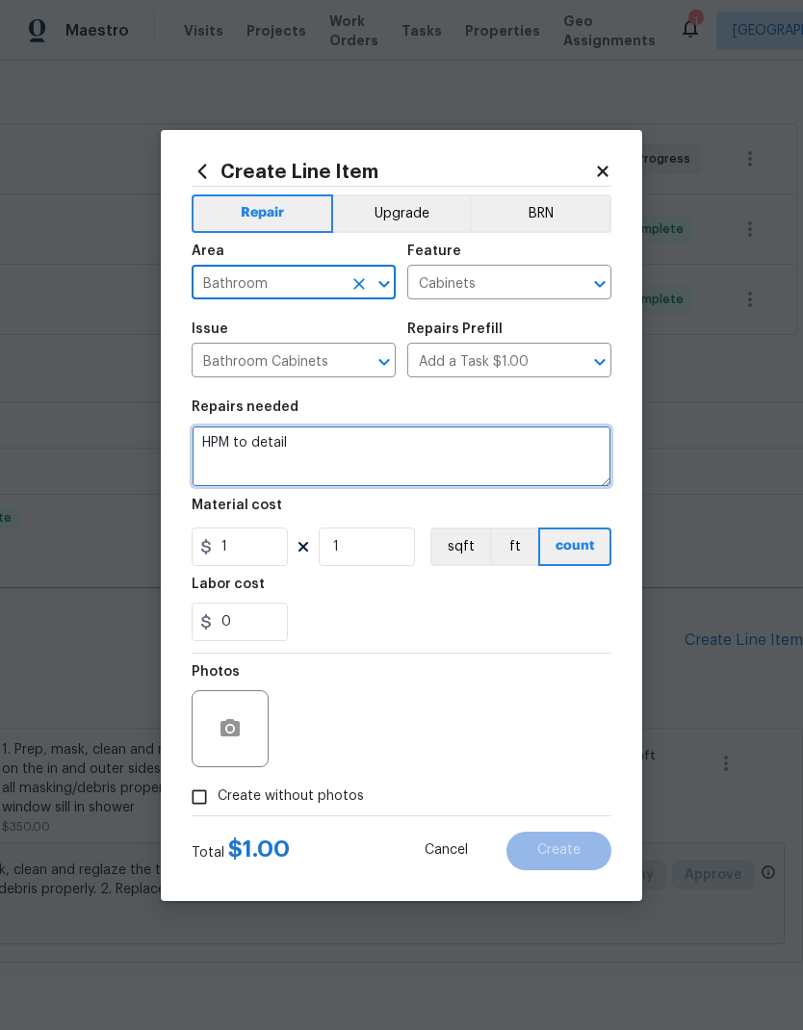
click at [331, 460] on textarea "HPM to detail" at bounding box center [402, 457] width 420 height 62
click at [256, 454] on textarea "HPM to detail" at bounding box center [402, 457] width 420 height 62
click at [256, 453] on textarea "HPM to detail" at bounding box center [402, 457] width 420 height 62
click at [250, 455] on textarea "HPM to detail" at bounding box center [402, 457] width 420 height 62
click at [249, 455] on textarea "HPM to detail" at bounding box center [402, 457] width 420 height 62
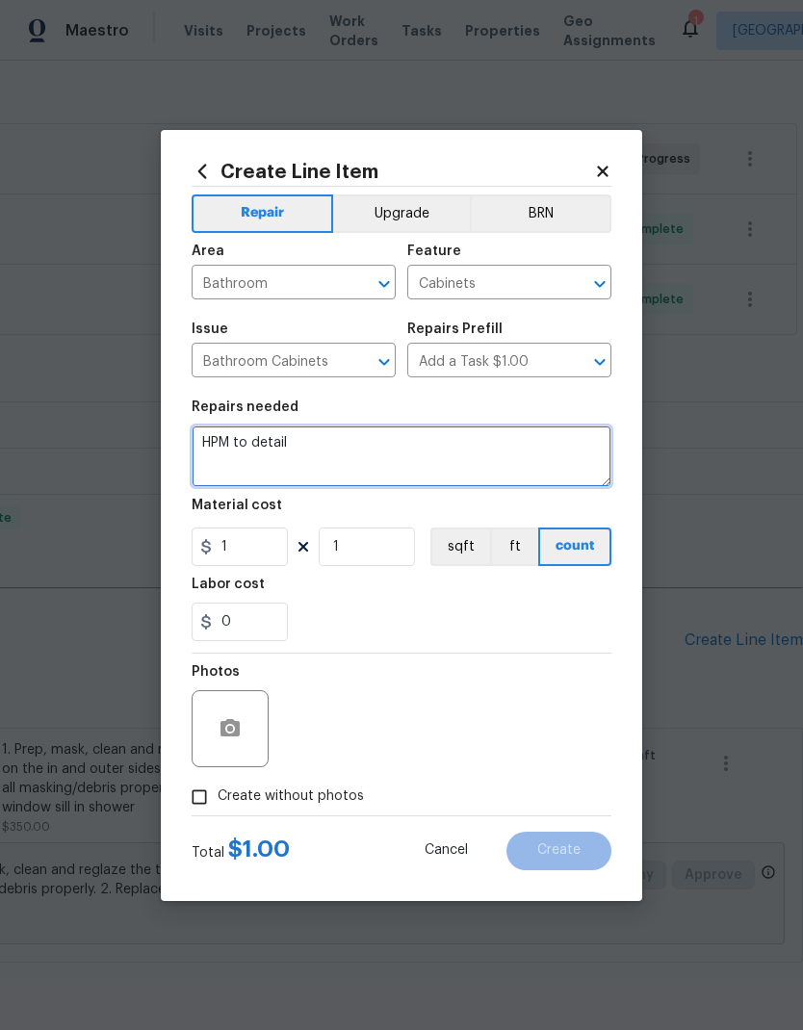
click at [239, 446] on textarea "HPM to detail" at bounding box center [402, 457] width 420 height 62
type textarea "Replace both vanity trim pieces at bottom to cover u finished flooring beneath …"
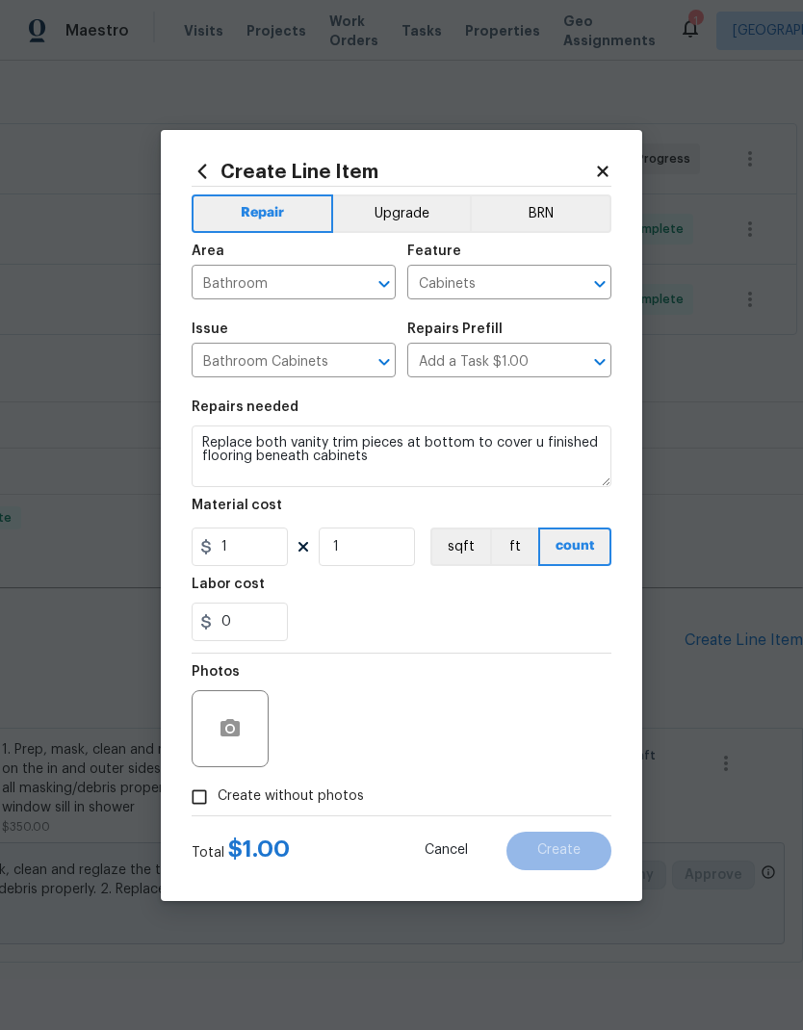
click at [461, 595] on div "Labor cost" at bounding box center [402, 590] width 420 height 25
click at [260, 551] on input "1" at bounding box center [240, 547] width 96 height 39
type input "50"
click at [383, 549] on input "1" at bounding box center [367, 547] width 96 height 39
type input "2"
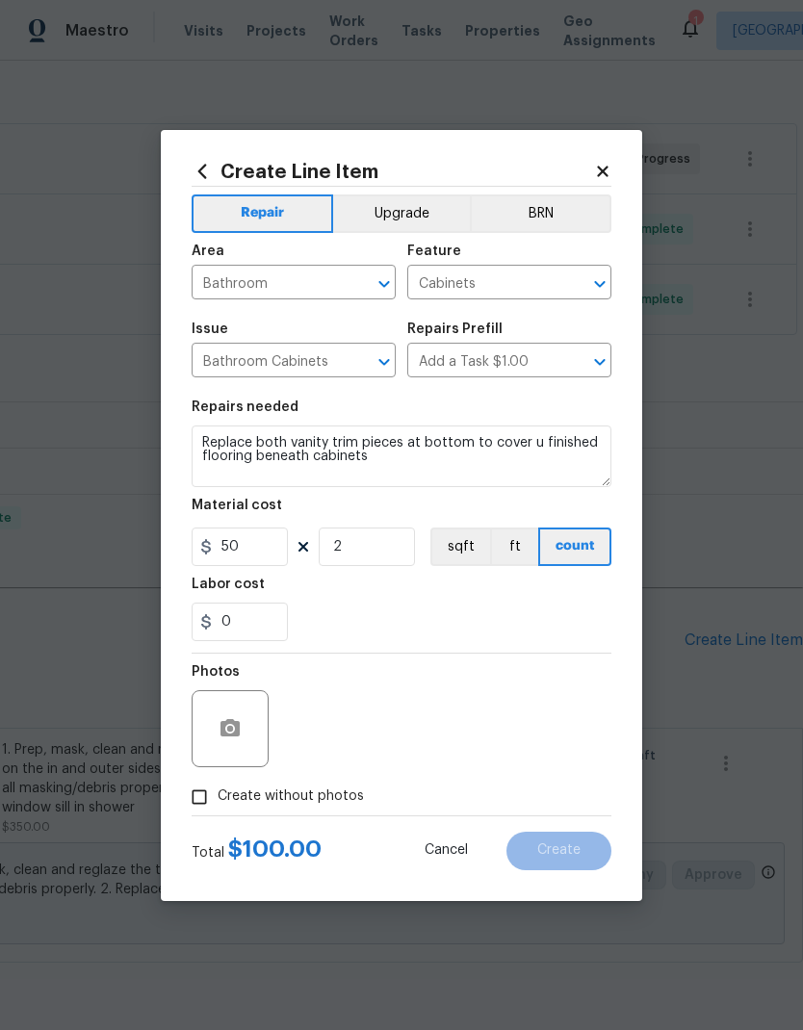
click at [461, 598] on div "Labor cost" at bounding box center [402, 590] width 420 height 25
click at [232, 727] on icon "button" at bounding box center [230, 728] width 23 height 23
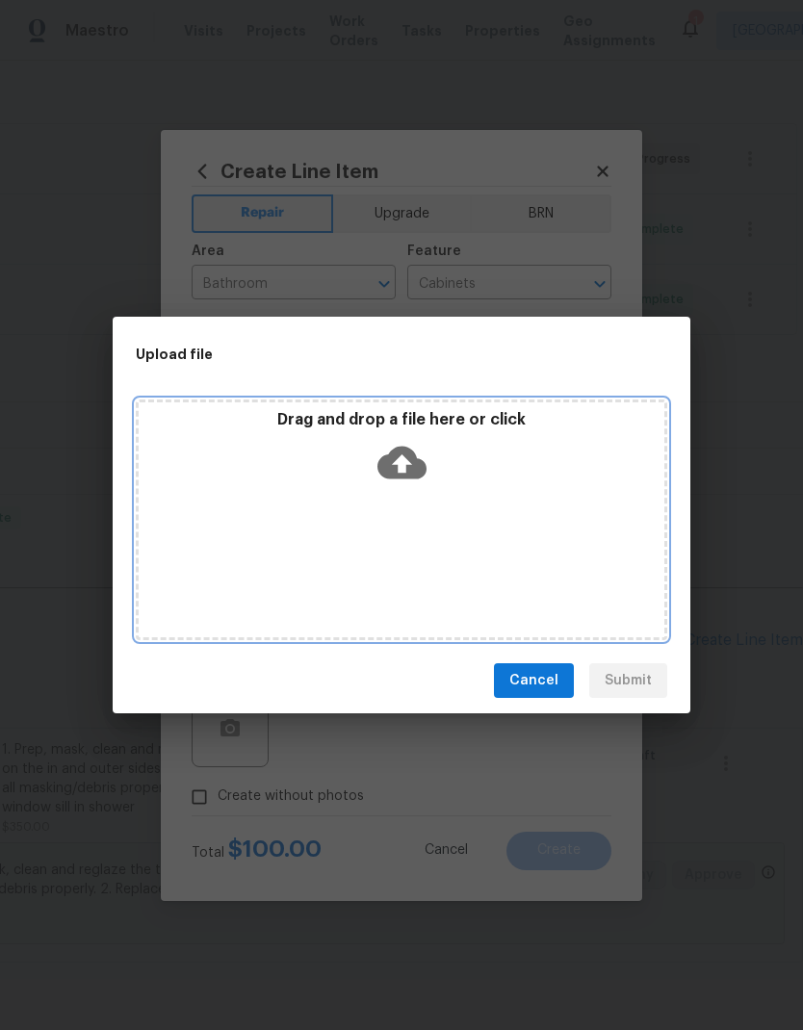
click at [532, 500] on div "Drag and drop a file here or click" at bounding box center [402, 520] width 532 height 241
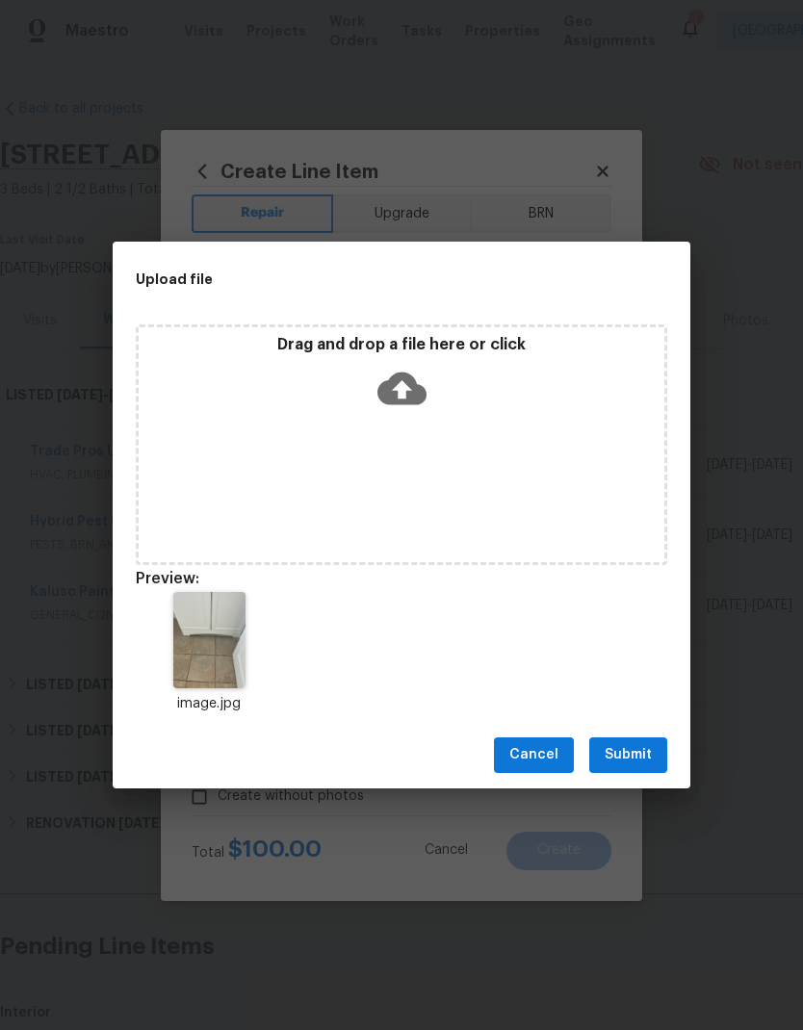
scroll to position [306, 285]
click at [641, 757] on span "Submit" at bounding box center [628, 755] width 47 height 24
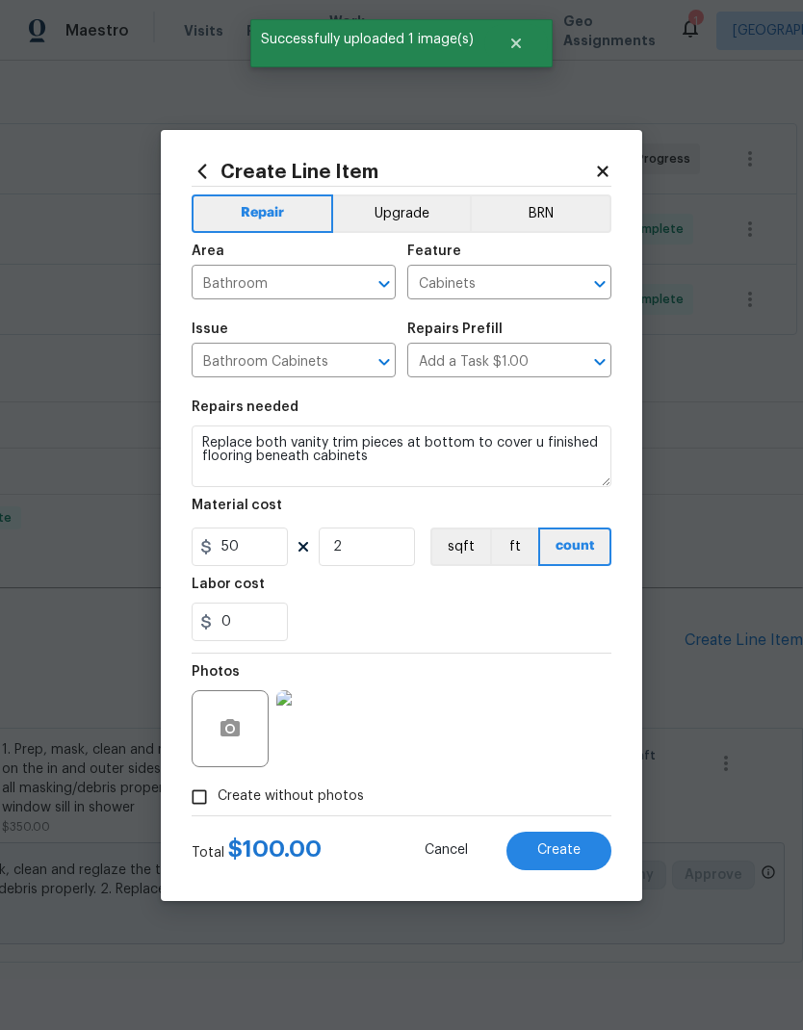
click at [573, 854] on span "Create" at bounding box center [558, 851] width 43 height 14
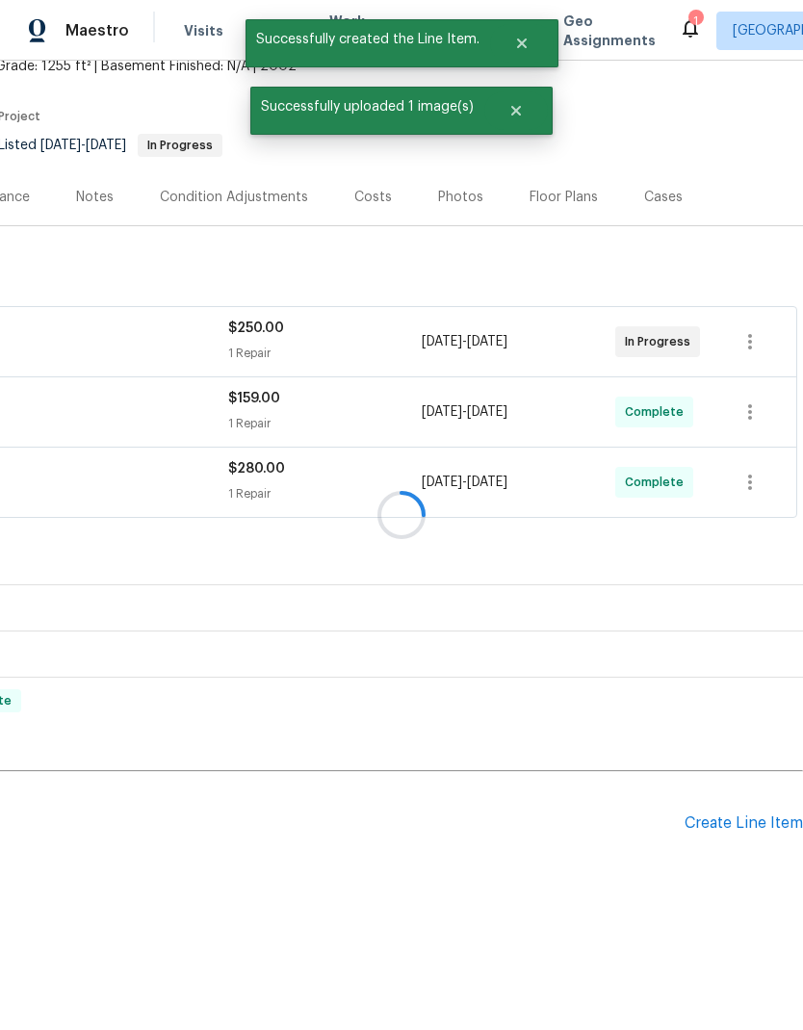
scroll to position [65, 285]
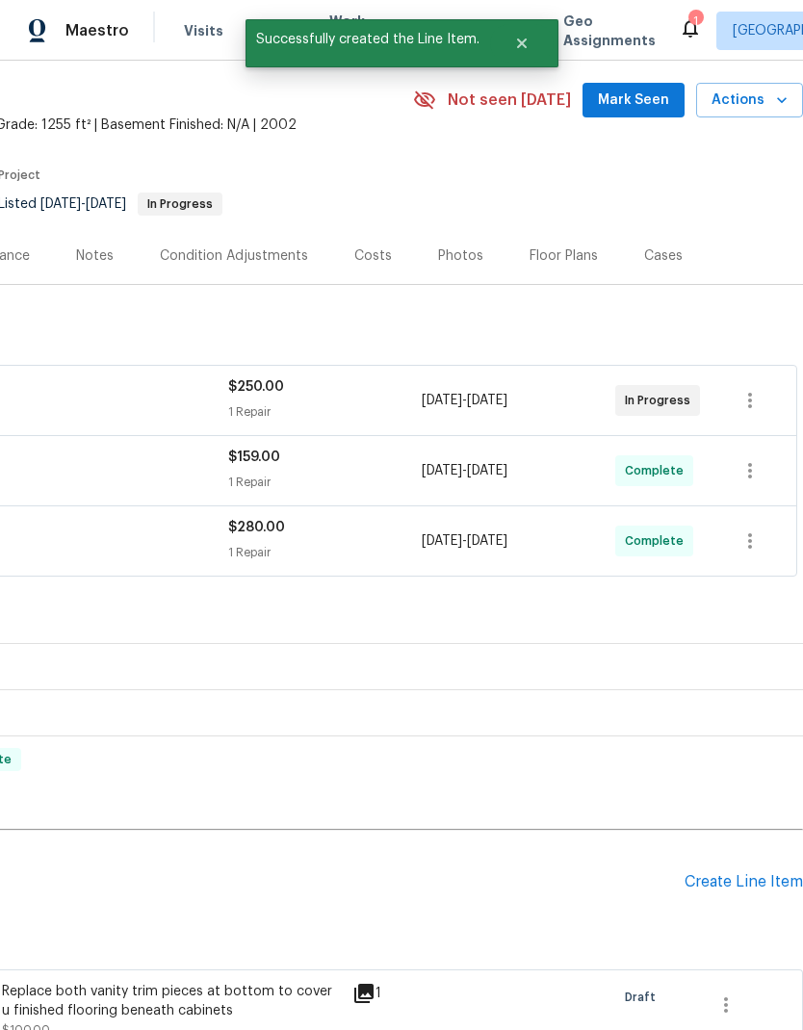
click at [766, 892] on div "Create Line Item" at bounding box center [744, 882] width 118 height 18
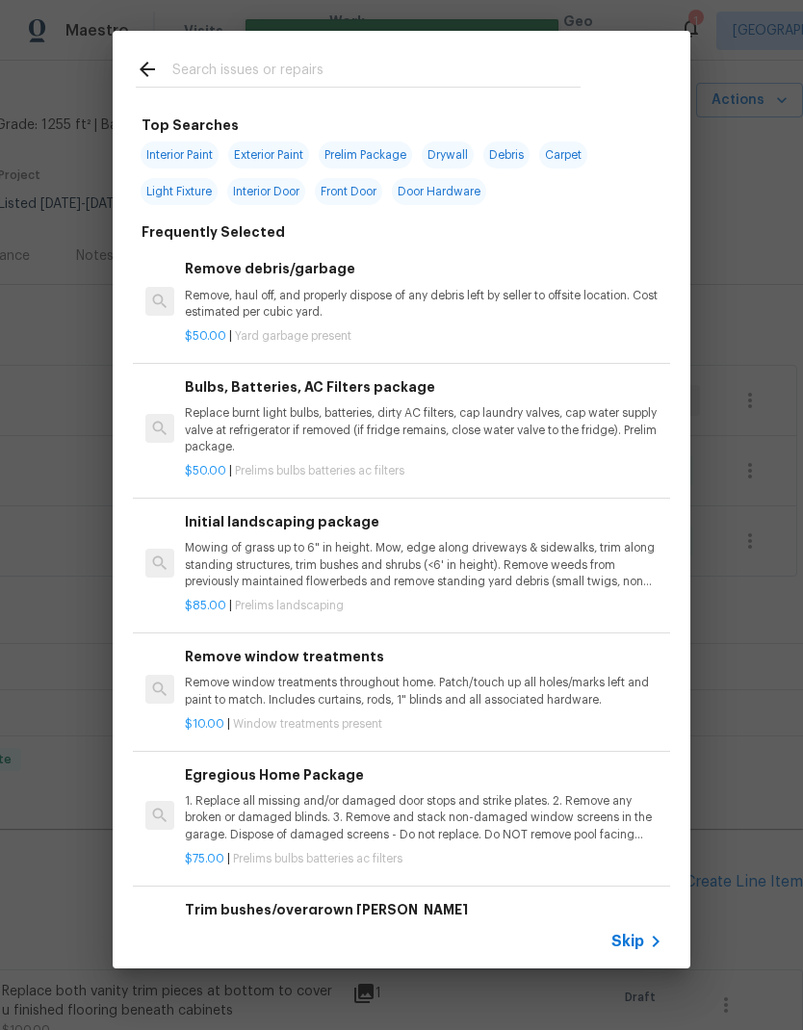
click at [354, 68] on input "text" at bounding box center [376, 72] width 408 height 29
type input "Mirror"
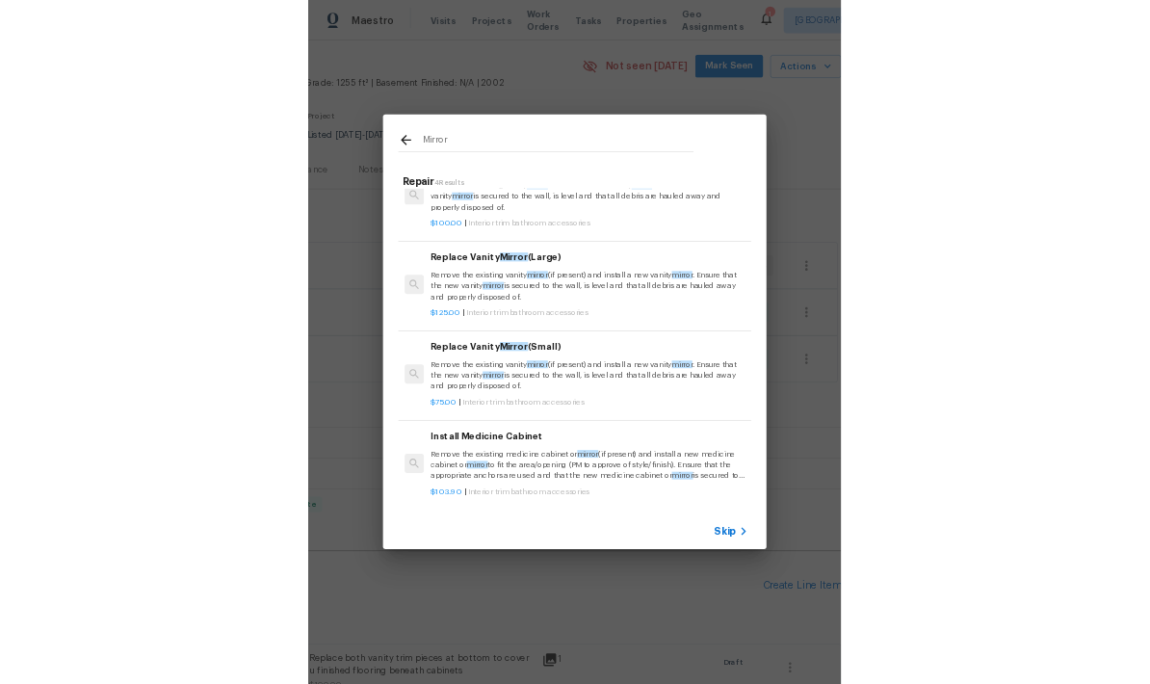
scroll to position [57, 0]
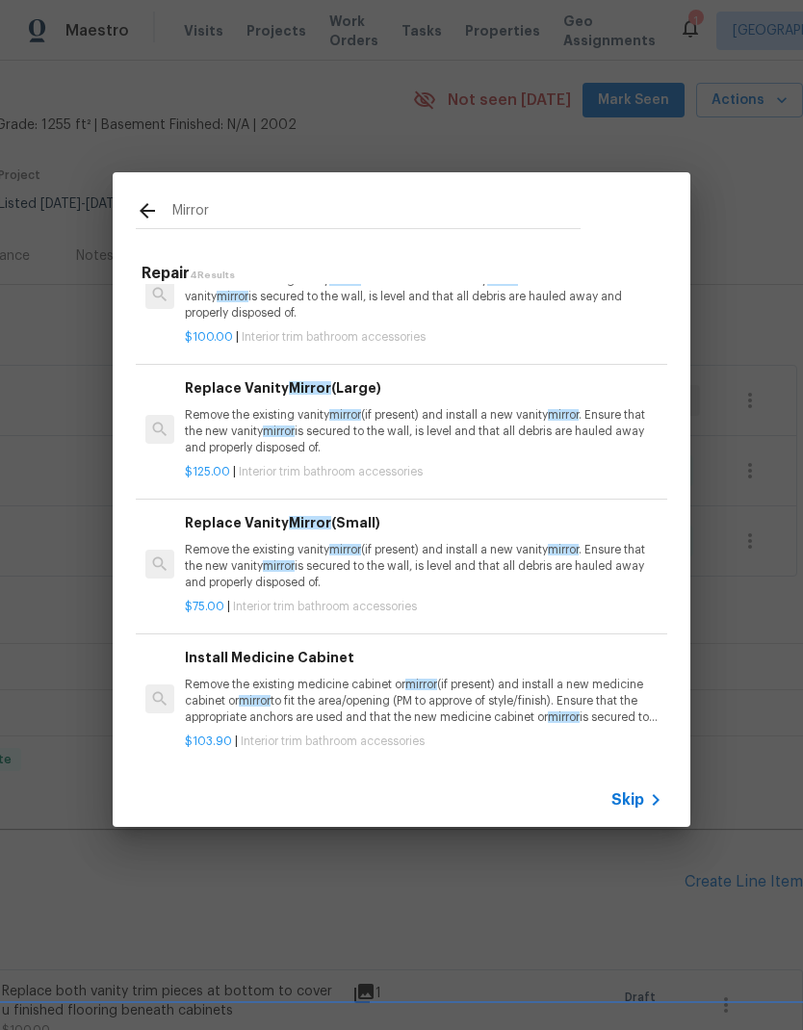
click at [473, 549] on p "Remove the existing vanity mirror (if present) and install a new vanity mirror …" at bounding box center [424, 566] width 478 height 49
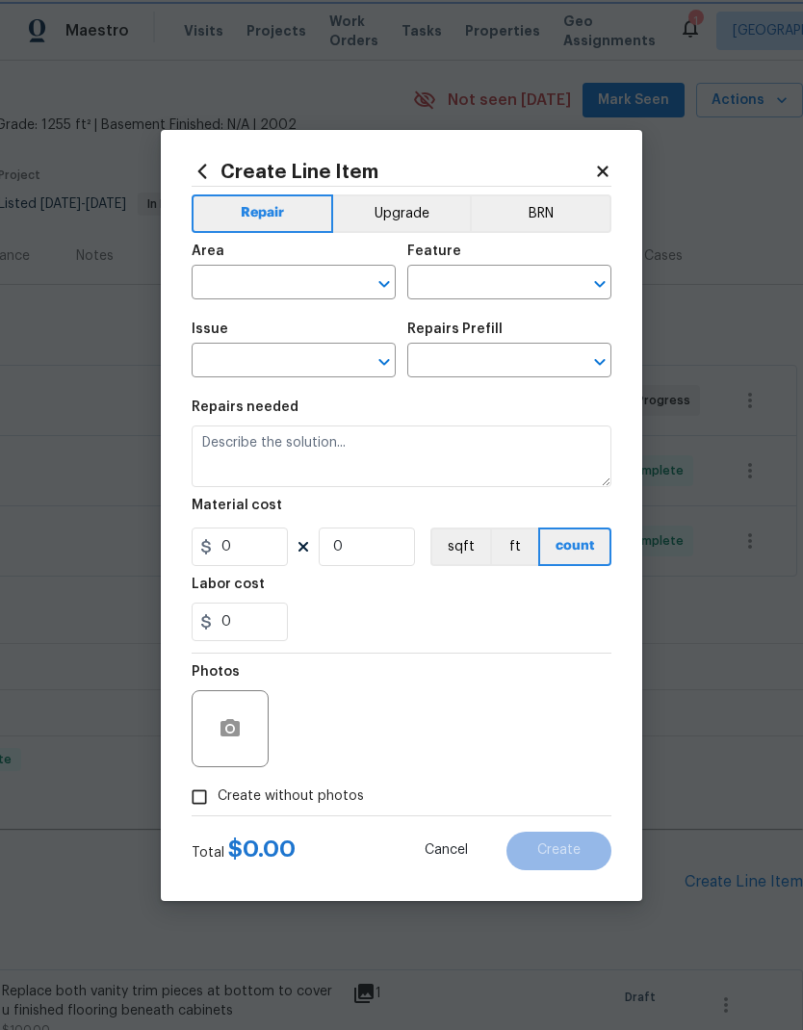
type input "Interior Trim"
type input "Bathroom Accesories"
type input "Replace Vanity Mirror (Small) $75.00"
type textarea "Remove the existing vanity mirror (if present) and install a new vanity mirror.…"
type input "75"
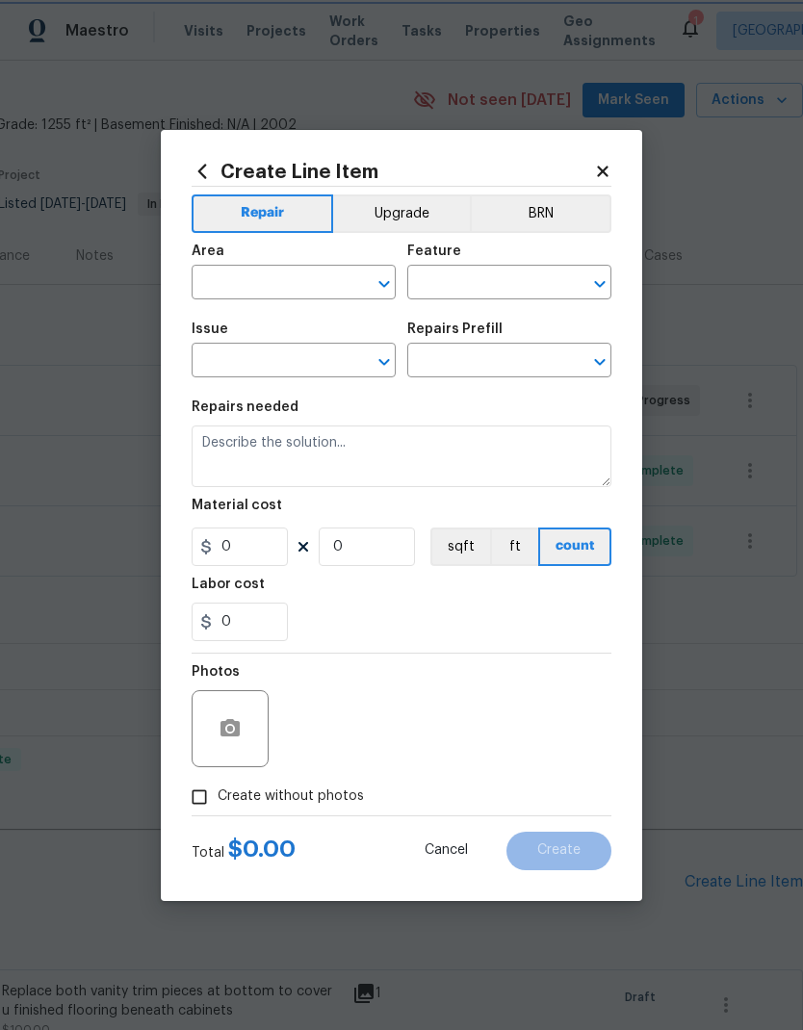
type input "1"
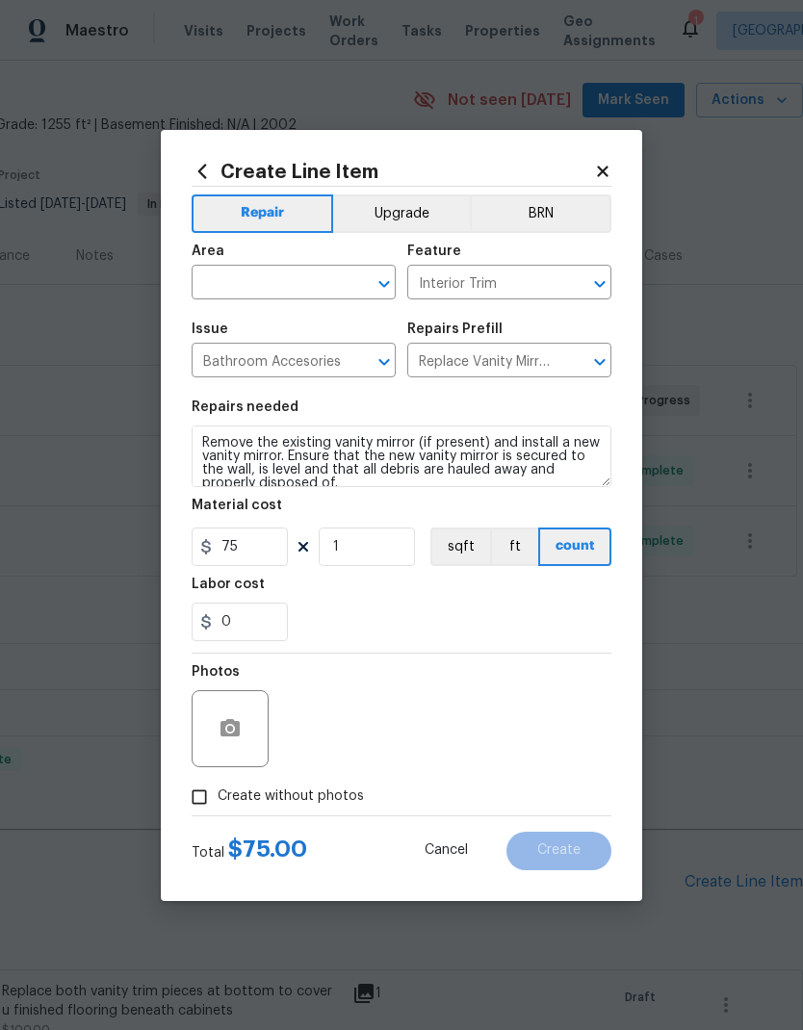
click at [284, 273] on input "text" at bounding box center [267, 285] width 150 height 30
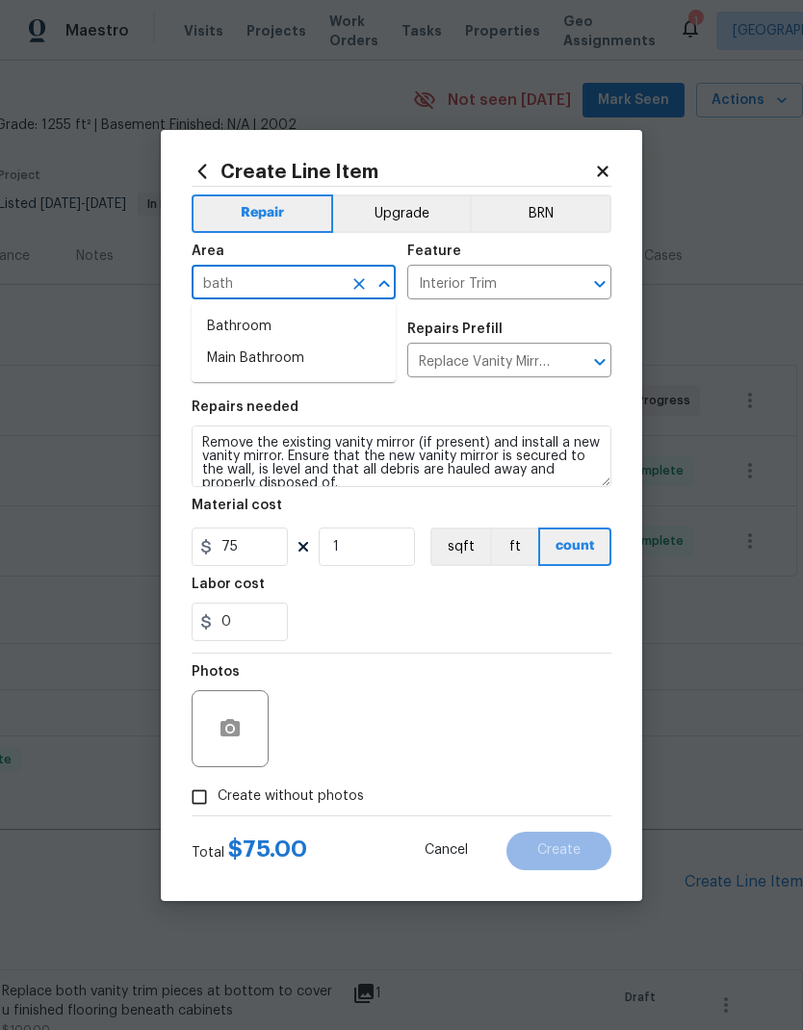
click at [278, 328] on li "Bathroom" at bounding box center [294, 327] width 204 height 32
type input "Bathroom"
click at [432, 607] on div "0" at bounding box center [402, 622] width 420 height 39
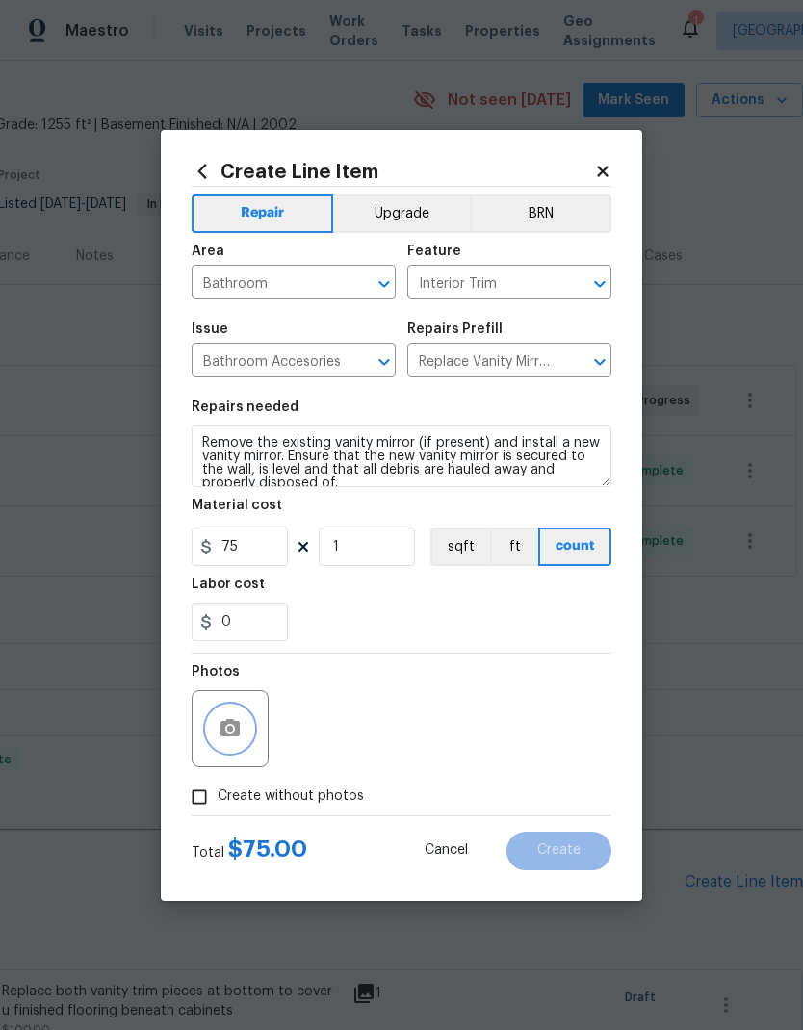
click at [244, 734] on button "button" at bounding box center [230, 729] width 46 height 46
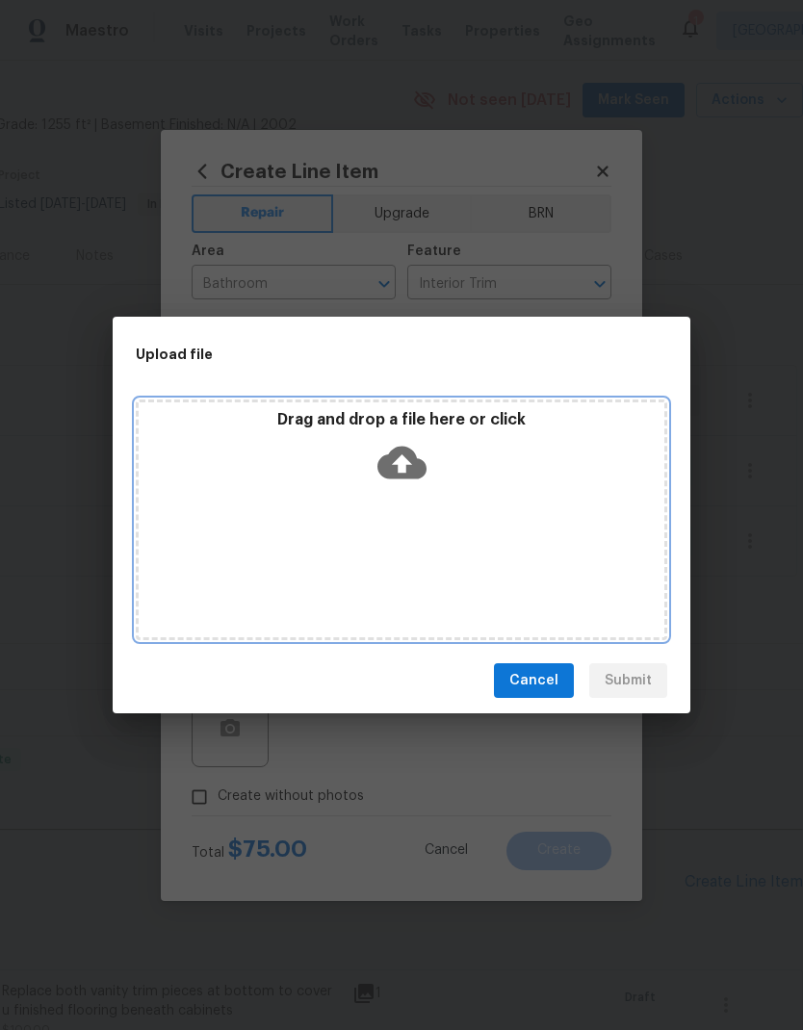
click at [509, 507] on div "Drag and drop a file here or click" at bounding box center [402, 520] width 532 height 241
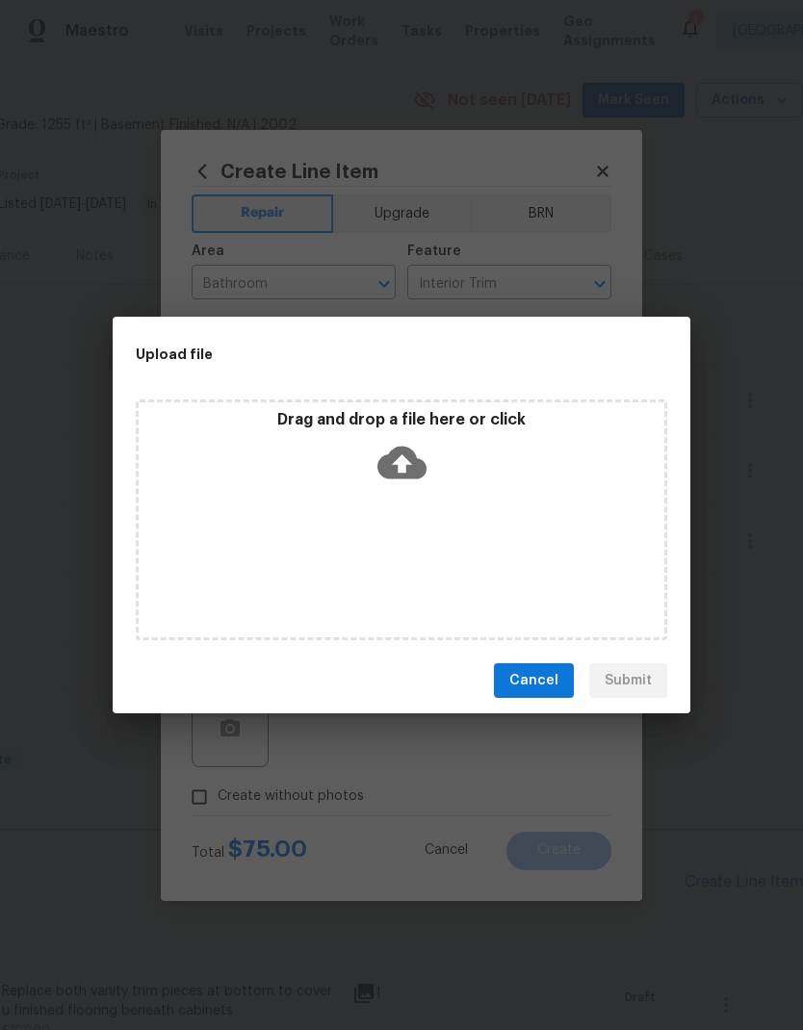
scroll to position [65, 0]
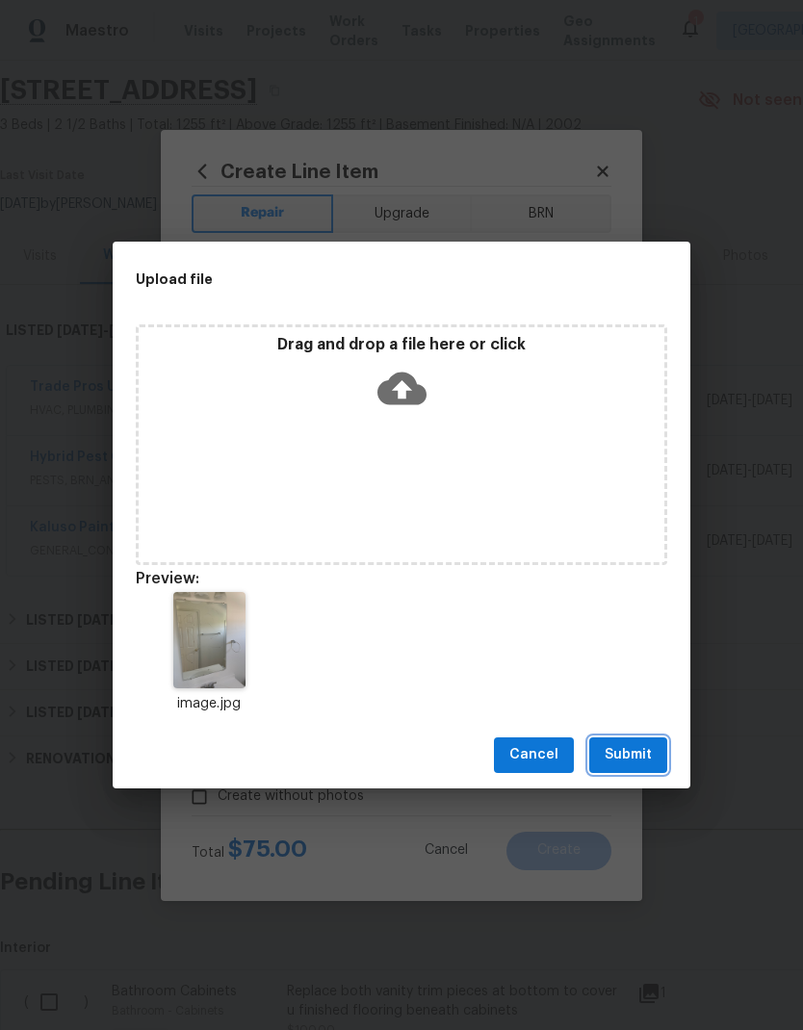
click at [662, 758] on button "Submit" at bounding box center [628, 756] width 78 height 36
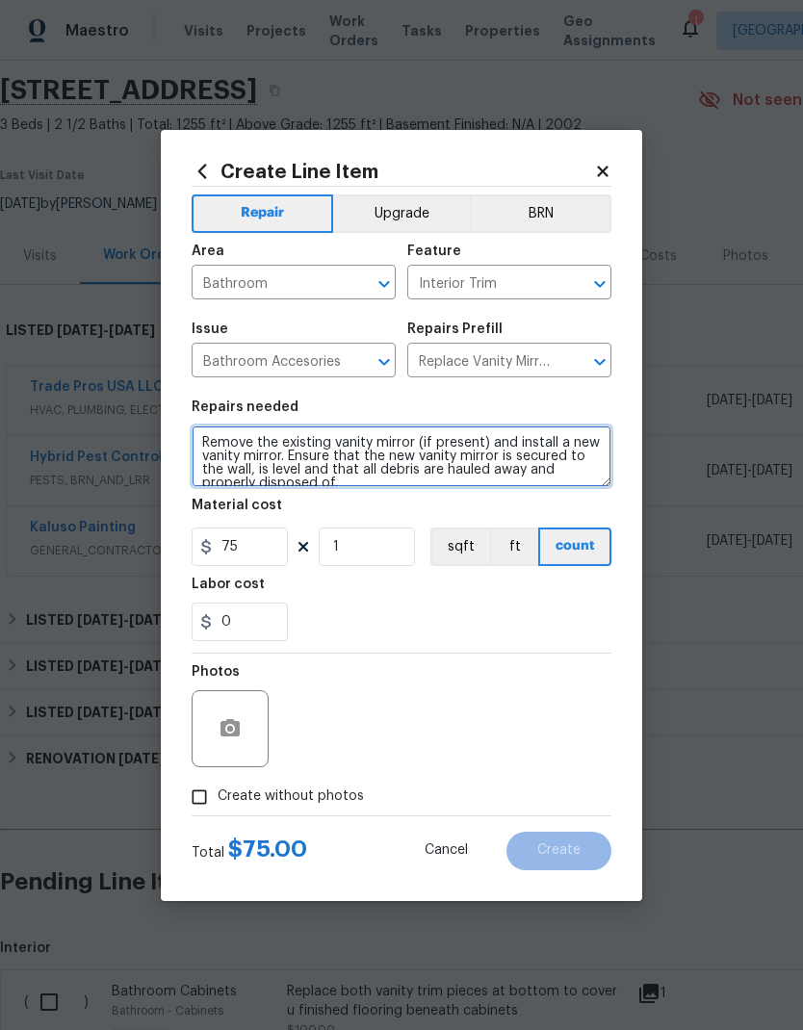
click at [200, 442] on textarea "Remove the existing vanity mirror (if present) and install a new vanity mirror.…" at bounding box center [402, 457] width 420 height 62
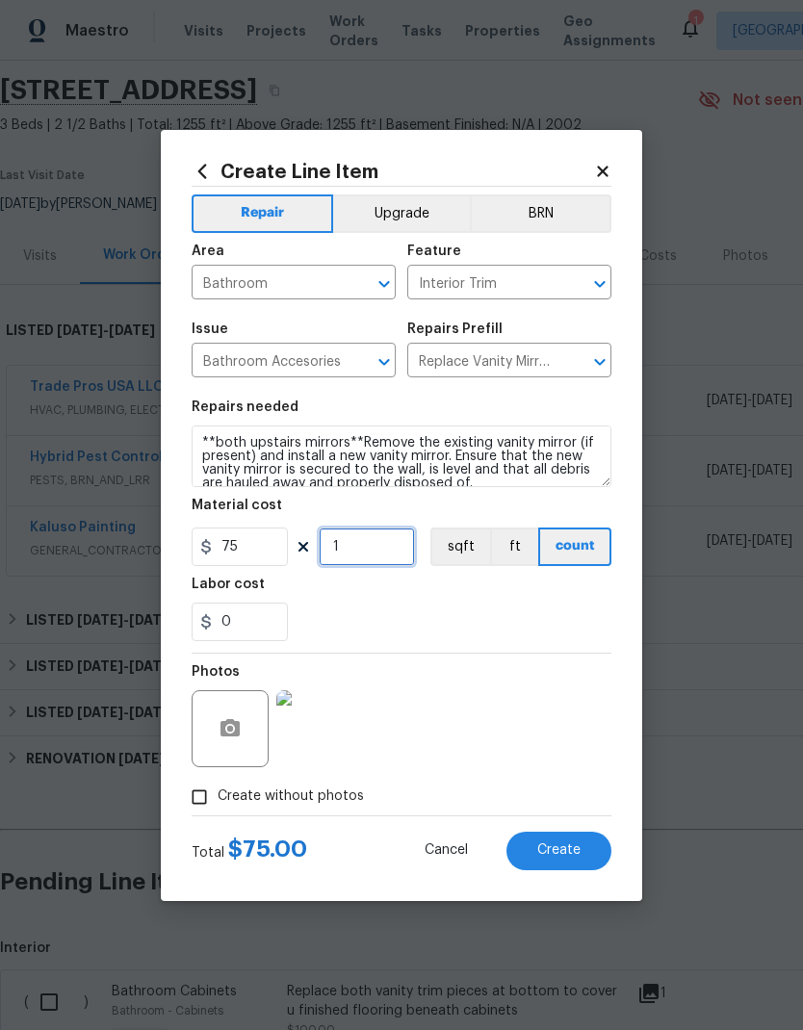
click at [394, 558] on input "1" at bounding box center [367, 547] width 96 height 39
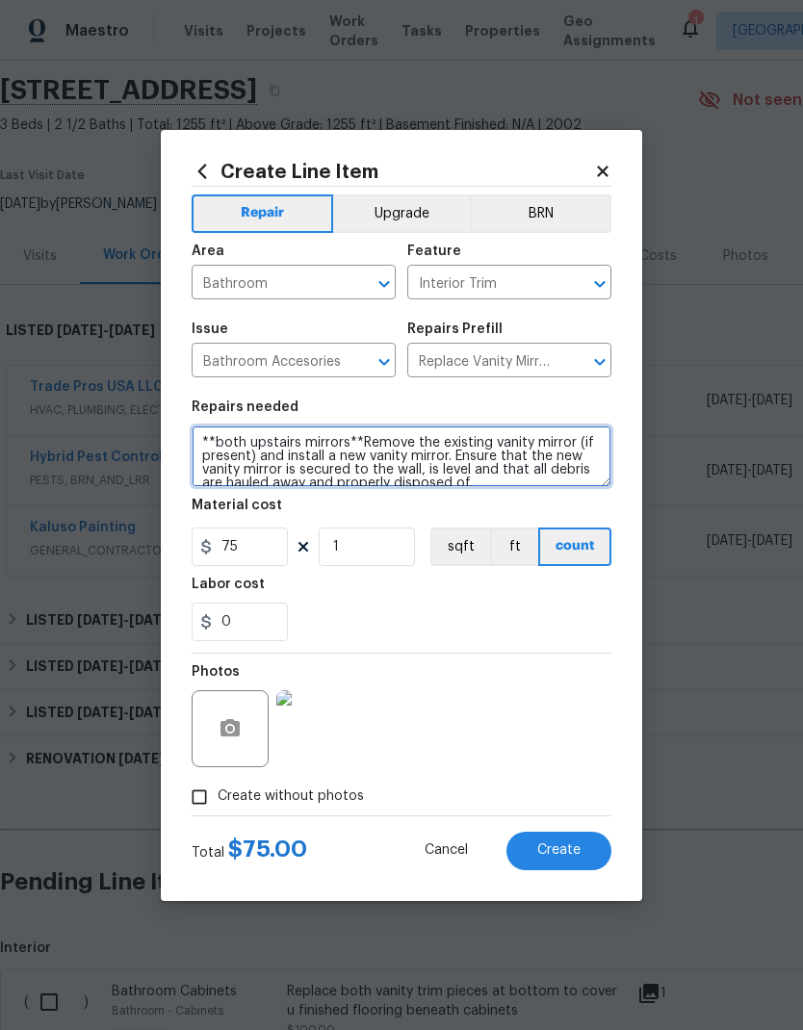
click at [364, 442] on textarea "**both upstairs mirrors**Remove the existing vanity mirror (if present) and ins…" at bounding box center [402, 457] width 420 height 62
type textarea "**both upstairs mirrors** Remove the existing vanity mirror (if present) and in…"
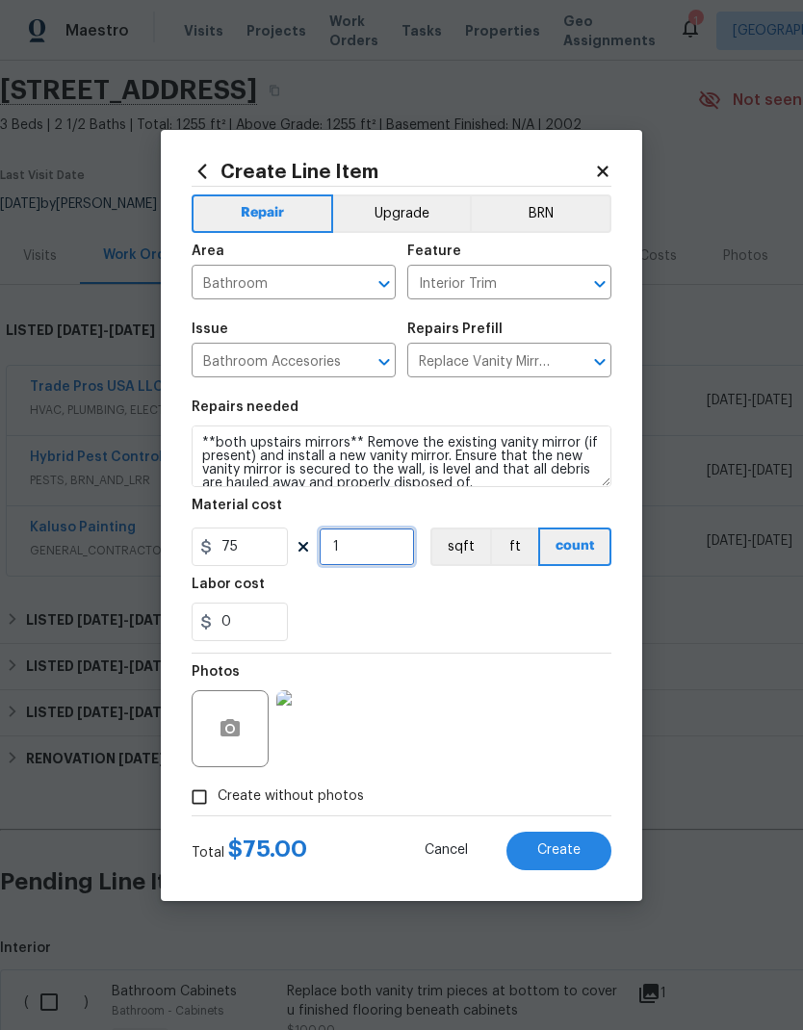
click at [387, 551] on input "1" at bounding box center [367, 547] width 96 height 39
type input "2"
click at [460, 590] on div "Labor cost" at bounding box center [402, 590] width 420 height 25
click at [575, 858] on span "Create" at bounding box center [558, 851] width 43 height 14
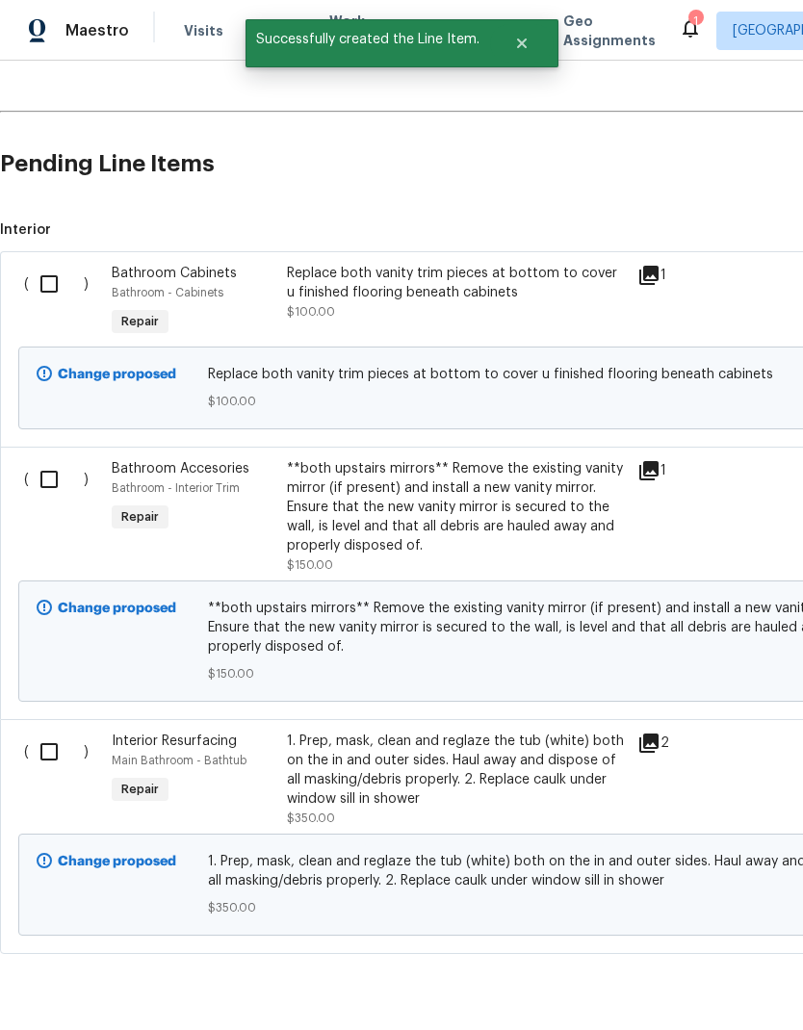
scroll to position [782, 0]
click at [40, 305] on input "checkbox" at bounding box center [56, 285] width 55 height 40
checkbox input "true"
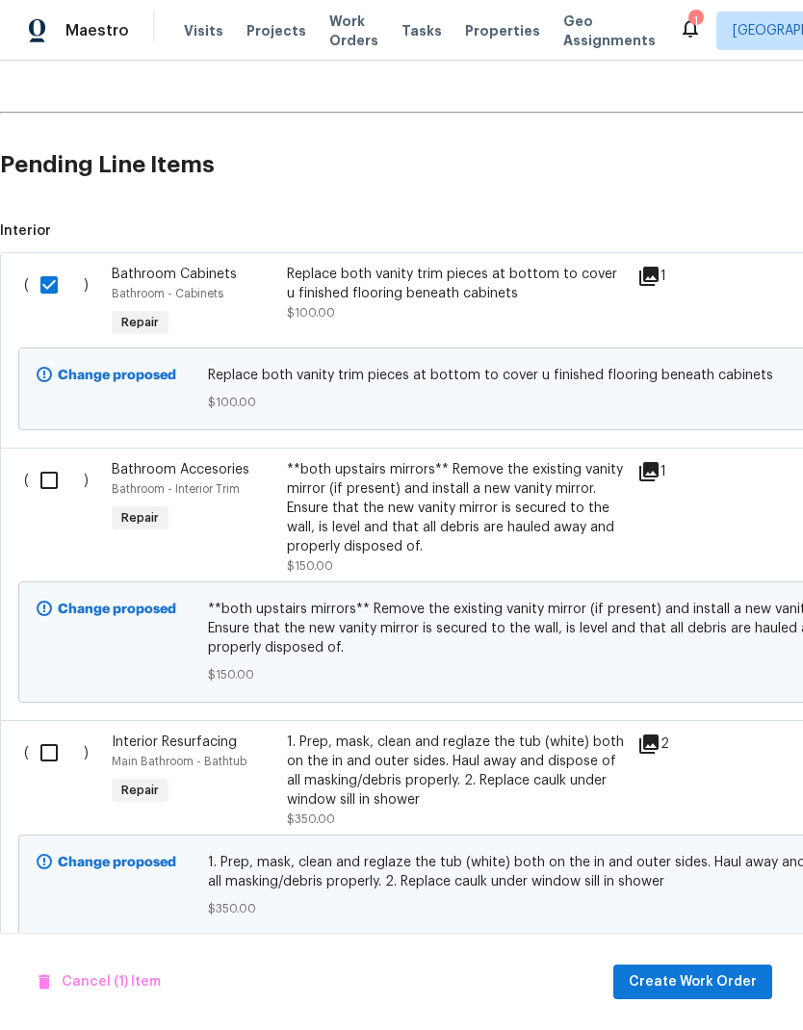
click at [53, 501] on input "checkbox" at bounding box center [56, 480] width 55 height 40
checkbox input "true"
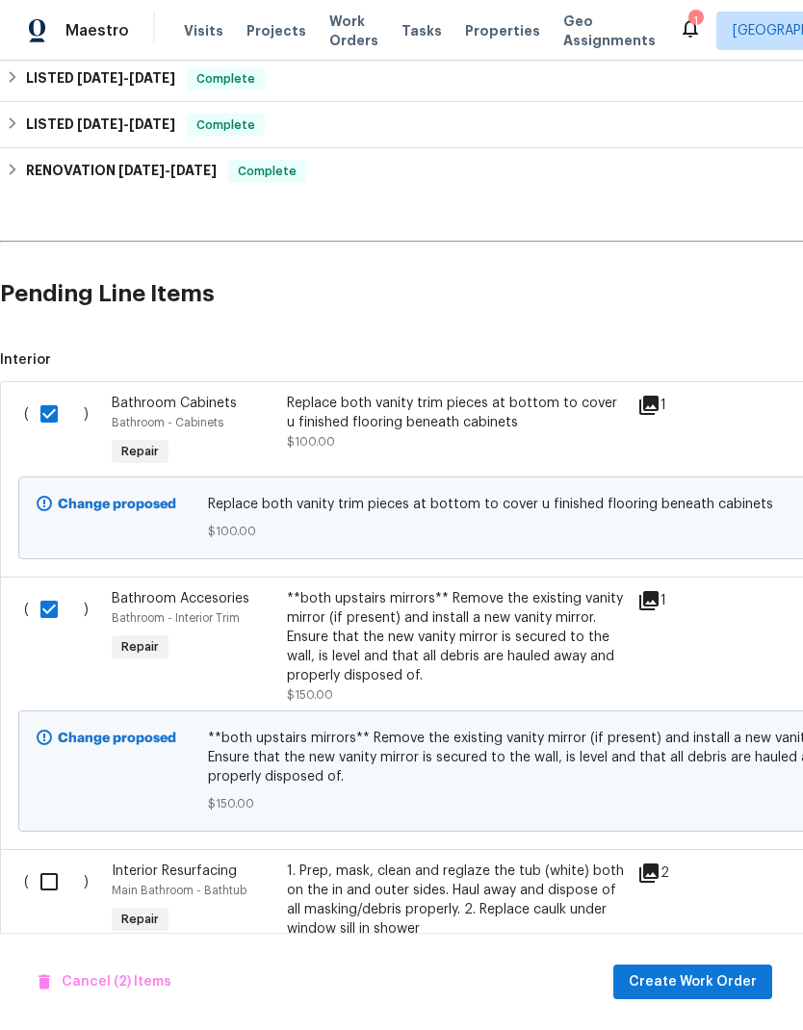
scroll to position [658, 0]
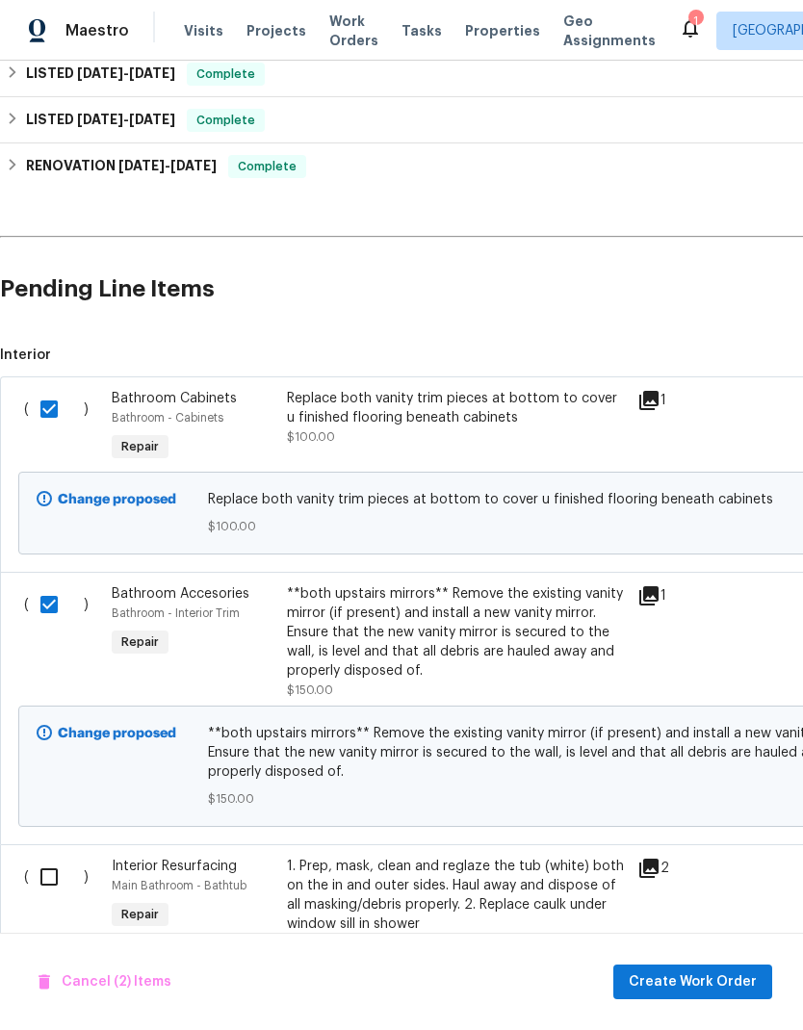
click at [58, 897] on input "checkbox" at bounding box center [56, 877] width 55 height 40
checkbox input "true"
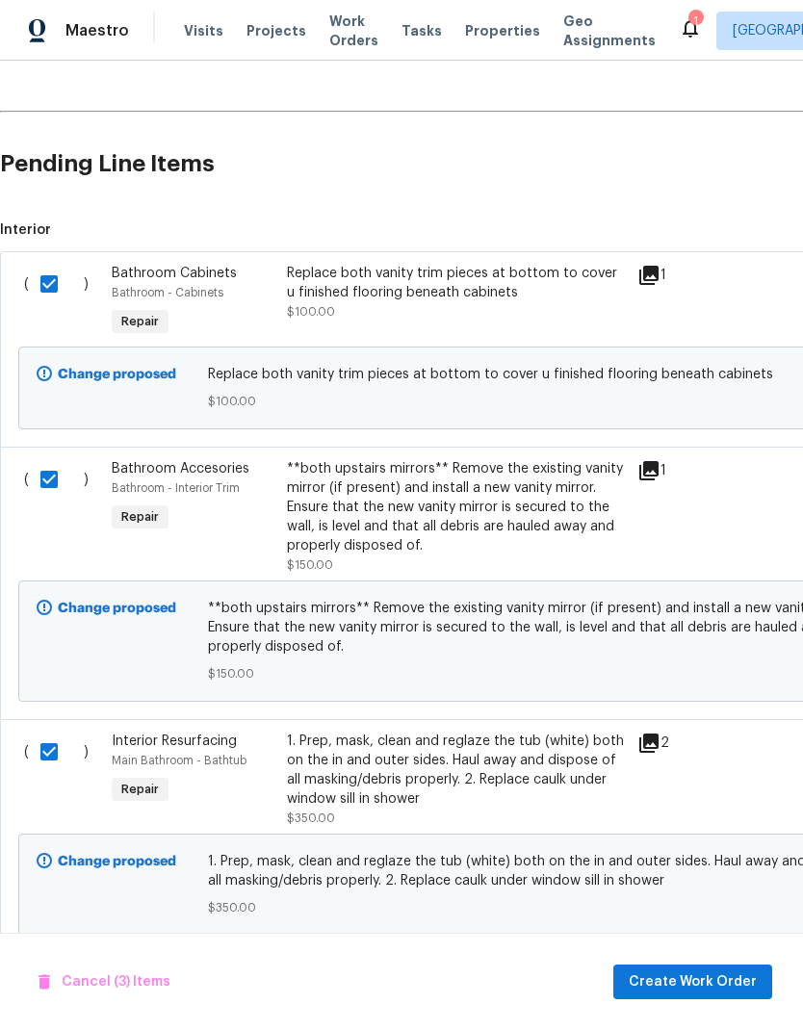
scroll to position [782, 0]
click at [719, 977] on span "Create Work Order" at bounding box center [693, 983] width 128 height 24
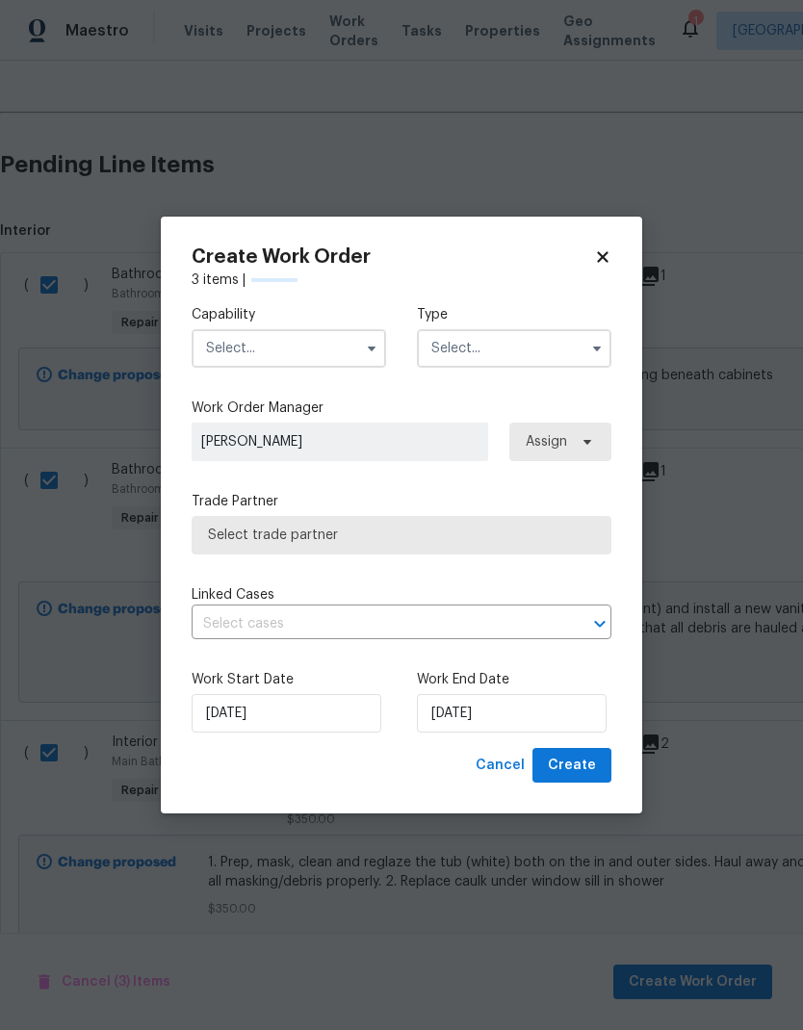
checkbox input "false"
click at [325, 350] on input "text" at bounding box center [289, 348] width 195 height 39
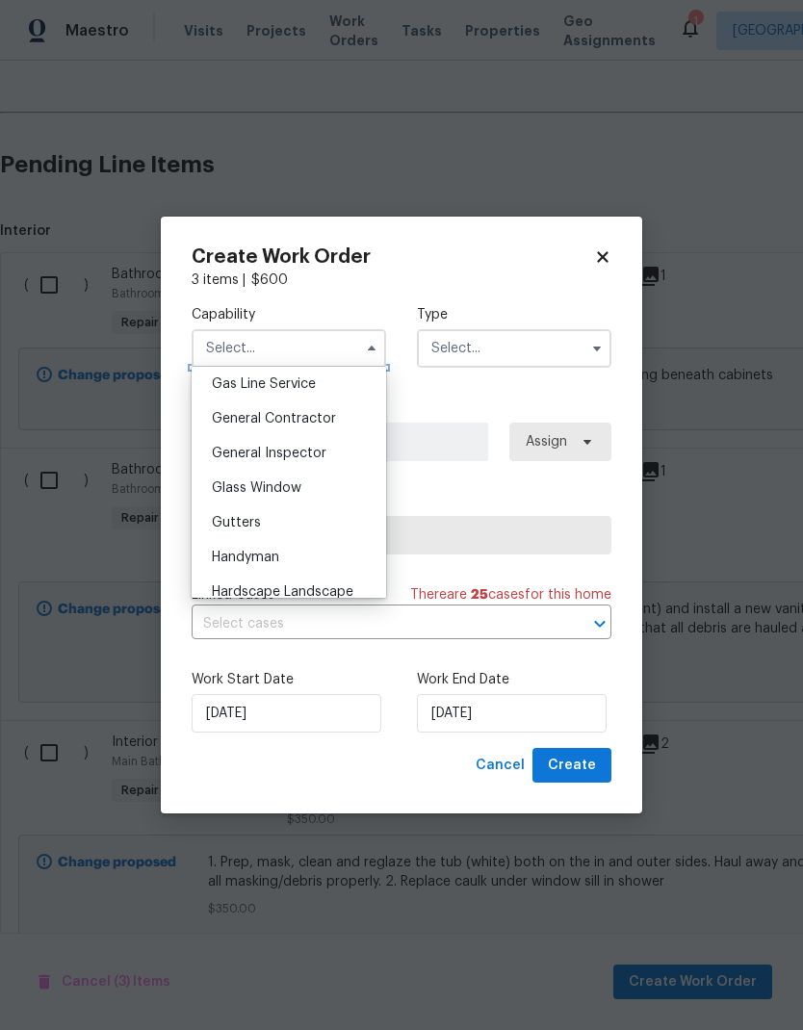
scroll to position [886, 0]
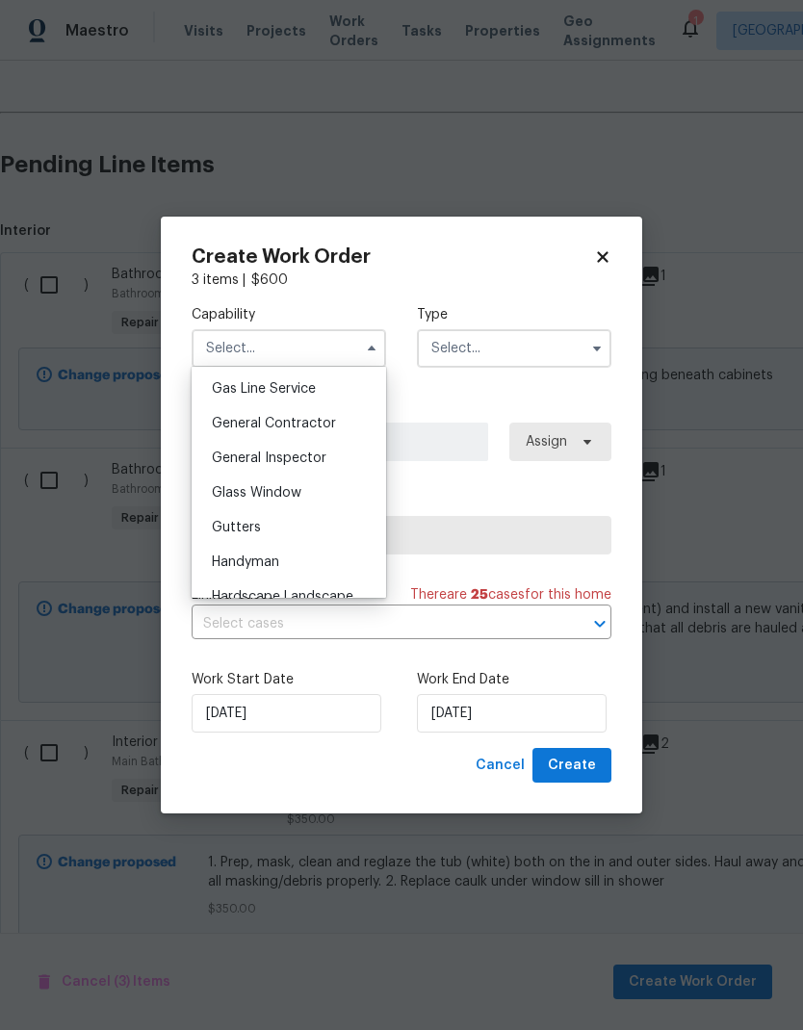
click at [335, 429] on div "General Contractor" at bounding box center [288, 423] width 185 height 35
type input "General Contractor"
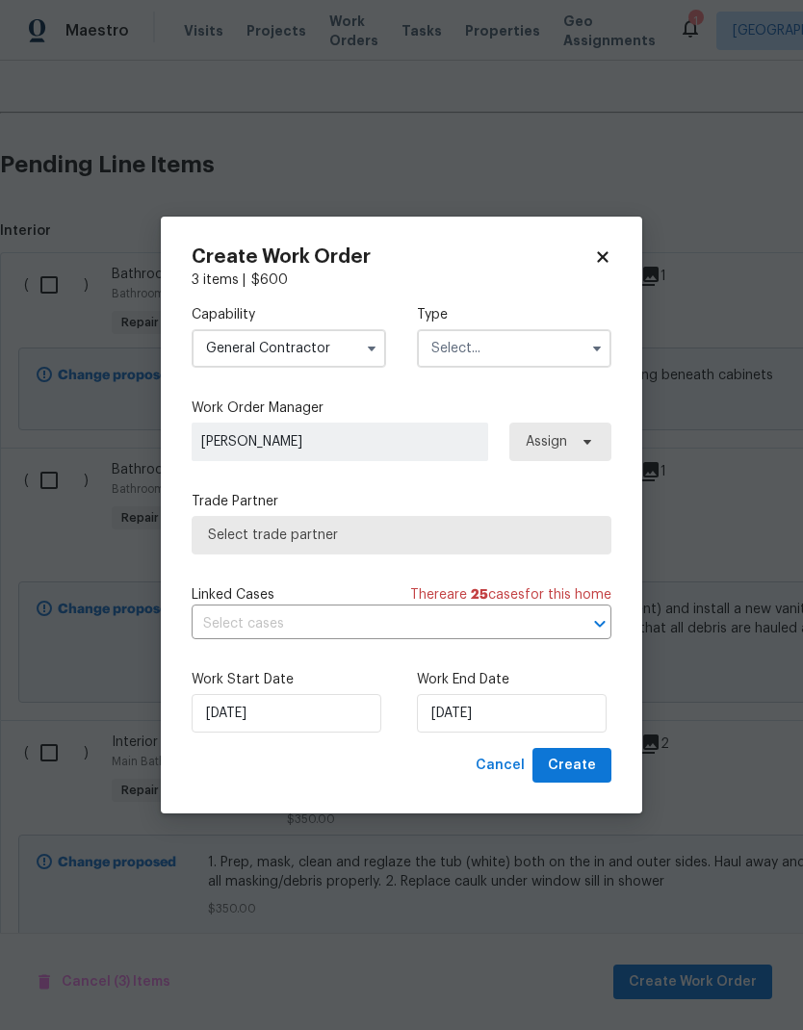
click at [511, 354] on input "text" at bounding box center [514, 348] width 195 height 39
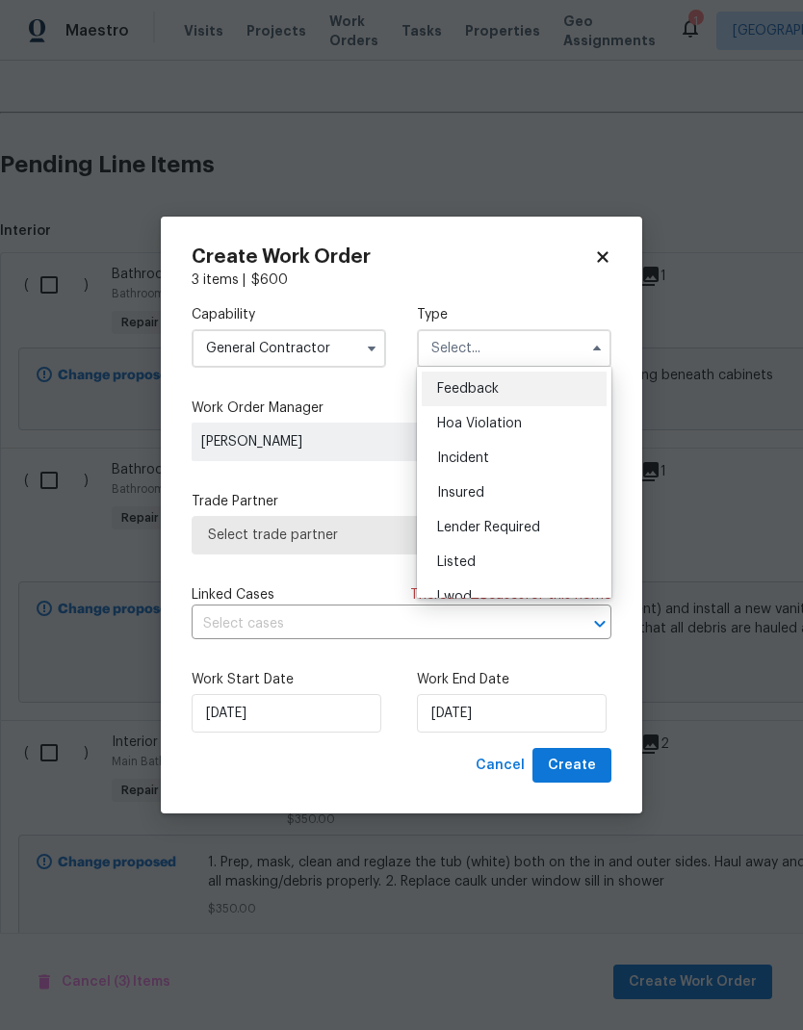
click at [500, 569] on div "Listed" at bounding box center [514, 562] width 185 height 35
type input "Listed"
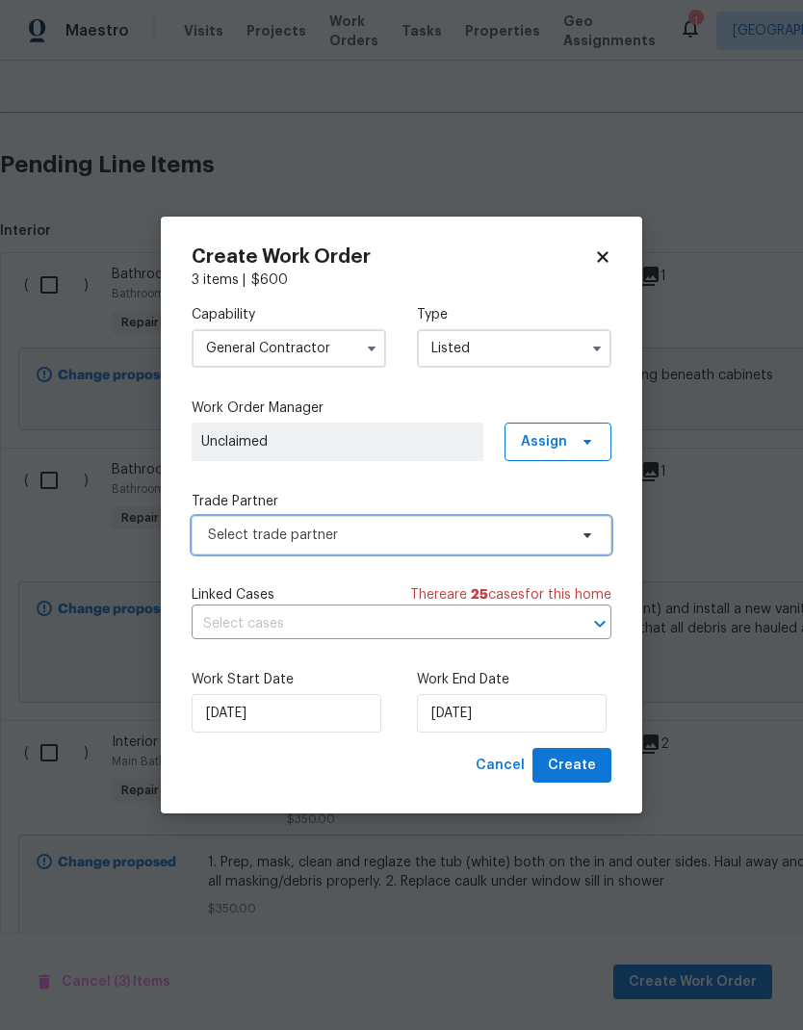
click at [499, 537] on span "Select trade partner" at bounding box center [387, 535] width 359 height 19
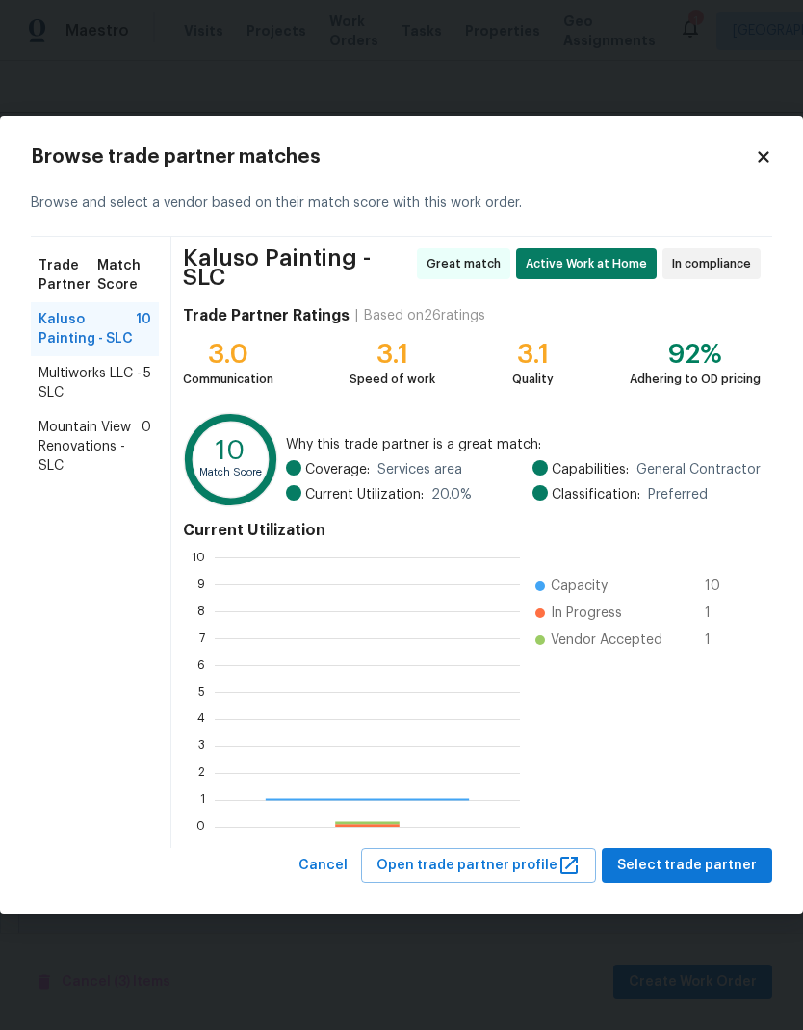
scroll to position [270, 305]
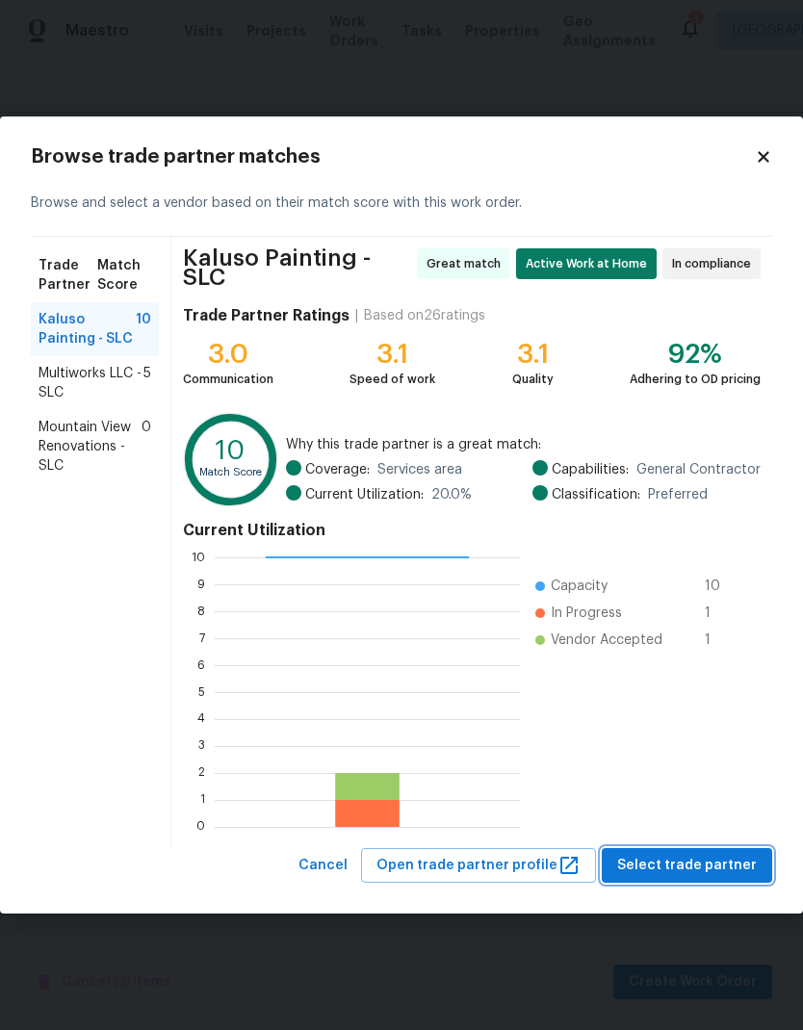
click at [728, 863] on span "Select trade partner" at bounding box center [687, 866] width 140 height 24
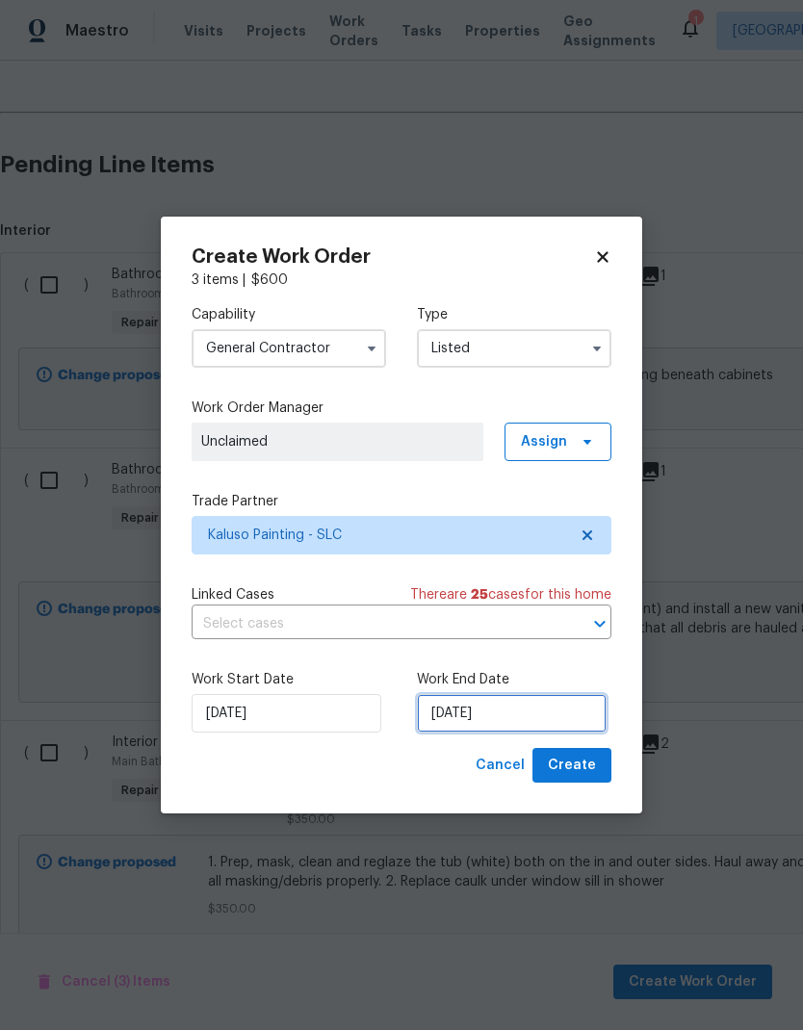
click at [526, 730] on input "[DATE]" at bounding box center [512, 713] width 190 height 39
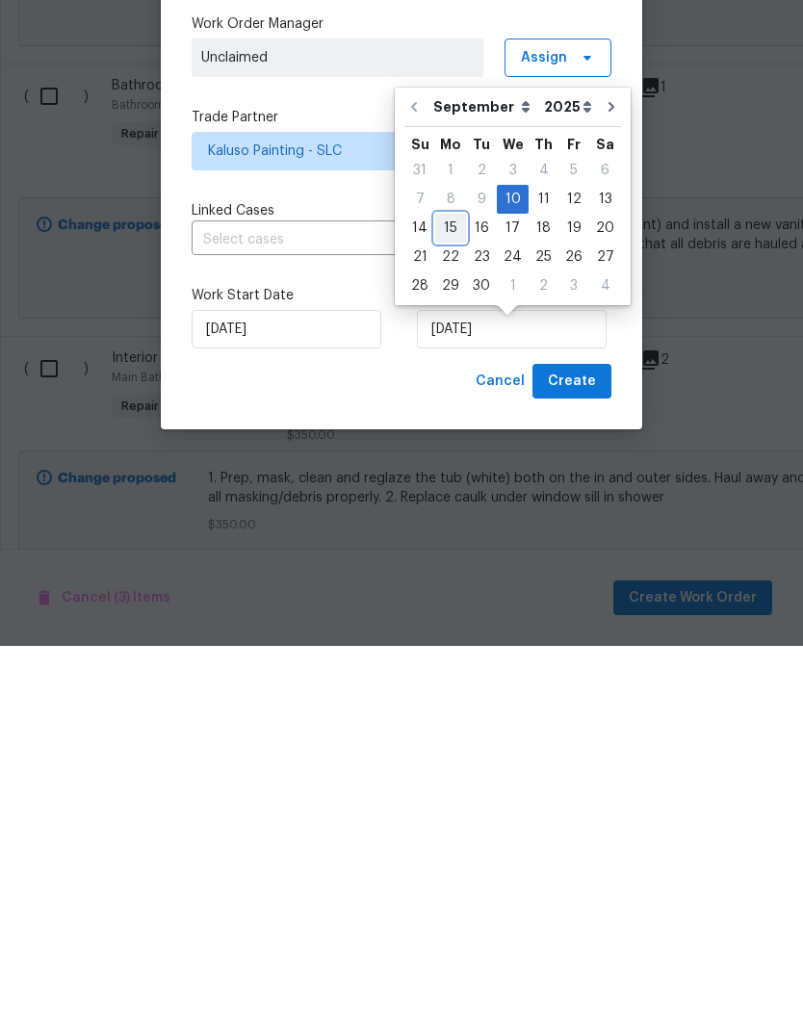
click at [440, 599] on div "15" at bounding box center [450, 612] width 31 height 27
type input "9/15/2025"
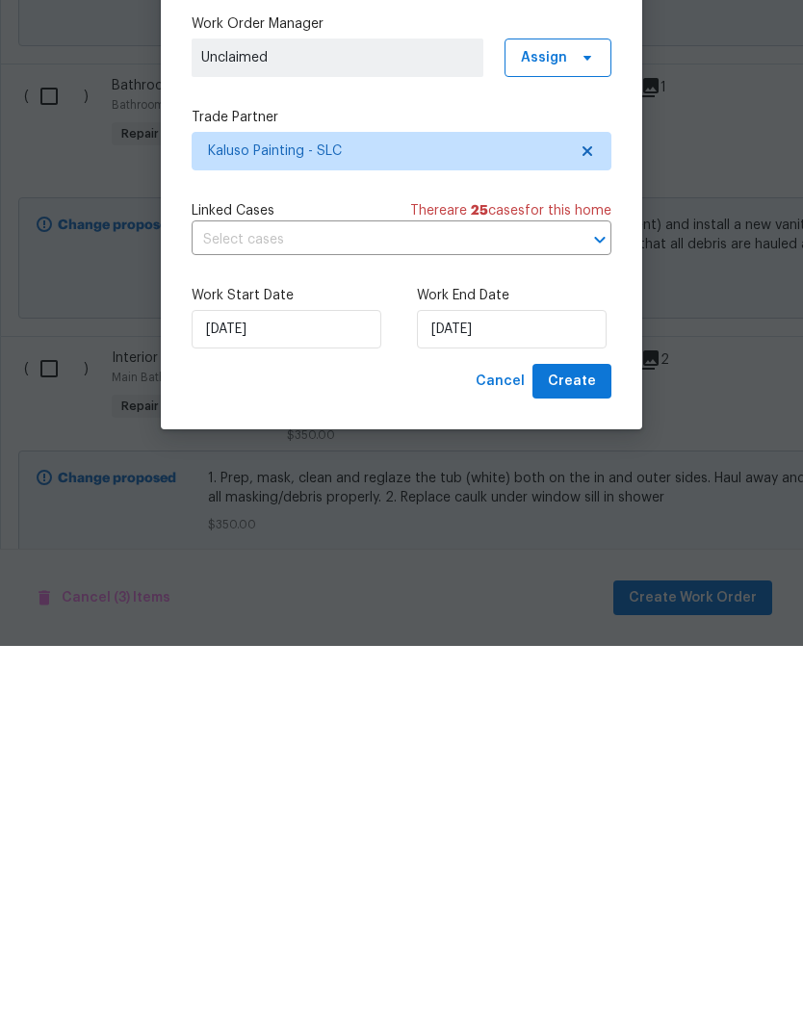
scroll to position [77, 0]
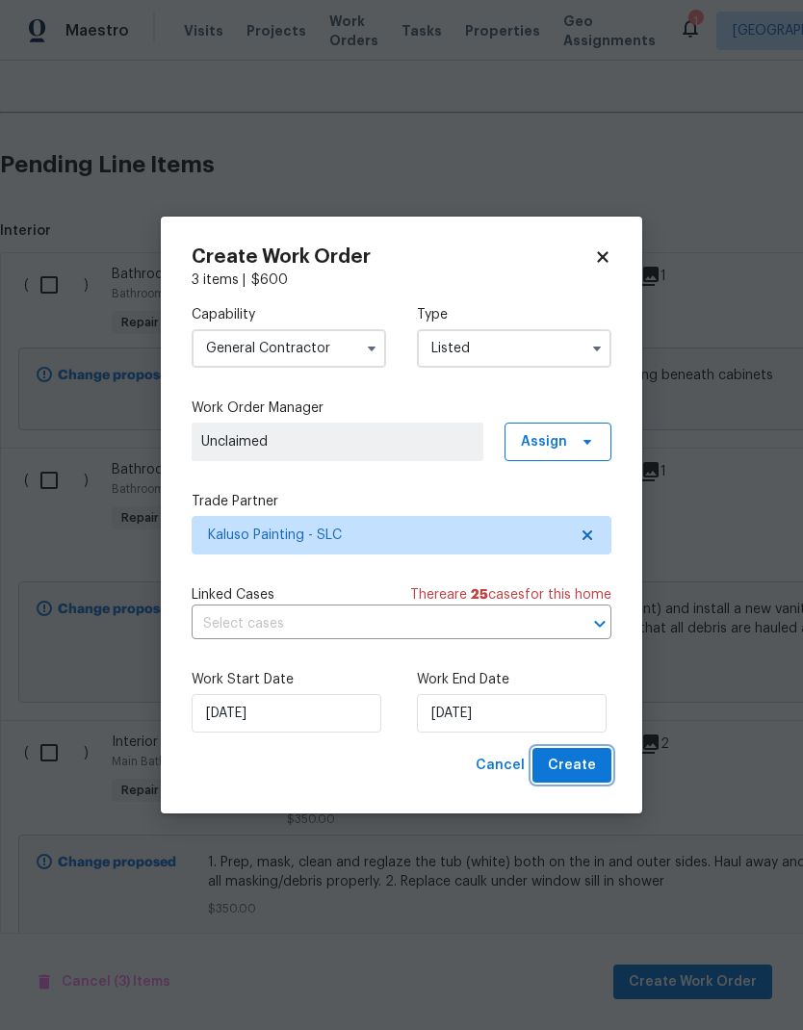
click at [576, 776] on span "Create" at bounding box center [572, 766] width 48 height 24
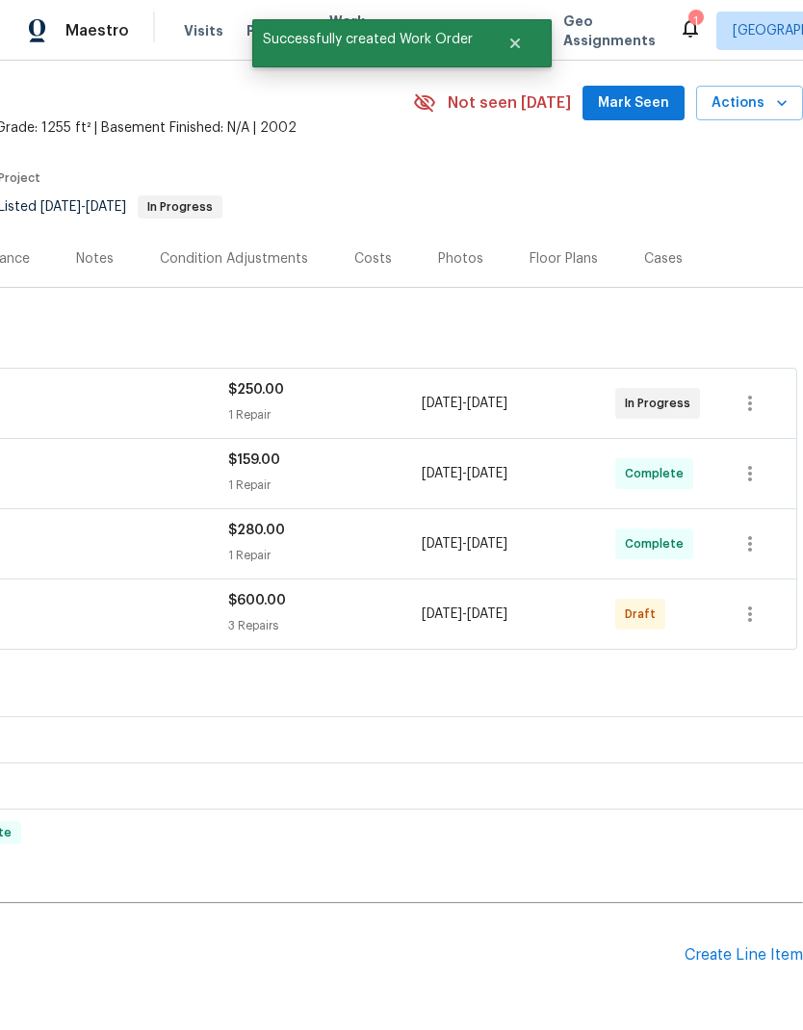
scroll to position [59, 285]
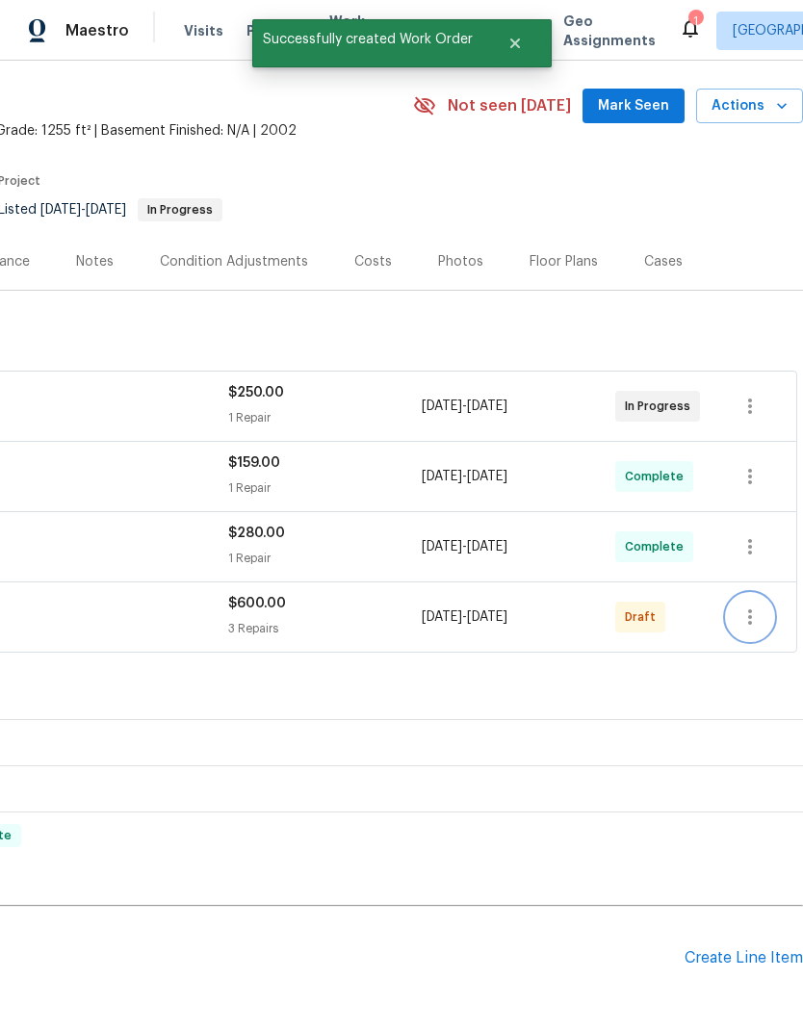
click at [759, 606] on icon "button" at bounding box center [750, 617] width 23 height 23
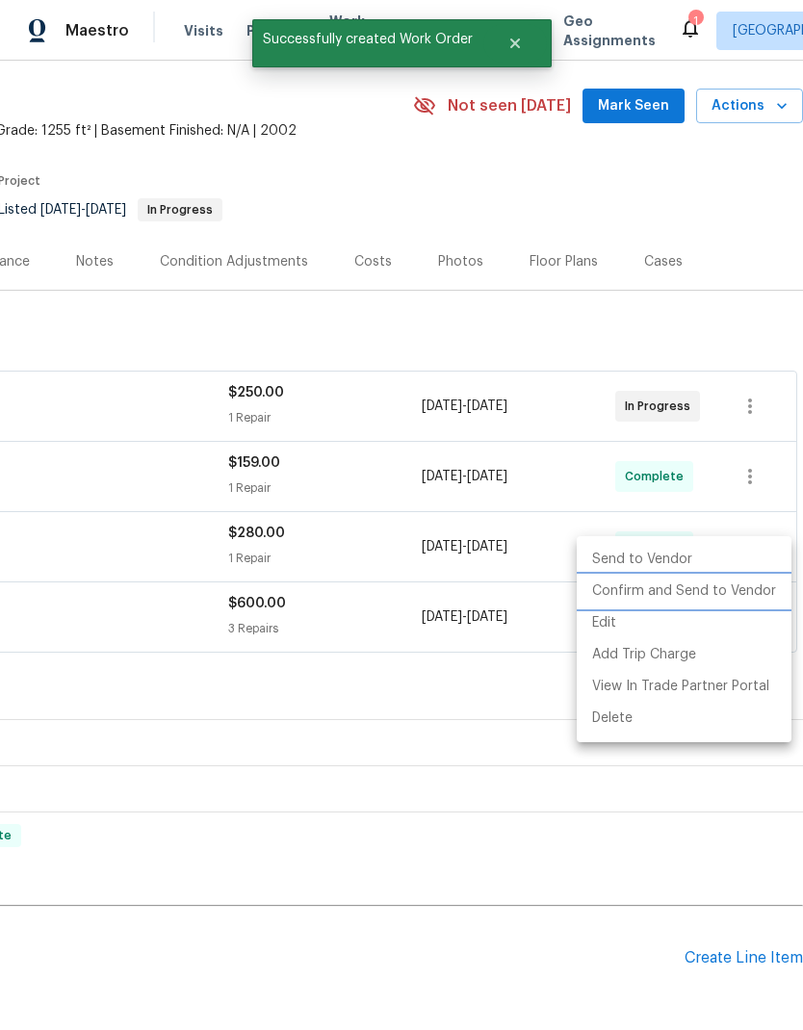
click at [737, 598] on li "Confirm and Send to Vendor" at bounding box center [684, 592] width 215 height 32
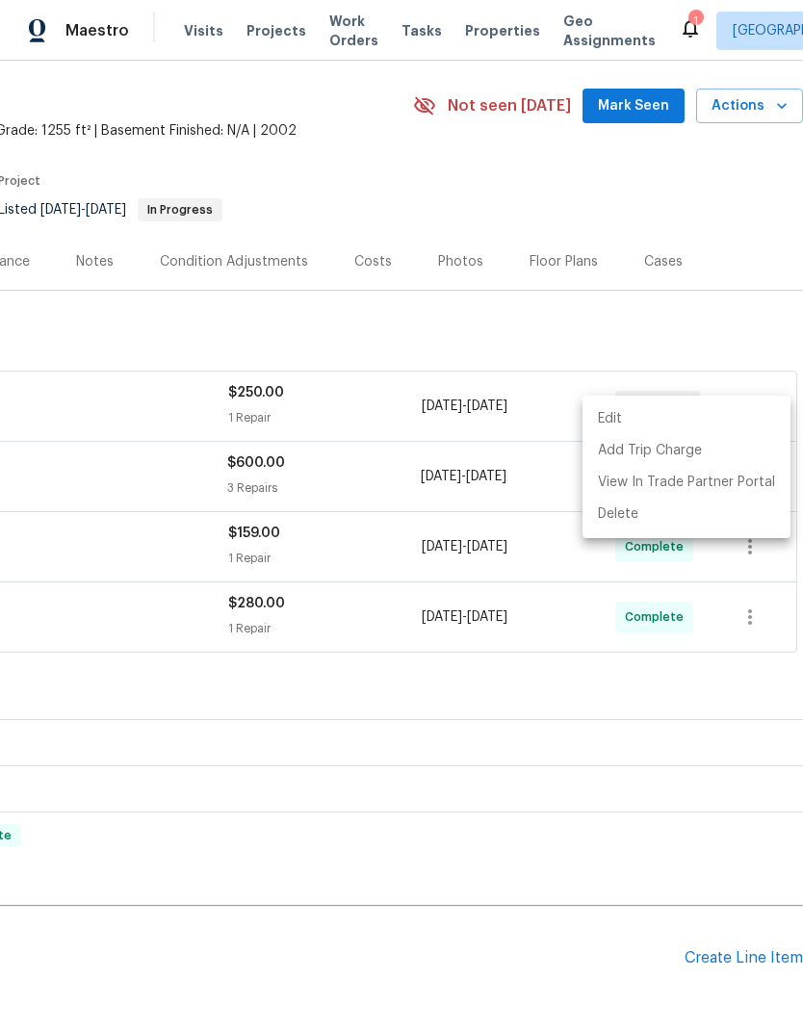
click at [631, 944] on div at bounding box center [401, 515] width 803 height 1030
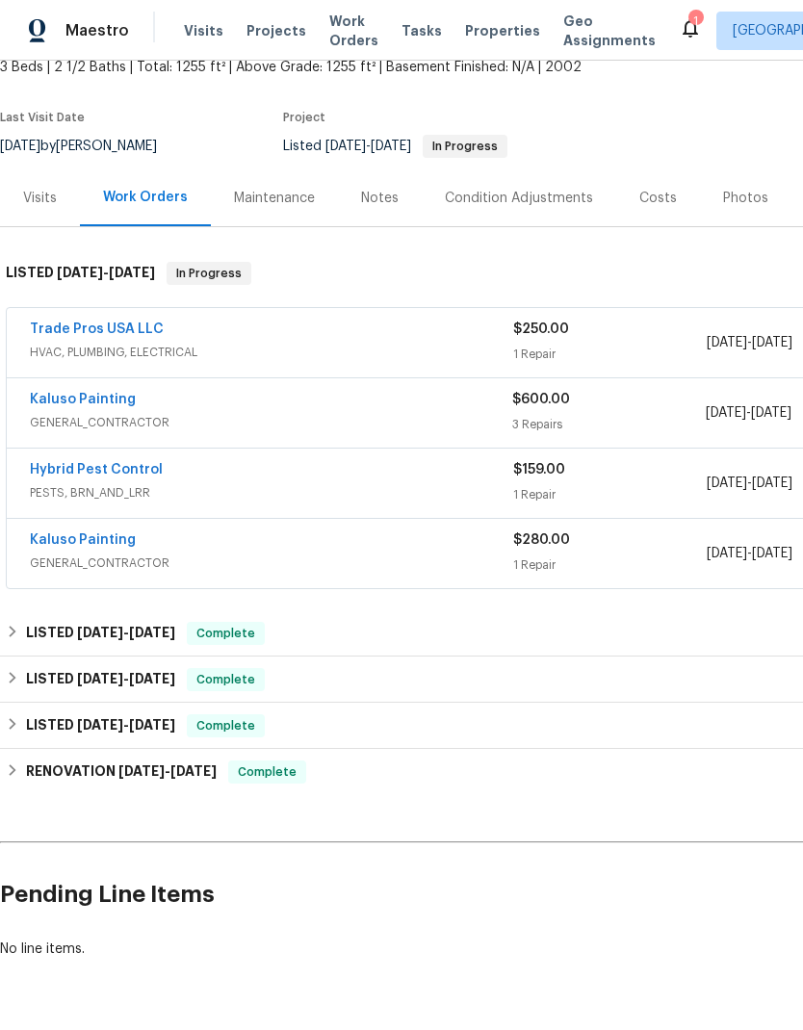
scroll to position [122, 0]
